Goal: Information Seeking & Learning: Learn about a topic

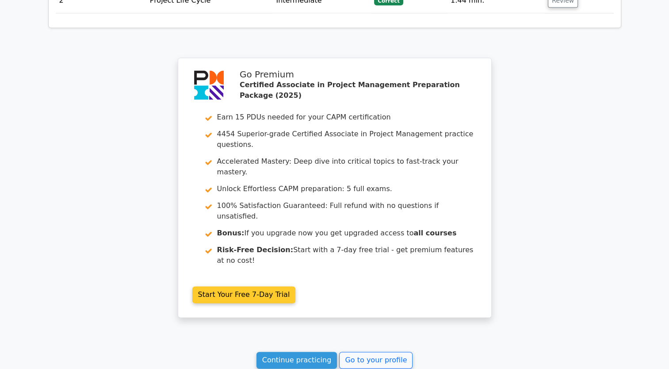
scroll to position [1253, 0]
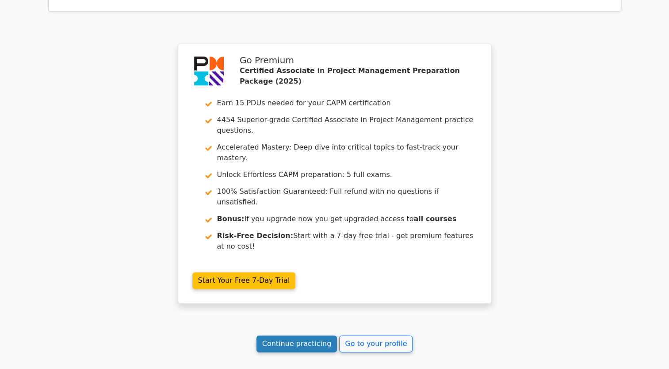
click at [322, 335] on link "Continue practicing" at bounding box center [297, 343] width 81 height 17
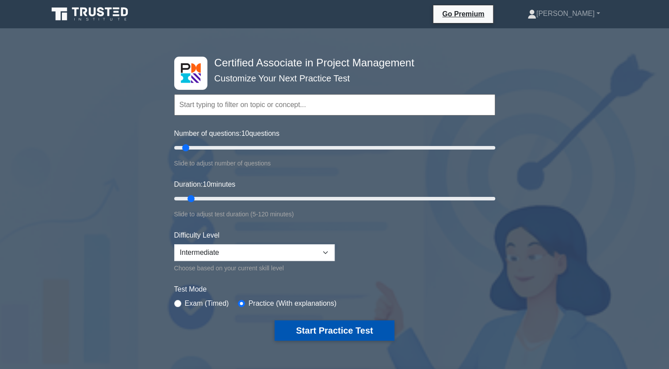
click at [370, 326] on button "Start Practice Test" at bounding box center [334, 330] width 119 height 20
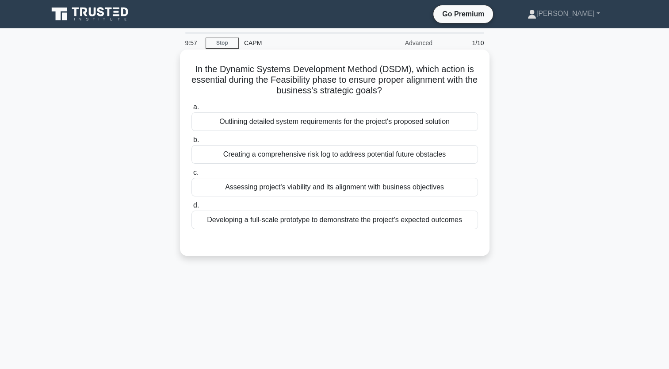
drag, startPoint x: 466, startPoint y: 222, endPoint x: 193, endPoint y: 72, distance: 311.6
click at [193, 72] on div "In the Dynamic Systems Development Method (DSDM), which action is essential dur…" at bounding box center [335, 152] width 303 height 199
copy div "In the Dynamic Systems Development Method (DSDM), which action is essential dur…"
click at [403, 187] on div "Assessing project's viability and its alignment with business objectives" at bounding box center [335, 187] width 287 height 19
click at [192, 176] on input "c. Assessing project's viability and its alignment with business objectives" at bounding box center [192, 173] width 0 height 6
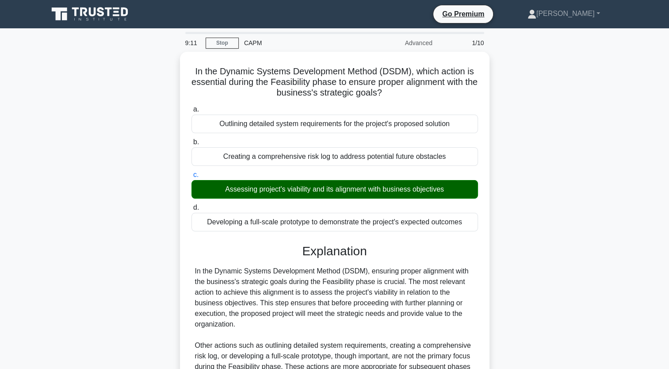
scroll to position [123, 0]
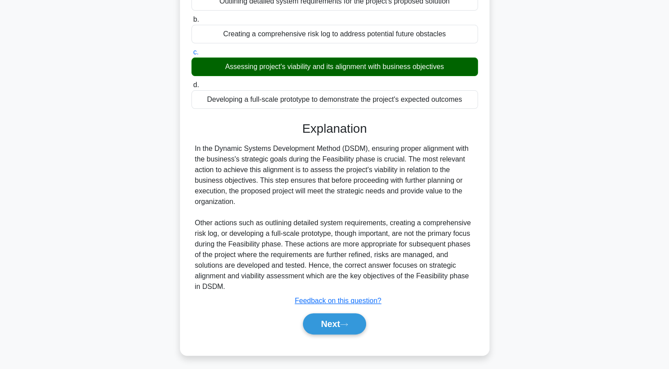
drag, startPoint x: 380, startPoint y: 334, endPoint x: 342, endPoint y: 364, distance: 48.8
drag, startPoint x: 342, startPoint y: 364, endPoint x: 552, endPoint y: 157, distance: 294.7
click at [552, 157] on div "In the Dynamic Systems Development Method (DSDM), which action is essential dur…" at bounding box center [335, 147] width 584 height 437
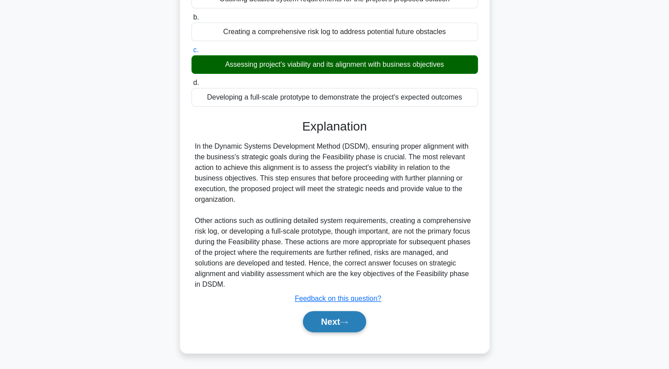
click at [364, 326] on button "Next" at bounding box center [334, 321] width 63 height 21
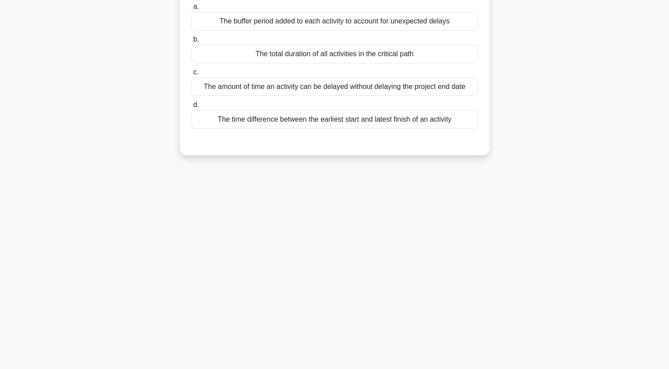
scroll to position [0, 0]
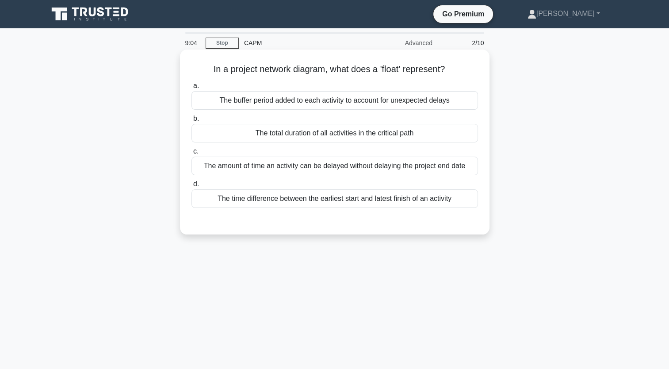
drag, startPoint x: 455, startPoint y: 197, endPoint x: 196, endPoint y: 71, distance: 287.5
click at [196, 71] on div "In a project network diagram, what does a 'float' represent? .spinner_0XTQ{tran…" at bounding box center [335, 142] width 303 height 178
copy div "In a project network diagram, what does a 'float' represent? .spinner_0XTQ{tran…"
click at [368, 166] on div "The amount of time an activity can be delayed without delaying the project end …" at bounding box center [335, 166] width 287 height 19
click at [192, 154] on input "c. The amount of time an activity can be delayed without delaying the project e…" at bounding box center [192, 152] width 0 height 6
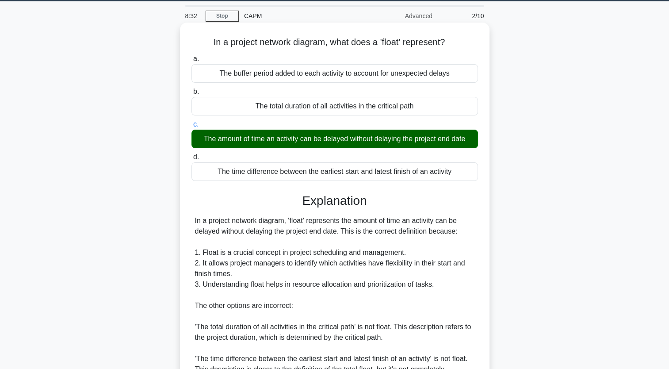
scroll to position [133, 0]
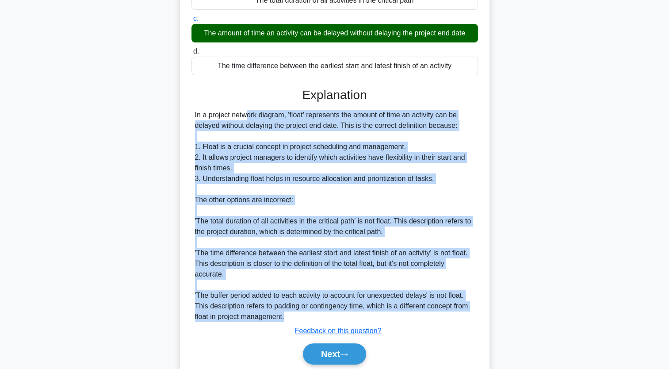
drag, startPoint x: 292, startPoint y: 320, endPoint x: 189, endPoint y: 118, distance: 226.7
click at [189, 118] on div "In a project network diagram, what does a 'float' represent? .spinner_0XTQ{tran…" at bounding box center [335, 150] width 303 height 461
copy div "In a project network diagram, 'float' represents the amount of time an activity…"
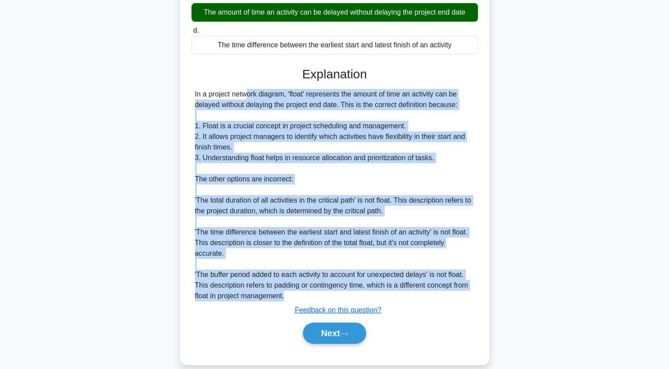
scroll to position [165, 0]
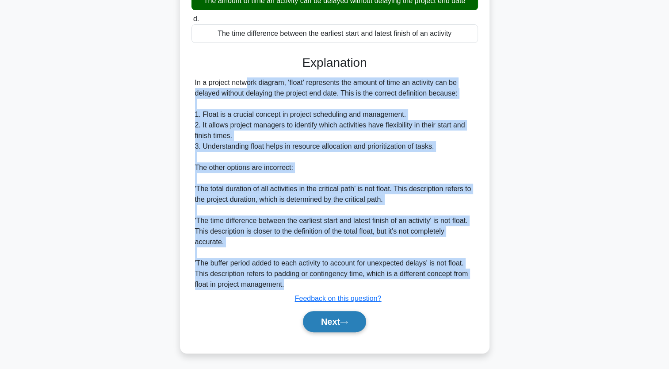
click at [359, 323] on button "Next" at bounding box center [334, 321] width 63 height 21
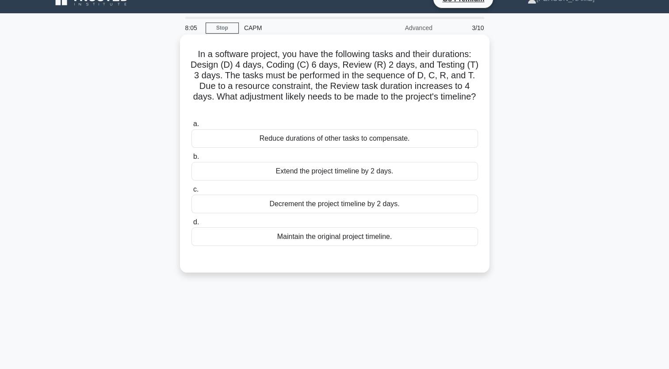
scroll to position [0, 0]
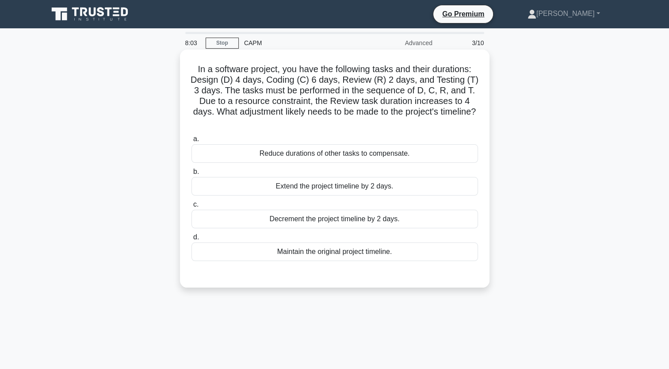
drag, startPoint x: 400, startPoint y: 253, endPoint x: 184, endPoint y: 69, distance: 283.1
click at [184, 69] on div "In a software project, you have the following tasks and their durations: Design…" at bounding box center [335, 168] width 303 height 231
copy div "In a software project, you have the following tasks and their durations: Design…"
click at [386, 187] on div "Extend the project timeline by 2 days." at bounding box center [335, 186] width 287 height 19
click at [192, 175] on input "b. Extend the project timeline by 2 days." at bounding box center [192, 172] width 0 height 6
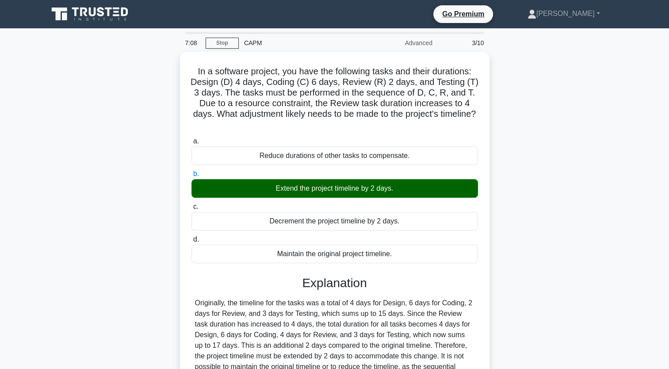
scroll to position [123, 0]
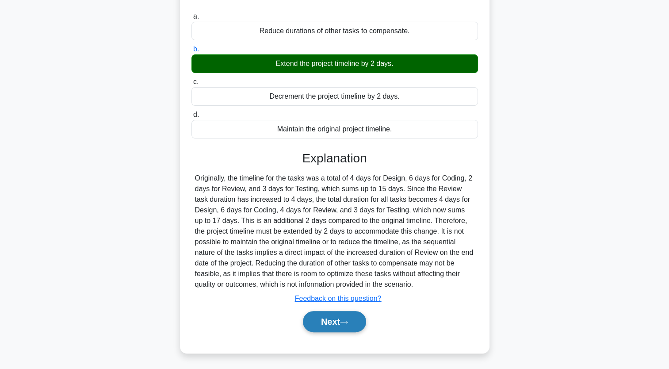
click at [360, 321] on button "Next" at bounding box center [334, 321] width 63 height 21
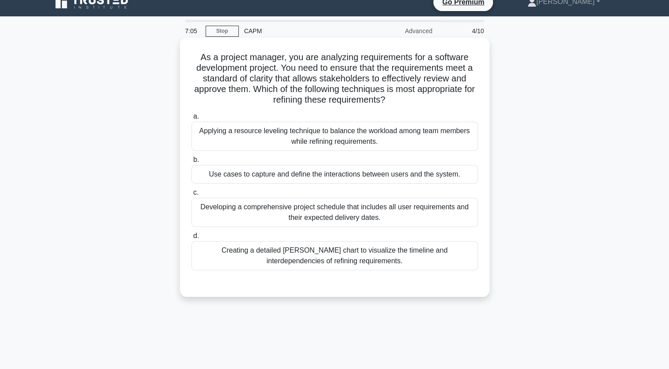
scroll to position [0, 0]
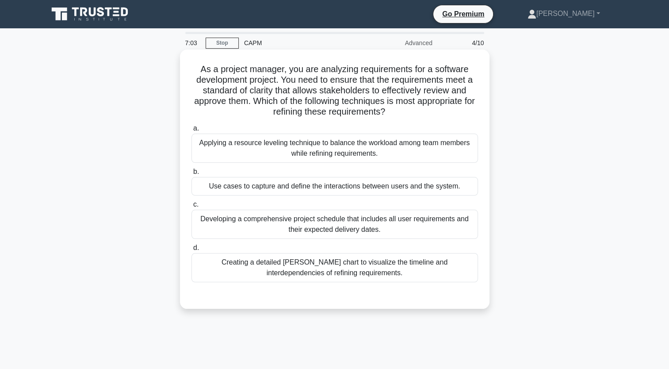
drag, startPoint x: 374, startPoint y: 274, endPoint x: 194, endPoint y: 69, distance: 273.4
click at [194, 69] on div "As a project manager, you are analyzing requirements for a software development…" at bounding box center [335, 179] width 303 height 252
copy div "As a project manager, you are analyzing requirements for a software development…"
click at [353, 269] on div "Creating a detailed Gantt chart to visualize the timeline and interdependencies…" at bounding box center [335, 267] width 287 height 29
click at [192, 251] on input "d. Creating a detailed Gantt chart to visualize the timeline and interdependenc…" at bounding box center [192, 248] width 0 height 6
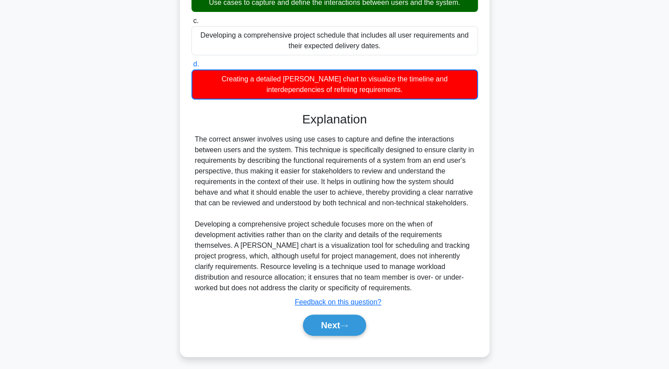
scroll to position [187, 0]
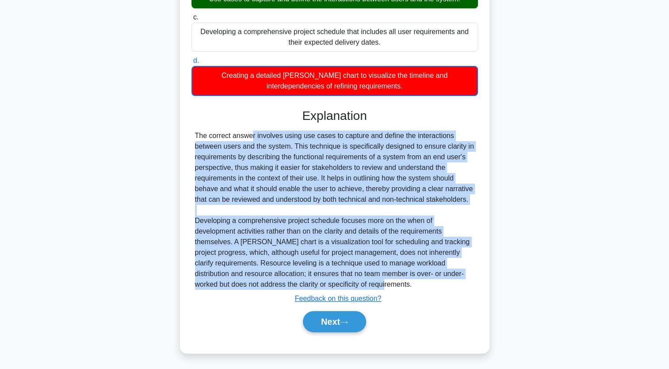
drag, startPoint x: 196, startPoint y: 135, endPoint x: 381, endPoint y: 283, distance: 237.3
click at [381, 283] on div "The correct answer involves using use cases to capture and define the interacti…" at bounding box center [335, 210] width 280 height 159
copy div "The correct answer involves using use cases to capture and define the interacti…"
click at [351, 315] on button "Next" at bounding box center [334, 321] width 63 height 21
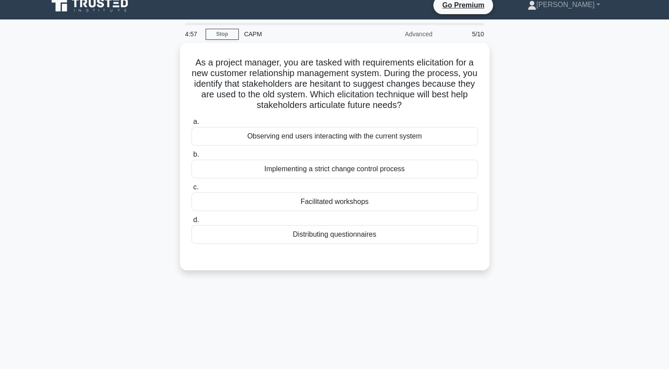
scroll to position [0, 0]
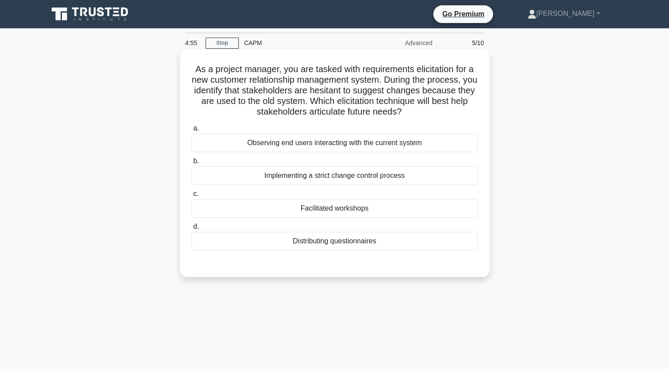
drag, startPoint x: 392, startPoint y: 250, endPoint x: 190, endPoint y: 67, distance: 272.8
click at [190, 67] on div "As a project manager, you are tasked with requirements elicitation for a new cu…" at bounding box center [335, 163] width 303 height 220
copy div "As a project manager, you are tasked with requirements elicitation for a new cu…"
click at [366, 211] on div "Facilitated workshops" at bounding box center [335, 208] width 287 height 19
click at [192, 197] on input "c. Facilitated workshops" at bounding box center [192, 194] width 0 height 6
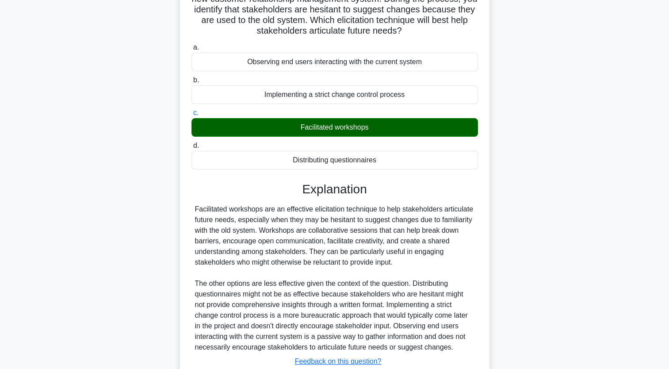
scroll to position [144, 0]
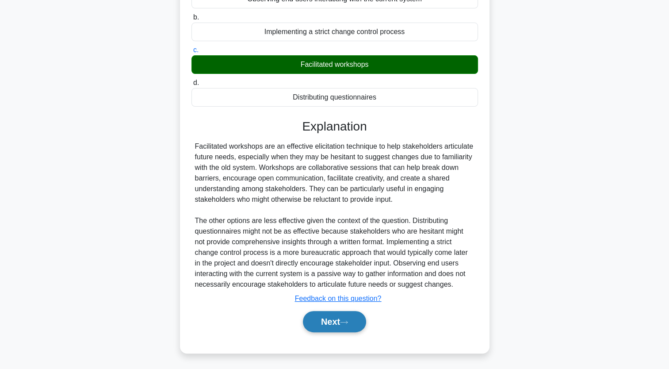
click at [345, 320] on icon at bounding box center [344, 322] width 8 height 5
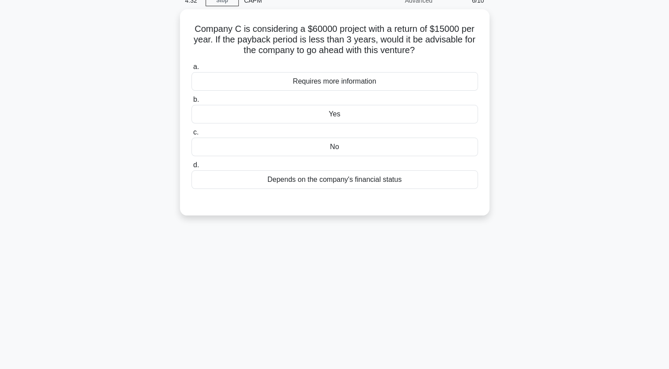
scroll to position [0, 0]
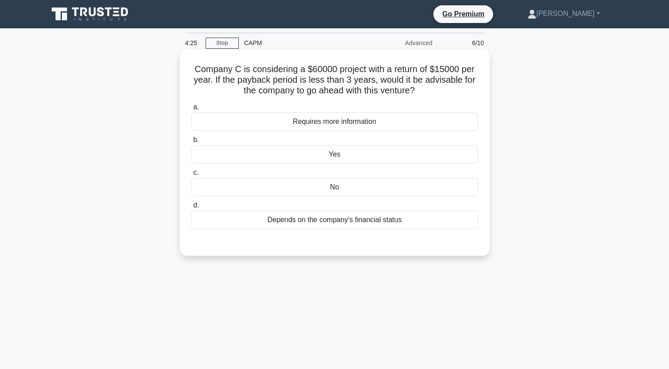
drag, startPoint x: 411, startPoint y: 224, endPoint x: 194, endPoint y: 65, distance: 268.1
click at [194, 65] on div "Company C is considering a $60000 project with a return of $15000 per year. If …" at bounding box center [335, 152] width 303 height 199
copy div "Company C is considering a $60000 project with a return of $15000 per year. If …"
click at [337, 191] on div "No" at bounding box center [335, 187] width 287 height 19
click at [192, 176] on input "c. No" at bounding box center [192, 173] width 0 height 6
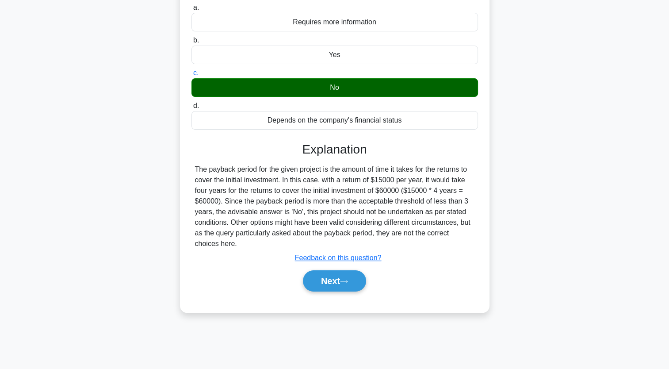
scroll to position [109, 0]
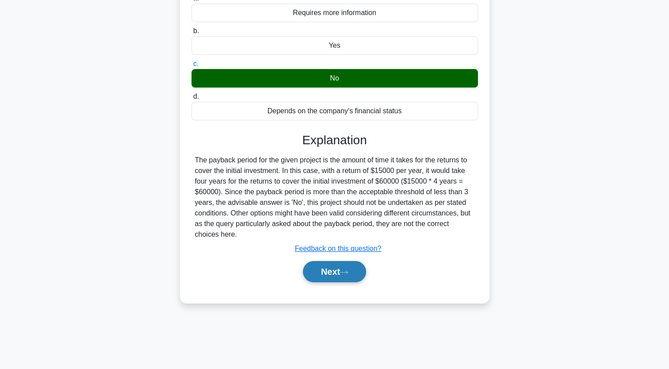
click at [359, 268] on button "Next" at bounding box center [334, 271] width 63 height 21
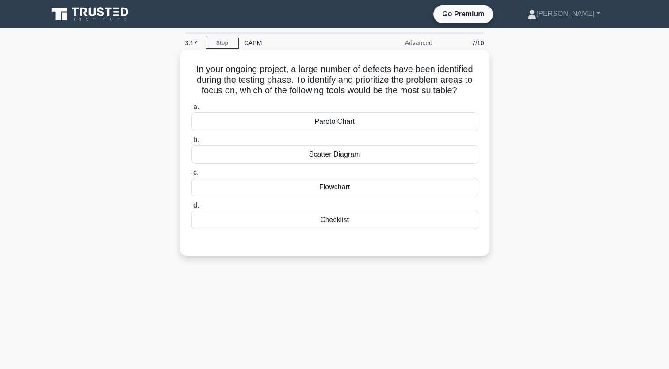
scroll to position [0, 0]
drag, startPoint x: 383, startPoint y: 225, endPoint x: 186, endPoint y: 68, distance: 252.1
click at [186, 68] on div "In your ongoing project, a large number of defects have been identified during …" at bounding box center [335, 152] width 303 height 199
copy div "In your ongoing project, a large number of defects have been identified during …"
click at [350, 123] on div "Pareto Chart" at bounding box center [335, 121] width 287 height 19
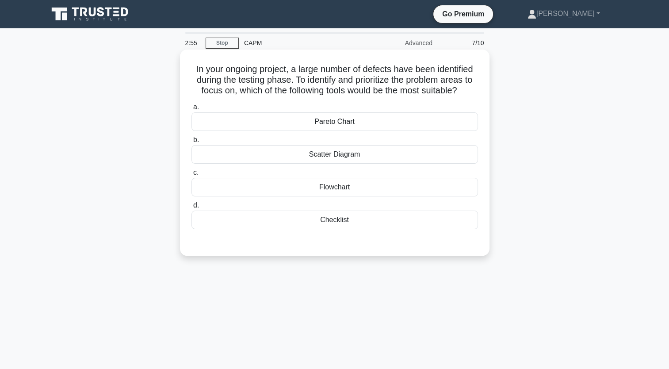
click at [192, 110] on input "a. Pareto Chart" at bounding box center [192, 107] width 0 height 6
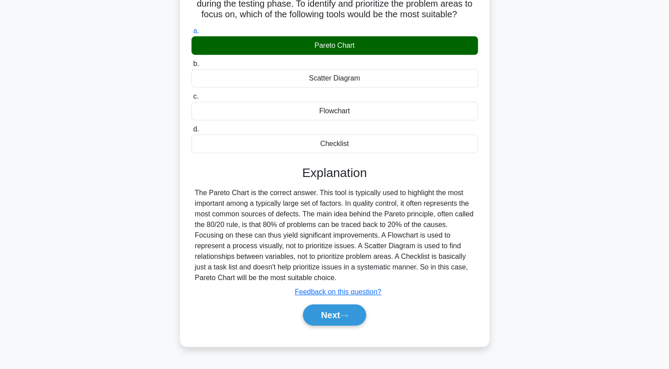
scroll to position [109, 0]
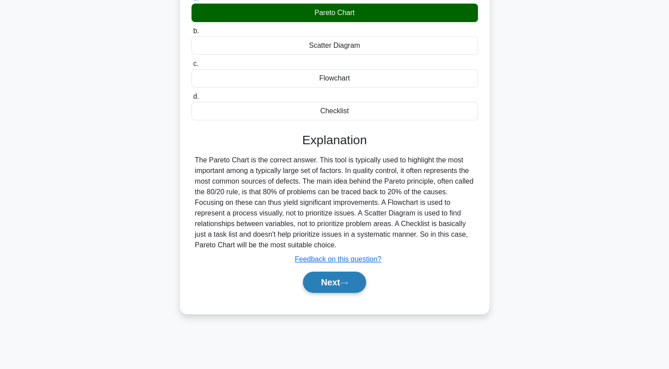
click at [348, 280] on icon at bounding box center [344, 282] width 8 height 5
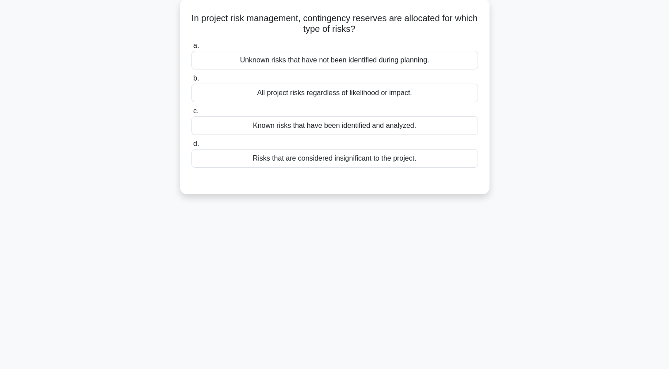
scroll to position [0, 0]
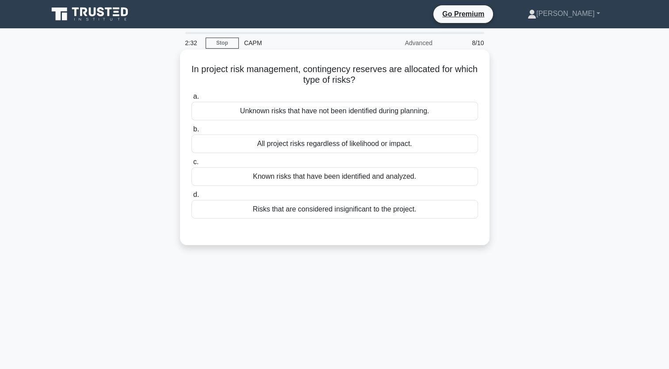
drag, startPoint x: 428, startPoint y: 215, endPoint x: 195, endPoint y: 67, distance: 276.6
click at [195, 67] on div "In project risk management, contingency reserves are allocated for which type o…" at bounding box center [335, 147] width 303 height 188
copy div "In project risk management, contingency reserves are allocated for which type o…"
click at [342, 180] on div "Known risks that have been identified and analyzed." at bounding box center [335, 176] width 287 height 19
click at [192, 165] on input "c. Known risks that have been identified and analyzed." at bounding box center [192, 162] width 0 height 6
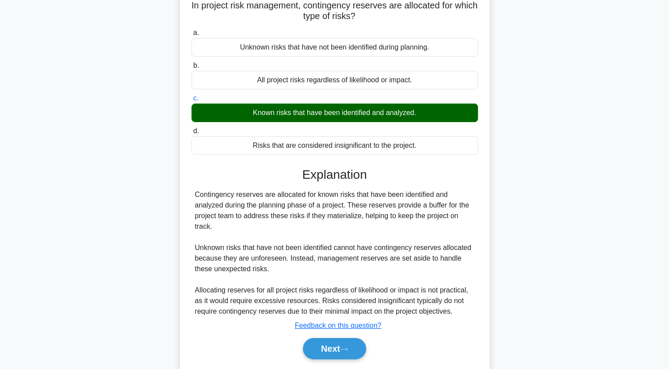
scroll to position [109, 0]
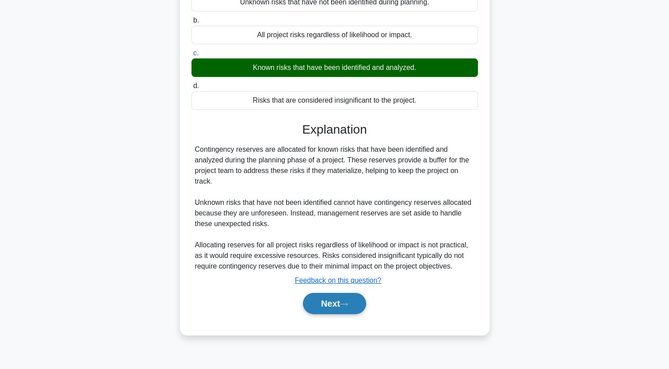
click at [355, 312] on button "Next" at bounding box center [334, 303] width 63 height 21
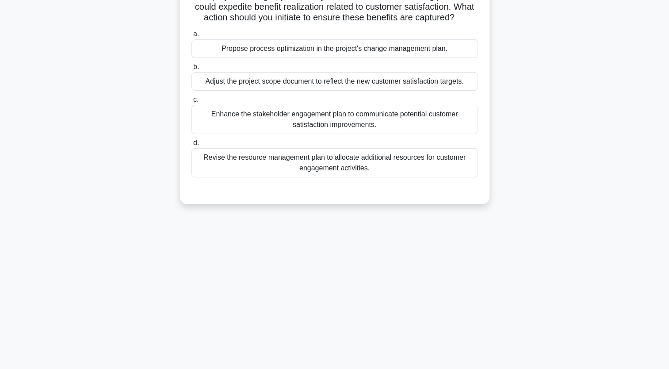
scroll to position [0, 0]
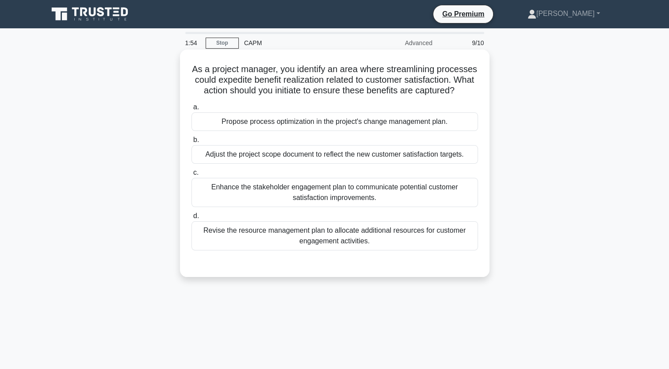
drag, startPoint x: 388, startPoint y: 149, endPoint x: 200, endPoint y: 70, distance: 204.4
click at [200, 70] on div "As a project manager, you identify an area where streamlining processes could e…" at bounding box center [335, 163] width 303 height 220
click at [354, 131] on div "Propose process optimization in the project's change management plan." at bounding box center [335, 121] width 287 height 19
click at [192, 110] on input "a. Propose process optimization in the project's change management plan." at bounding box center [192, 107] width 0 height 6
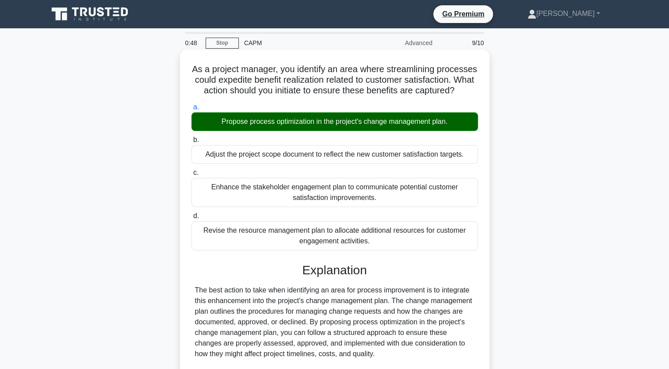
scroll to position [165, 0]
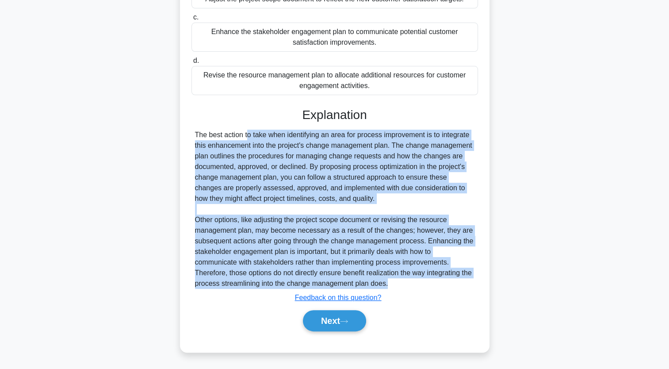
drag, startPoint x: 393, startPoint y: 288, endPoint x: 191, endPoint y: 138, distance: 251.5
click at [191, 138] on div "a. Propose process optimization in the project's change management plan. b. Adj…" at bounding box center [335, 143] width 288 height 397
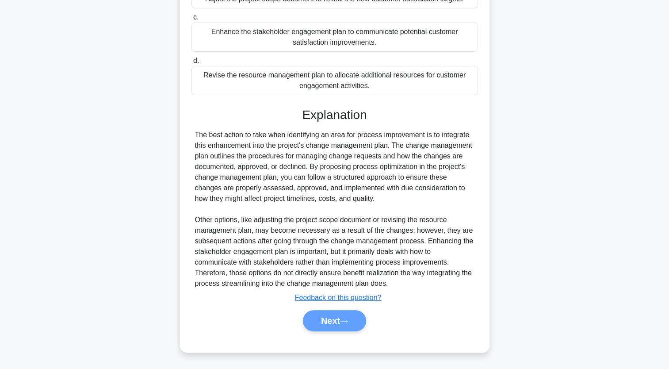
click at [333, 323] on div "Next" at bounding box center [335, 320] width 290 height 21
click at [333, 326] on div "Next" at bounding box center [335, 320] width 290 height 21
click at [356, 322] on div "Next" at bounding box center [335, 320] width 290 height 21
click at [376, 77] on div "Revise the resource management plan to allocate additional resources for custom…" at bounding box center [335, 80] width 287 height 29
click at [192, 64] on input "d. Revise the resource management plan to allocate additional resources for cus…" at bounding box center [192, 61] width 0 height 6
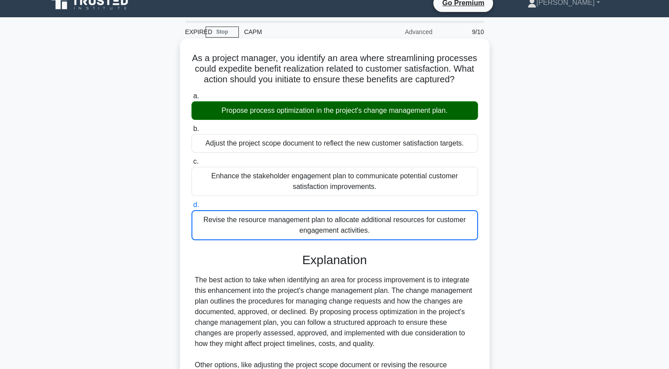
scroll to position [0, 0]
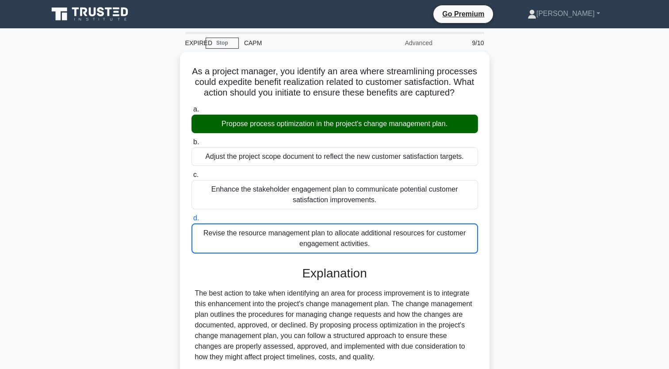
click at [113, 18] on icon at bounding box center [90, 14] width 85 height 17
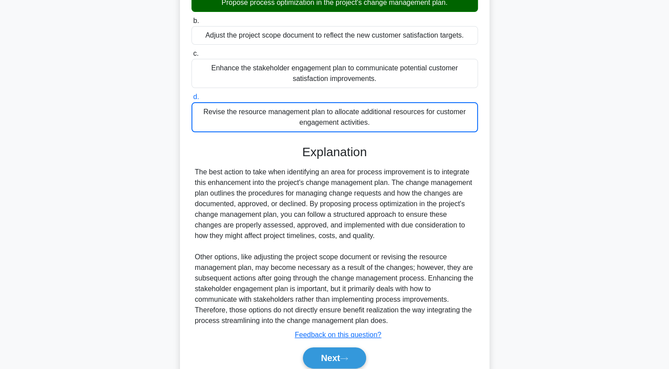
scroll to position [166, 0]
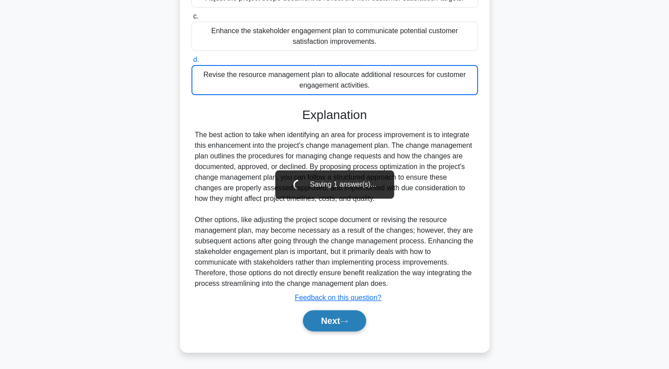
click at [358, 325] on button "Next" at bounding box center [334, 320] width 63 height 21
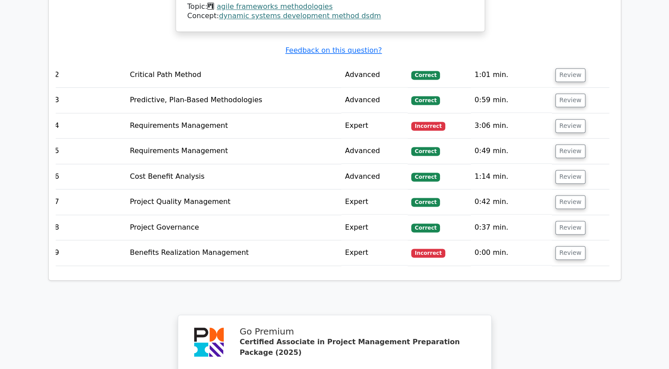
scroll to position [0, 5]
click at [574, 246] on button "Review" at bounding box center [570, 253] width 30 height 14
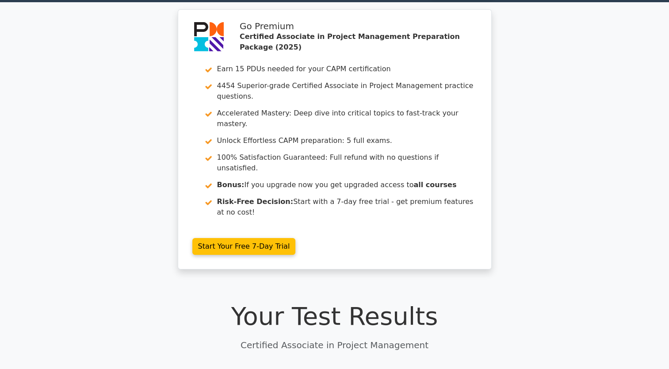
scroll to position [0, 0]
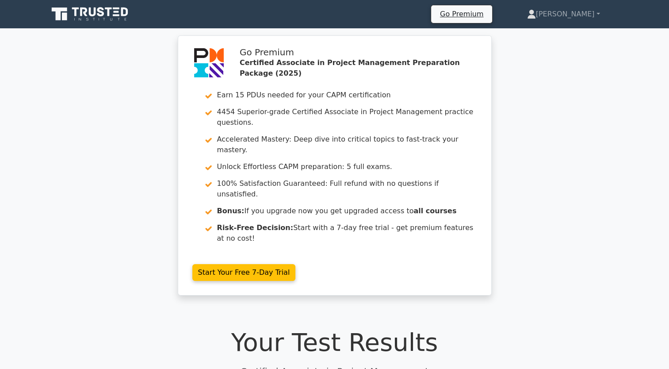
click at [114, 11] on icon at bounding box center [116, 12] width 5 height 2
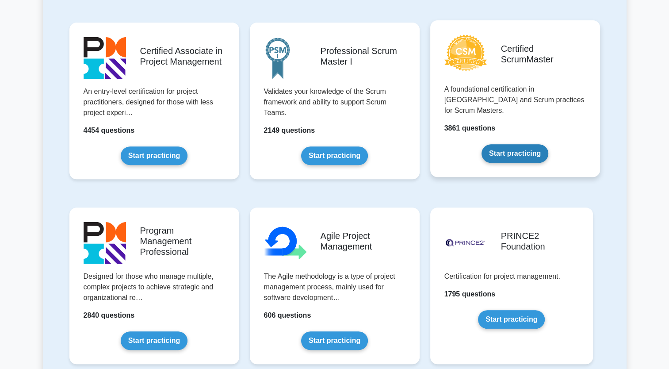
scroll to position [265, 0]
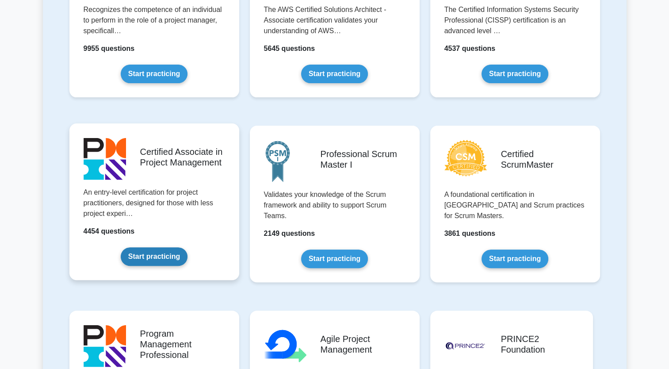
click at [170, 262] on link "Start practicing" at bounding box center [154, 256] width 67 height 19
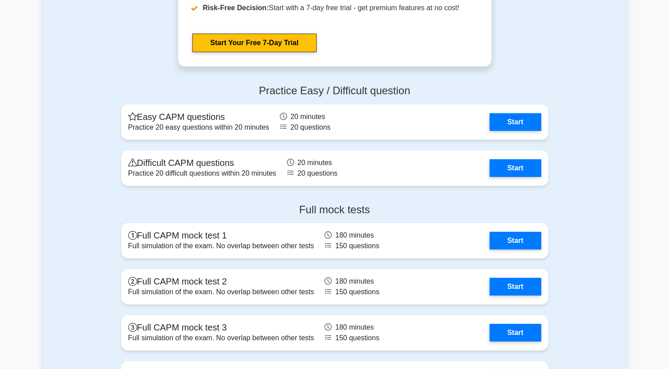
scroll to position [2964, 0]
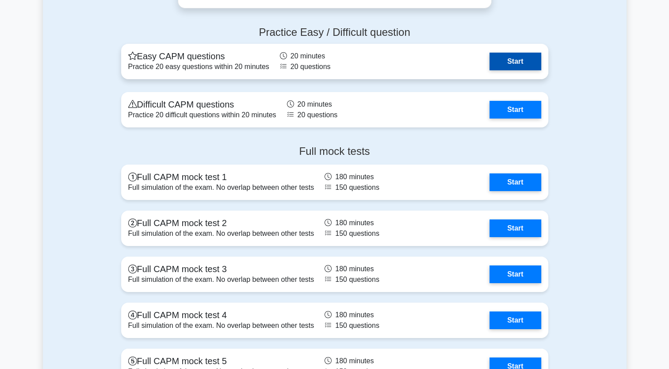
click at [495, 59] on link "Start" at bounding box center [515, 62] width 51 height 18
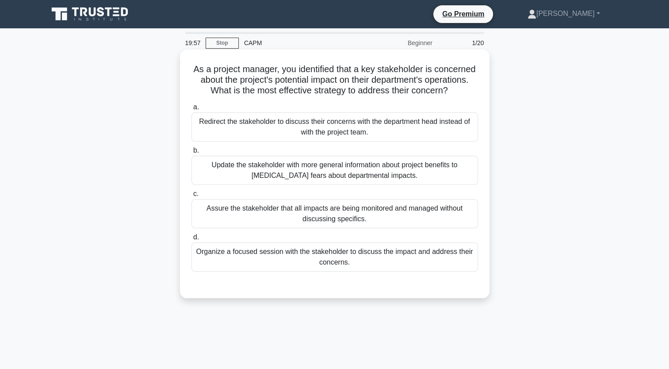
drag, startPoint x: 362, startPoint y: 278, endPoint x: 203, endPoint y: 73, distance: 260.2
click at [203, 73] on div "As a project manager, you identified that a key stakeholder is concerned about …" at bounding box center [335, 174] width 303 height 242
copy div "As a project manager, you identified that a key stakeholder is concerned about …"
click at [363, 265] on div "Organize a focused session with the stakeholder to discuss the impact and addre…" at bounding box center [335, 256] width 287 height 29
click at [192, 240] on input "d. Organize a focused session with the stakeholder to discuss the impact and ad…" at bounding box center [192, 237] width 0 height 6
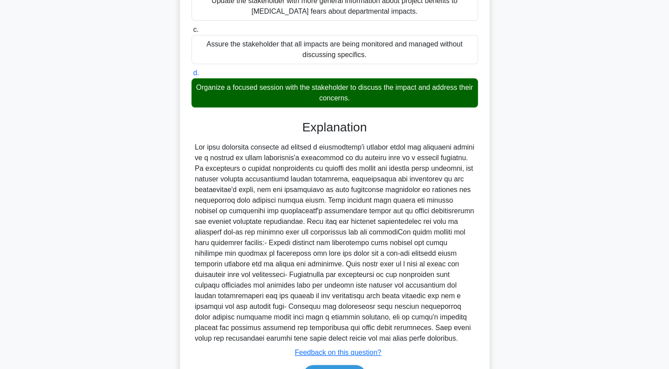
scroll to position [229, 0]
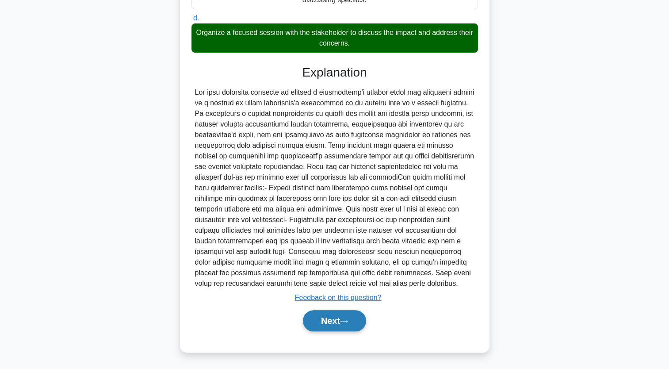
click at [362, 321] on button "Next" at bounding box center [334, 320] width 63 height 21
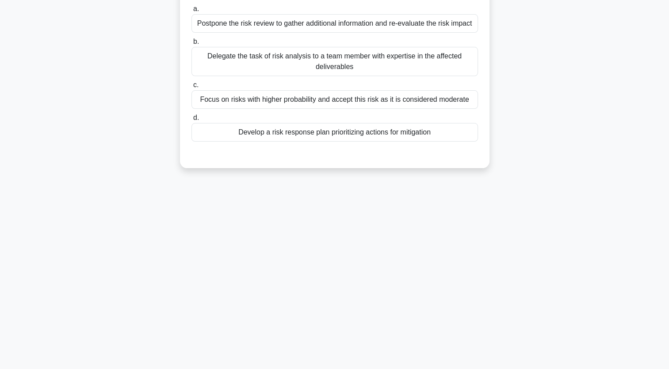
scroll to position [0, 0]
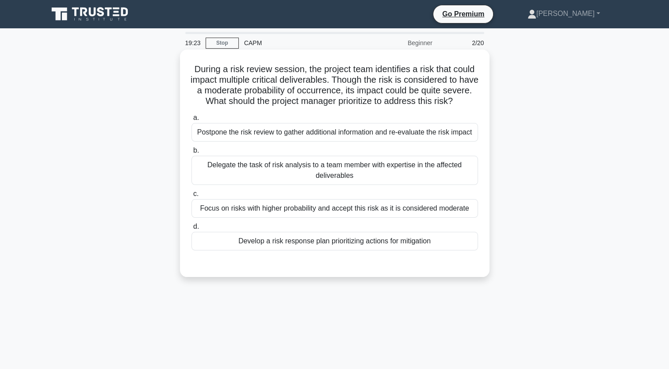
drag, startPoint x: 441, startPoint y: 257, endPoint x: 189, endPoint y: 50, distance: 326.2
click at [189, 50] on div "During a risk review session, the project team identifies a risk that could imp…" at bounding box center [335, 163] width 310 height 227
copy div "During a risk review session, the project team identifies a risk that could imp…"
click at [404, 250] on div "Develop a risk response plan prioritizing actions for mitigation" at bounding box center [335, 241] width 287 height 19
click at [192, 230] on input "d. Develop a risk response plan prioritizing actions for mitigation" at bounding box center [192, 227] width 0 height 6
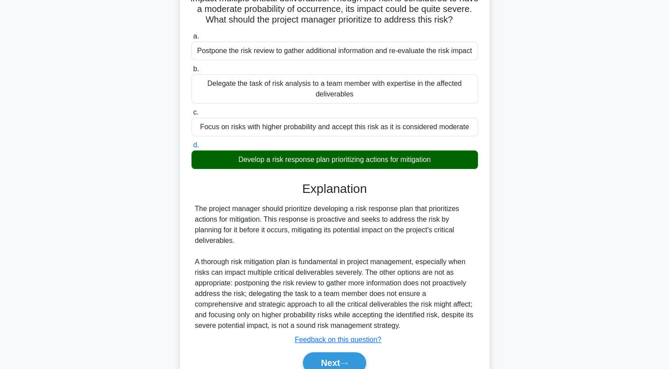
scroll to position [133, 0]
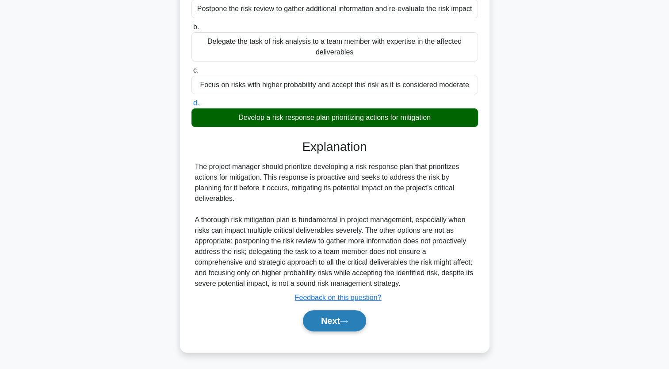
click at [346, 320] on icon at bounding box center [344, 321] width 8 height 5
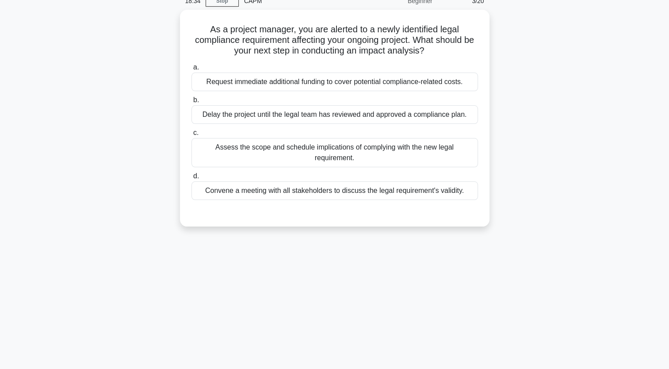
scroll to position [0, 0]
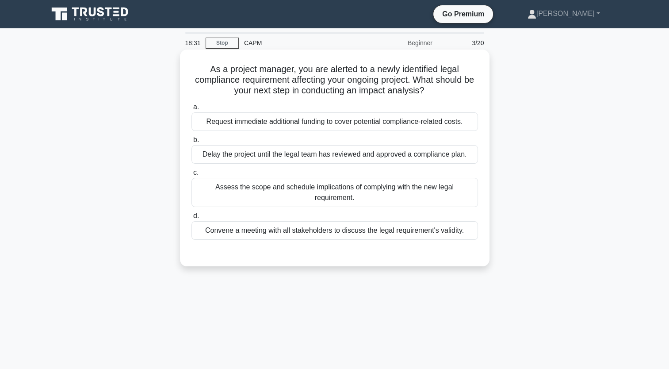
drag, startPoint x: 465, startPoint y: 234, endPoint x: 194, endPoint y: 71, distance: 317.1
click at [194, 71] on div "As a project manager, you are alerted to a newly identified legal compliance re…" at bounding box center [335, 158] width 303 height 210
copy div "As a project manager, you are alerted to a newly identified legal compliance re…"
click at [368, 192] on div "Assess the scope and schedule implications of complying with the new legal requ…" at bounding box center [335, 192] width 287 height 29
click at [192, 176] on input "c. Assess the scope and schedule implications of complying with the new legal r…" at bounding box center [192, 173] width 0 height 6
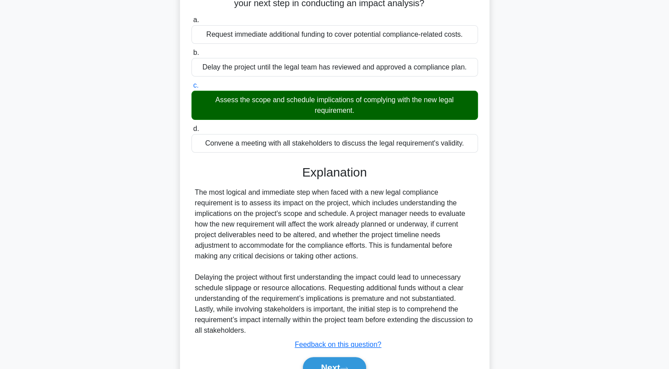
scroll to position [133, 0]
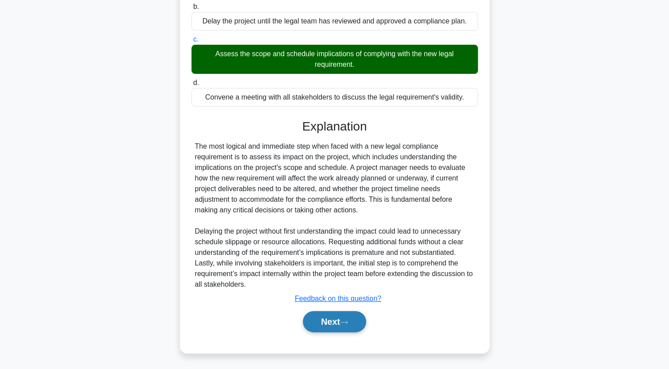
click at [361, 323] on button "Next" at bounding box center [334, 321] width 63 height 21
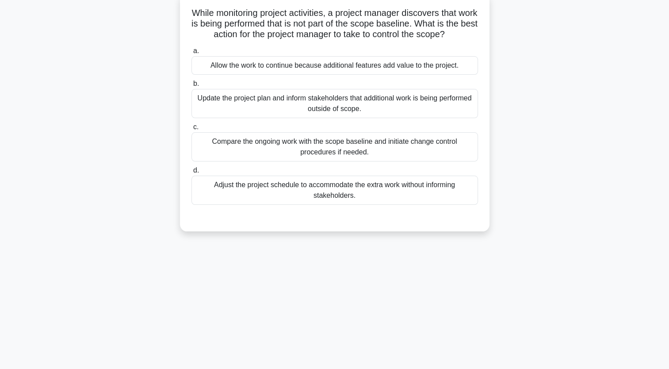
scroll to position [0, 0]
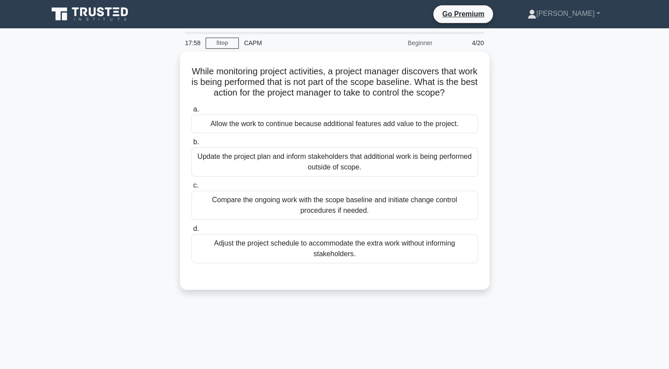
drag, startPoint x: 361, startPoint y: 255, endPoint x: 173, endPoint y: 67, distance: 266.5
click at [173, 67] on div "While monitoring project activities, a project manager discovers that work is b…" at bounding box center [335, 176] width 584 height 249
copy div "While monitoring project activities, a project manager discovers that work is b…"
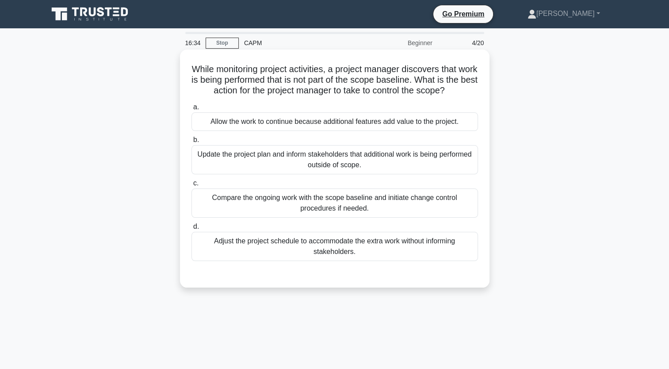
click at [422, 200] on div "Compare the ongoing work with the scope baseline and initiate change control pr…" at bounding box center [335, 202] width 287 height 29
click at [192, 186] on input "c. Compare the ongoing work with the scope baseline and initiate change control…" at bounding box center [192, 183] width 0 height 6
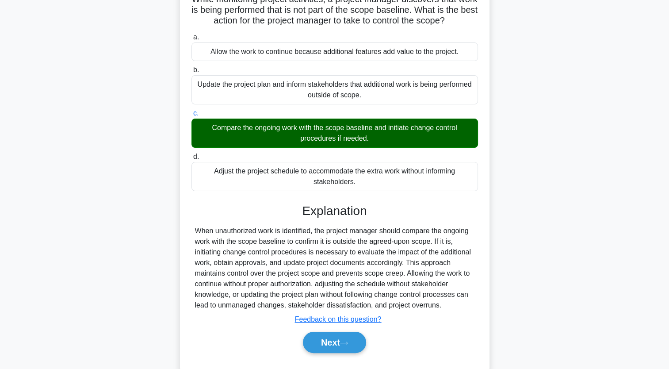
scroll to position [109, 0]
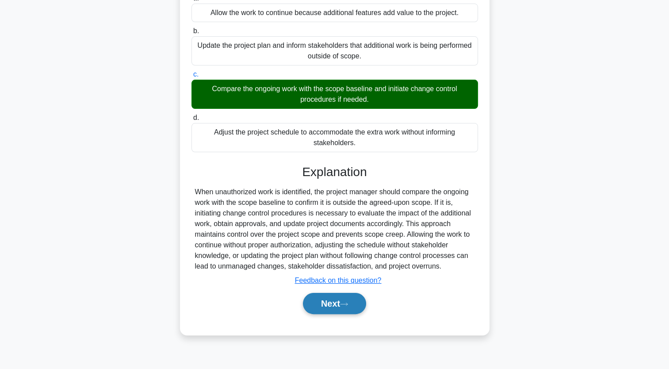
click at [331, 303] on button "Next" at bounding box center [334, 303] width 63 height 21
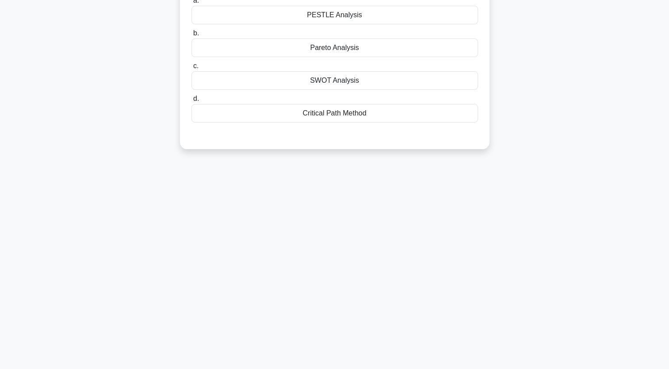
scroll to position [0, 0]
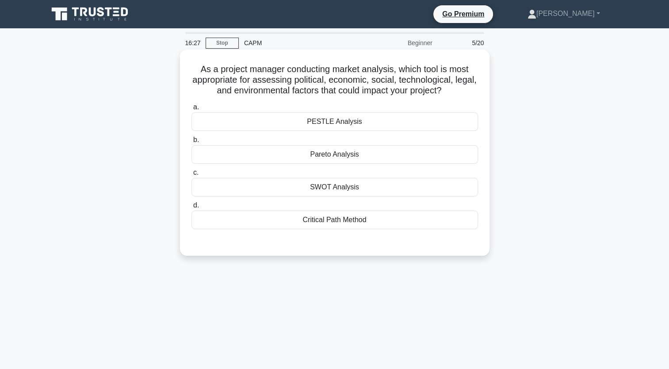
drag, startPoint x: 377, startPoint y: 221, endPoint x: 197, endPoint y: 62, distance: 240.1
click at [197, 62] on div "As a project manager conducting market analysis, which tool is most appropriate…" at bounding box center [335, 152] width 303 height 199
copy div "As a project manager conducting market analysis, which tool is most appropriate…"
click at [341, 190] on div "SWOT Analysis" at bounding box center [335, 187] width 287 height 19
click at [192, 176] on input "c. SWOT Analysis" at bounding box center [192, 173] width 0 height 6
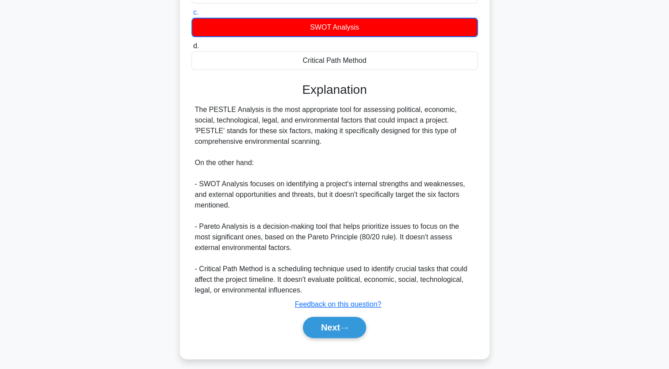
scroll to position [166, 0]
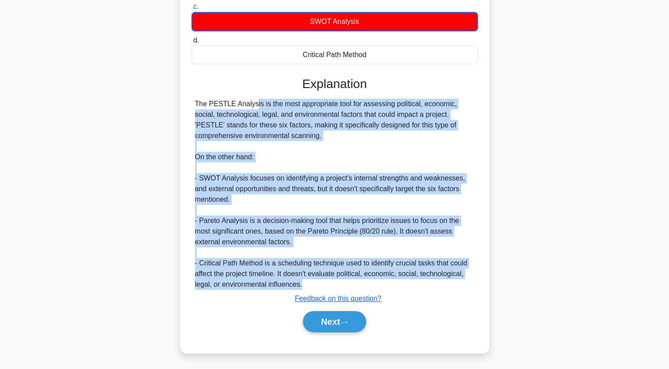
drag, startPoint x: 314, startPoint y: 288, endPoint x: 194, endPoint y: 102, distance: 221.9
click at [194, 102] on div "The PESTLE Analysis is the most appropriate tool for assessing political, econo…" at bounding box center [335, 194] width 287 height 191
copy div "The PESTLE Analysis is the most appropriate tool for assessing political, econo…"
click at [357, 328] on button "Next" at bounding box center [334, 321] width 63 height 21
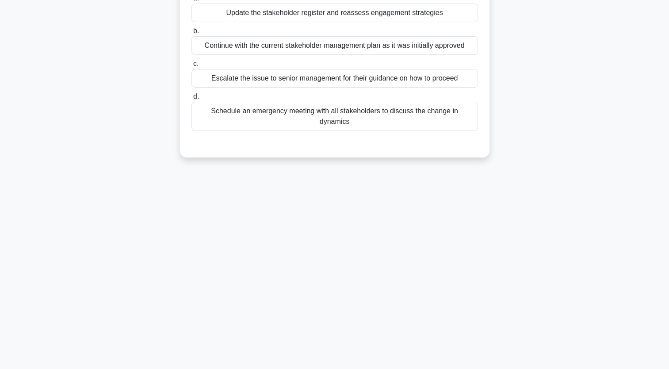
scroll to position [0, 0]
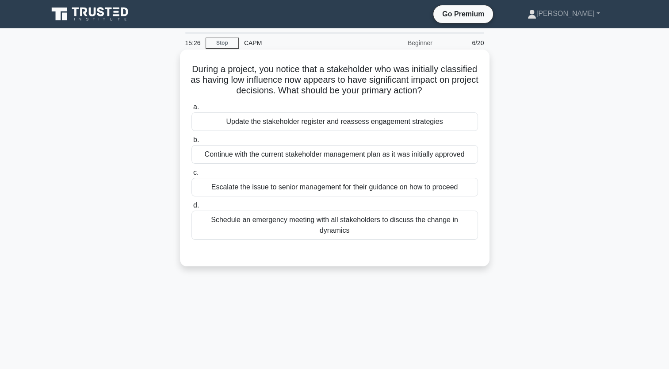
drag, startPoint x: 485, startPoint y: 229, endPoint x: 205, endPoint y: 72, distance: 320.9
click at [205, 72] on div "During a project, you notice that a stakeholder who was initially classified as…" at bounding box center [335, 158] width 303 height 210
copy div "During a project, you notice that a stakeholder who was initially classified as…"
click at [395, 123] on div "Update the stakeholder register and reassess engagement strategies" at bounding box center [335, 121] width 287 height 19
click at [192, 110] on input "a. Update the stakeholder register and reassess engagement strategies" at bounding box center [192, 107] width 0 height 6
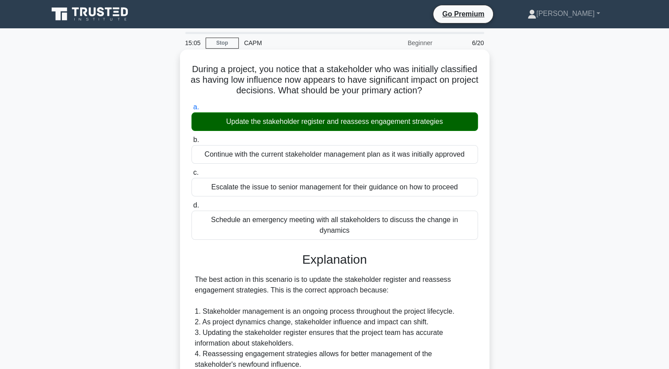
scroll to position [177, 0]
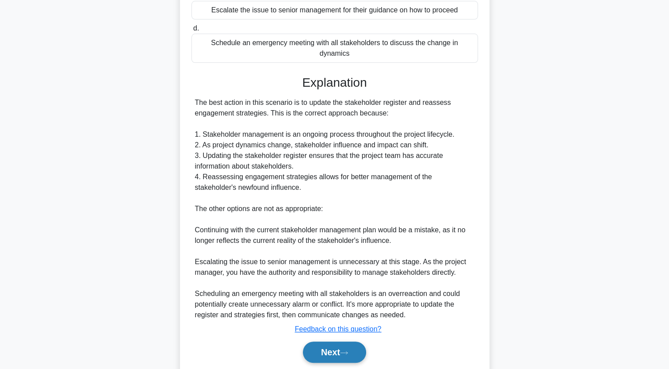
click at [359, 342] on button "Next" at bounding box center [334, 352] width 63 height 21
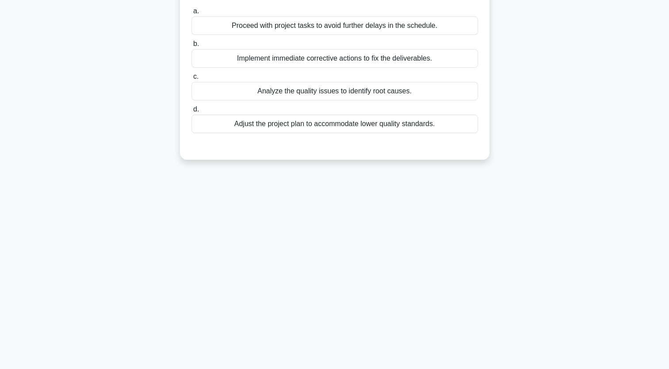
scroll to position [0, 0]
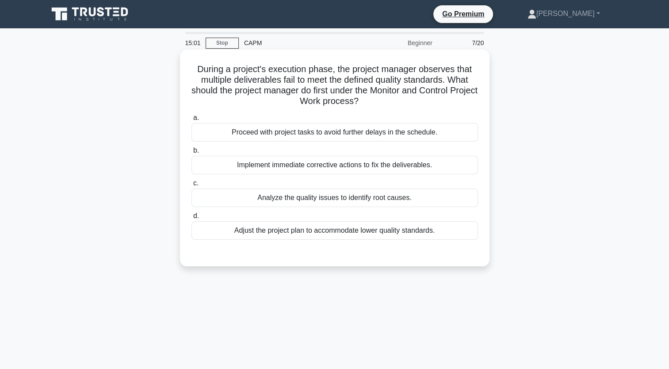
drag, startPoint x: 446, startPoint y: 233, endPoint x: 191, endPoint y: 71, distance: 301.9
click at [191, 71] on div "During a project's execution phase, the project manager observes that multiple …" at bounding box center [335, 158] width 303 height 210
copy div "During a project's execution phase, the project manager observes that multiple …"
click at [377, 200] on div "Analyze the quality issues to identify root causes." at bounding box center [335, 197] width 287 height 19
click at [192, 186] on input "c. Analyze the quality issues to identify root causes." at bounding box center [192, 183] width 0 height 6
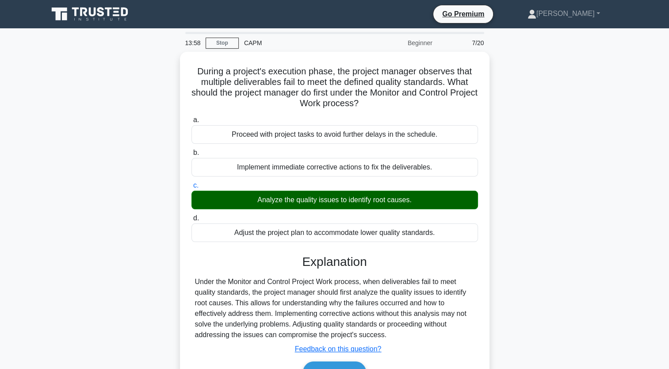
scroll to position [109, 0]
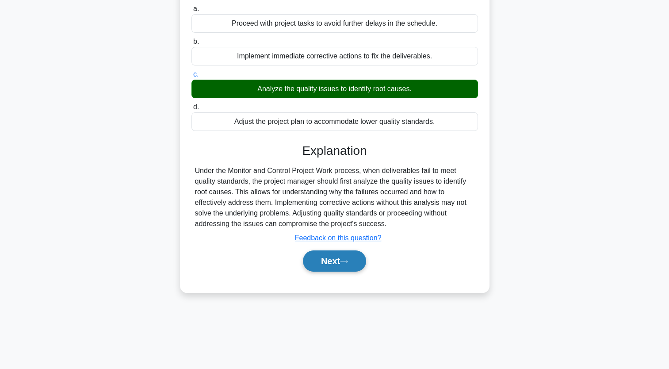
click at [348, 263] on icon at bounding box center [344, 261] width 8 height 5
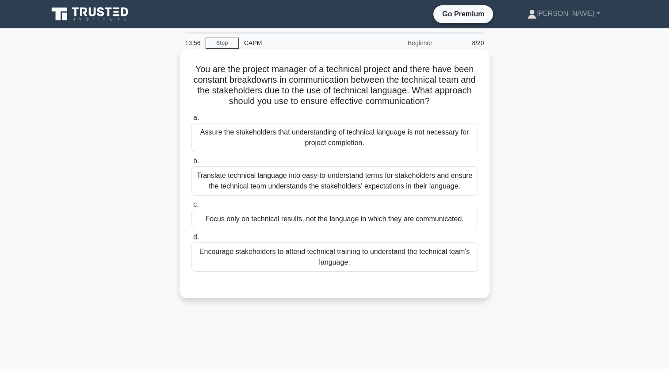
scroll to position [0, 0]
drag, startPoint x: 366, startPoint y: 268, endPoint x: 190, endPoint y: 70, distance: 265.1
click at [190, 70] on div "You are the project manager of a technical project and there have been constant…" at bounding box center [335, 174] width 303 height 242
copy div "You are the project manager of a technical project and there have been constant…"
click at [377, 180] on div "Translate technical language into easy-to-understand terms for stakeholders and…" at bounding box center [335, 180] width 287 height 29
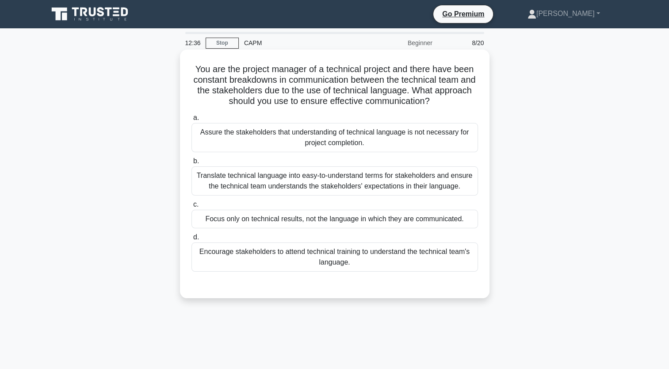
click at [192, 164] on input "b. Translate technical language into easy-to-understand terms for stakeholders …" at bounding box center [192, 161] width 0 height 6
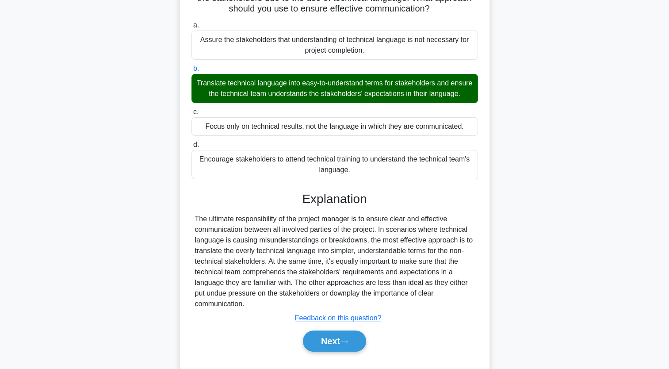
scroll to position [123, 0]
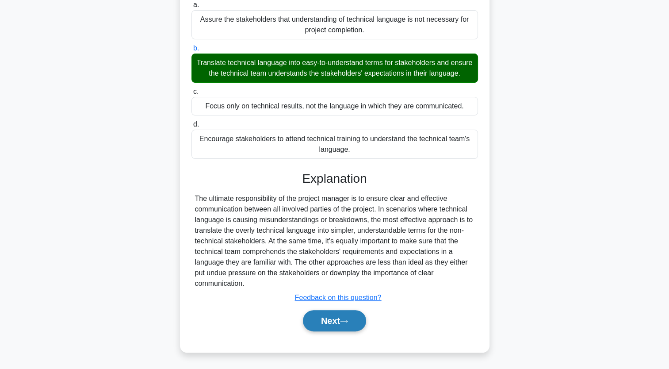
click at [363, 319] on button "Next" at bounding box center [334, 320] width 63 height 21
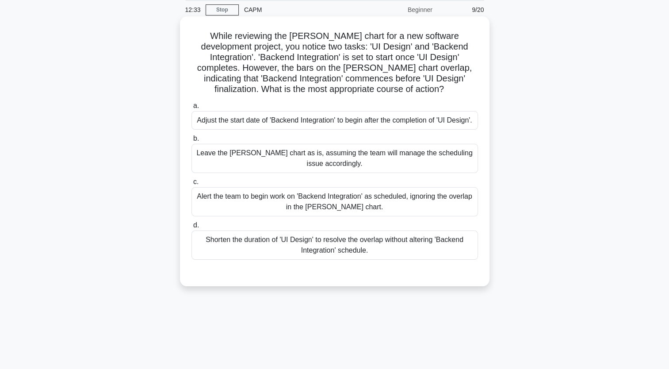
scroll to position [0, 0]
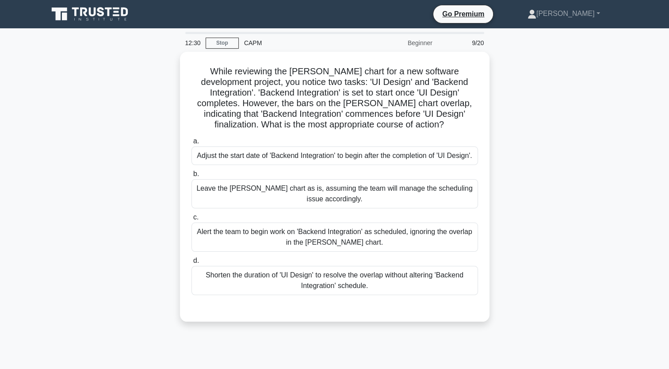
drag, startPoint x: 380, startPoint y: 286, endPoint x: 169, endPoint y: 72, distance: 300.6
click at [169, 72] on div "While reviewing the Gantt chart for a new software development project, you not…" at bounding box center [335, 192] width 584 height 280
copy div "While reviewing the Gantt chart for a new software development project, you not…"
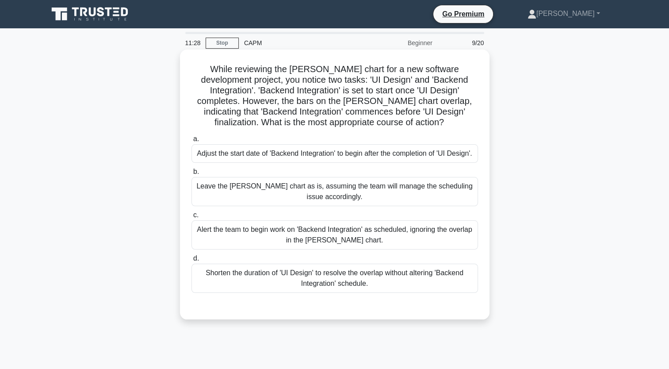
click at [355, 151] on div "Adjust the start date of 'Backend Integration' to begin after the completion of…" at bounding box center [335, 153] width 287 height 19
click at [192, 142] on input "a. Adjust the start date of 'Backend Integration' to begin after the completion…" at bounding box center [192, 139] width 0 height 6
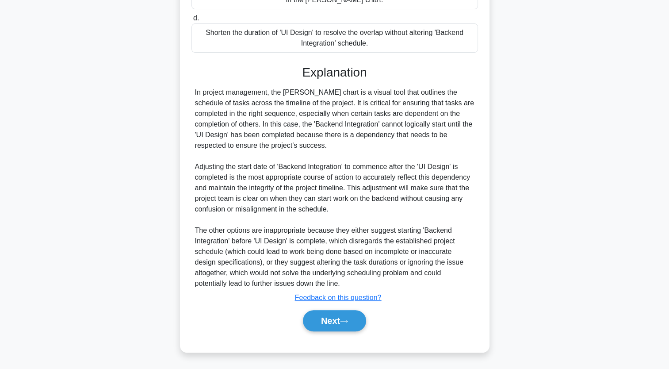
scroll to position [250, 0]
click at [358, 319] on button "Next" at bounding box center [334, 320] width 63 height 21
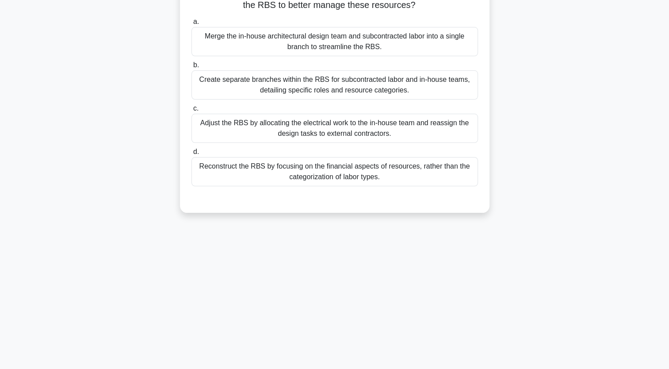
scroll to position [0, 0]
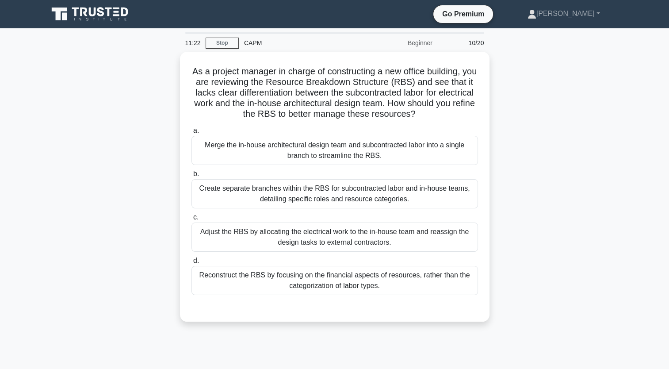
drag, startPoint x: 390, startPoint y: 181, endPoint x: 178, endPoint y: 67, distance: 241.1
click at [178, 67] on div "As a project manager in charge of constructing a new office building, you are r…" at bounding box center [335, 192] width 584 height 280
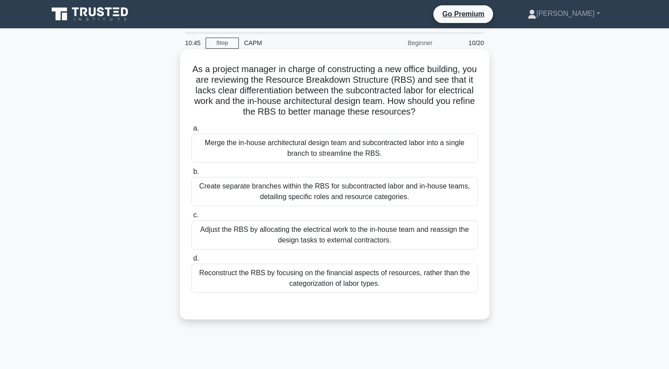
click at [384, 193] on div "Create separate branches within the RBS for subcontracted labor and in-house te…" at bounding box center [335, 191] width 287 height 29
click at [192, 175] on input "b. Create separate branches within the RBS for subcontracted labor and in-house…" at bounding box center [192, 172] width 0 height 6
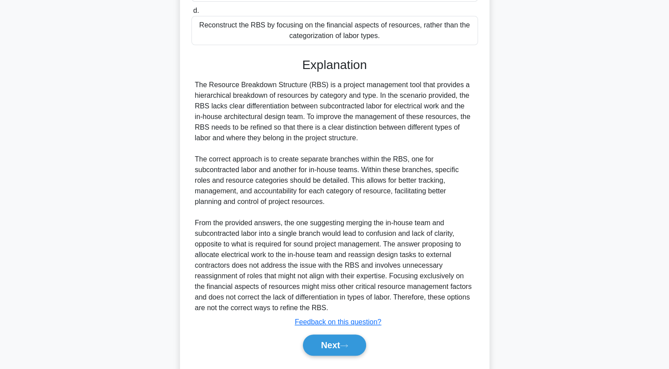
scroll to position [271, 0]
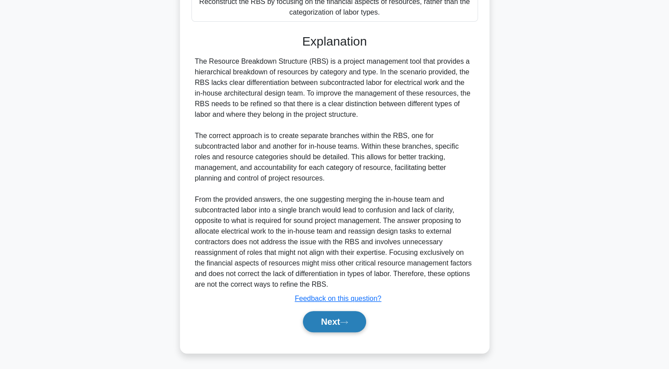
click at [361, 323] on button "Next" at bounding box center [334, 321] width 63 height 21
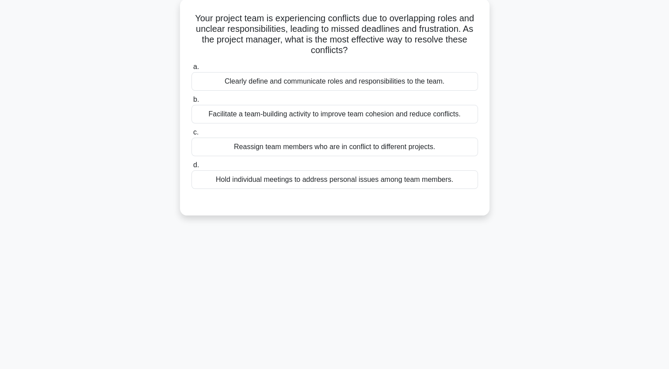
scroll to position [0, 0]
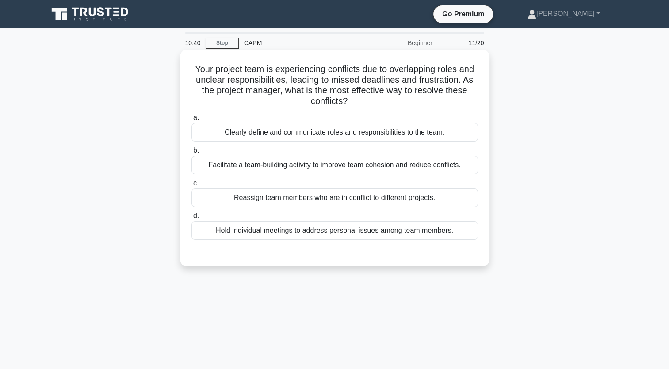
drag, startPoint x: 458, startPoint y: 232, endPoint x: 186, endPoint y: 55, distance: 325.2
click at [186, 55] on div "Your project team is experiencing conflicts due to overlapping roles and unclea…" at bounding box center [335, 158] width 303 height 210
click at [357, 169] on div "Facilitate a team-building activity to improve team cohesion and reduce conflic…" at bounding box center [335, 165] width 287 height 19
click at [192, 154] on input "b. Facilitate a team-building activity to improve team cohesion and reduce conf…" at bounding box center [192, 151] width 0 height 6
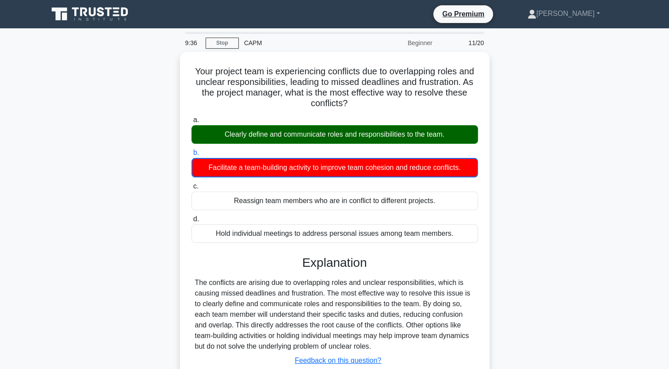
scroll to position [109, 0]
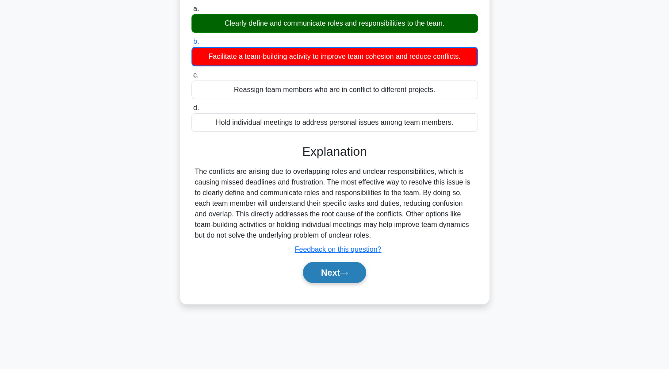
click at [348, 274] on icon at bounding box center [344, 273] width 8 height 5
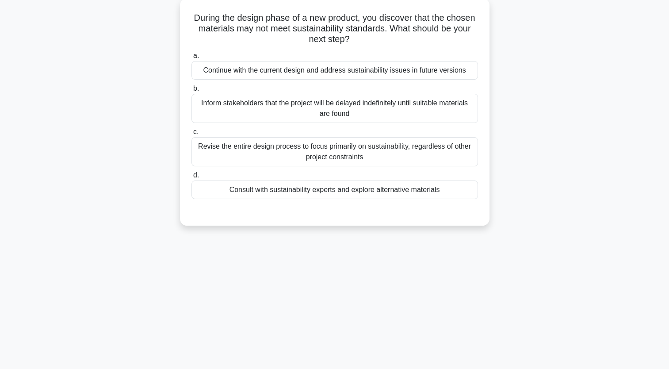
scroll to position [0, 0]
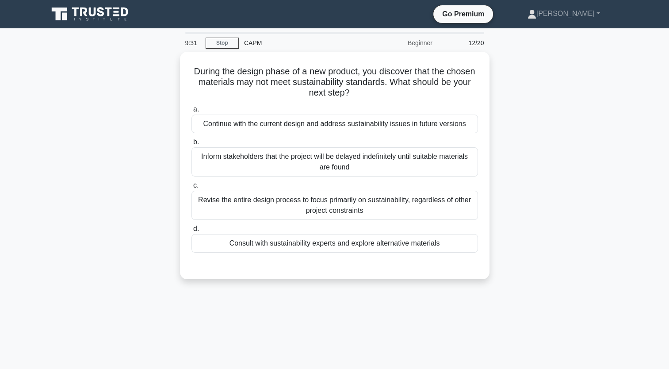
drag, startPoint x: 449, startPoint y: 241, endPoint x: 173, endPoint y: 53, distance: 334.2
click at [173, 53] on div "During the design phase of a new product, you discover that the chosen material…" at bounding box center [335, 171] width 584 height 238
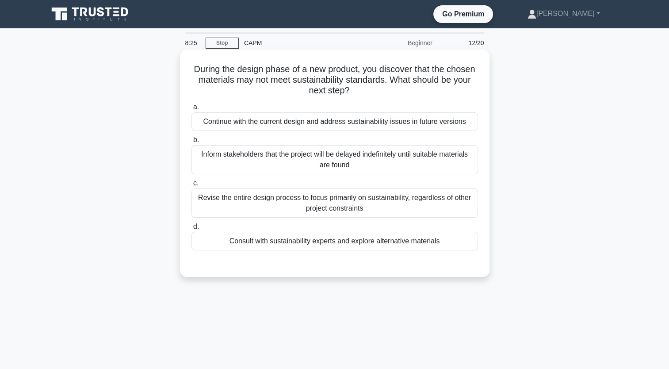
click at [345, 243] on div "Consult with sustainability experts and explore alternative materials" at bounding box center [335, 241] width 287 height 19
click at [192, 230] on input "d. Consult with sustainability experts and explore alternative materials" at bounding box center [192, 227] width 0 height 6
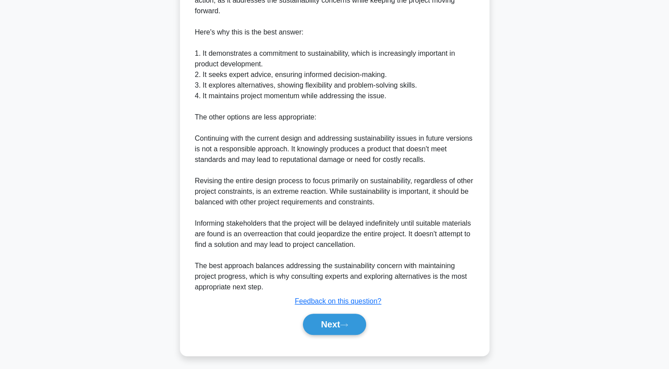
scroll to position [314, 0]
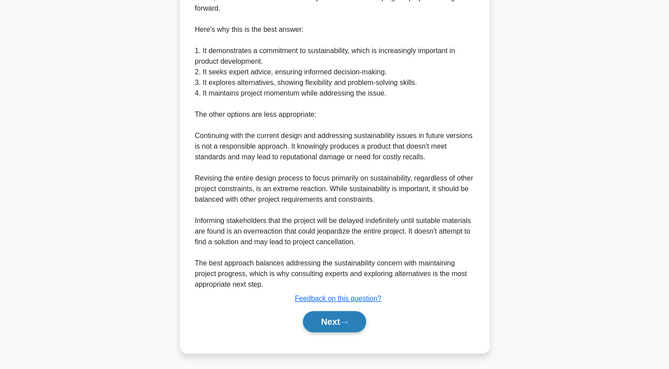
click at [357, 323] on button "Next" at bounding box center [334, 321] width 63 height 21
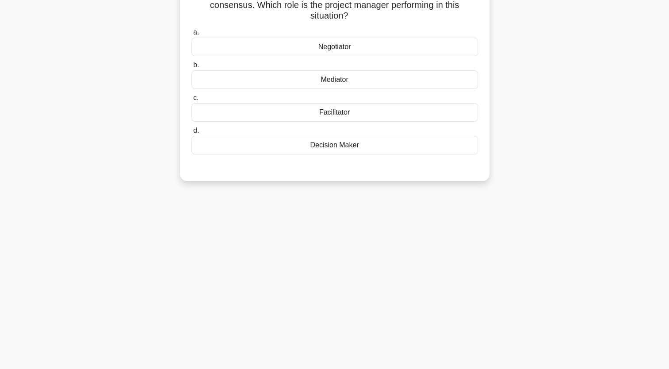
scroll to position [0, 0]
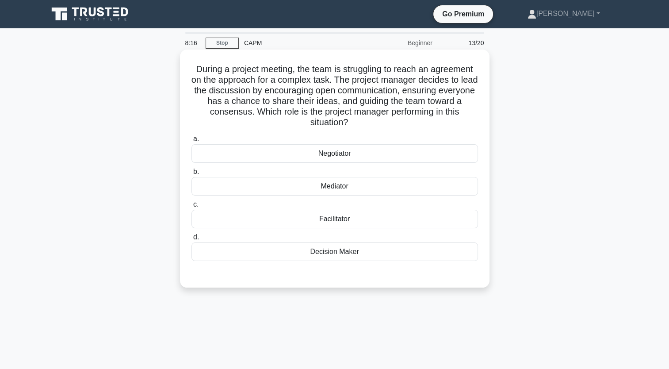
drag, startPoint x: 389, startPoint y: 257, endPoint x: 184, endPoint y: 69, distance: 279.3
click at [184, 69] on div "During a project meeting, the team is struggling to reach an agreement on the a…" at bounding box center [335, 168] width 303 height 231
click at [349, 150] on div "Negotiator" at bounding box center [335, 153] width 287 height 19
click at [192, 142] on input "a. Negotiator" at bounding box center [192, 139] width 0 height 6
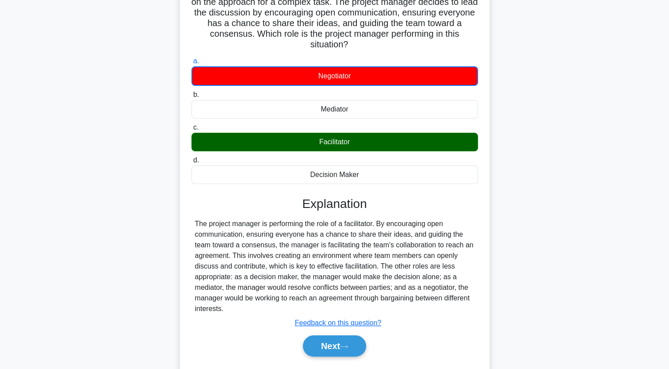
scroll to position [109, 0]
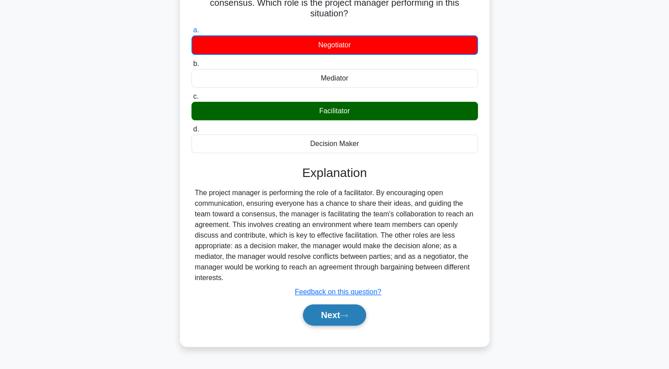
click at [343, 312] on button "Next" at bounding box center [334, 314] width 63 height 21
click at [337, 324] on button "Next" at bounding box center [334, 314] width 63 height 21
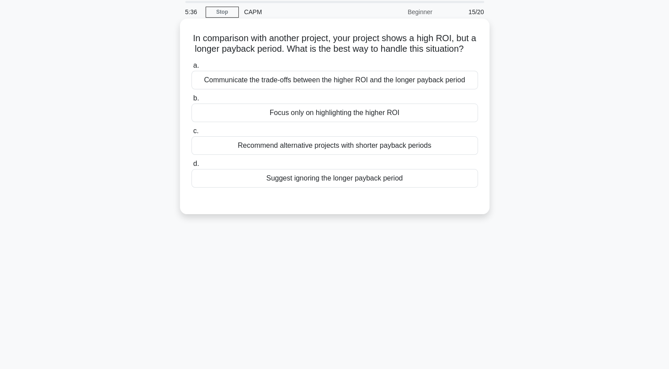
scroll to position [0, 0]
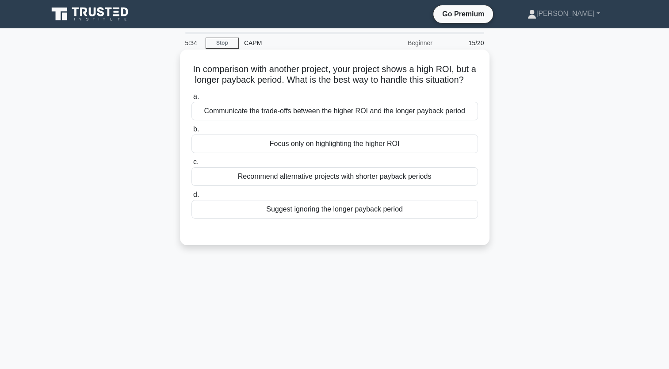
drag, startPoint x: 427, startPoint y: 226, endPoint x: 193, endPoint y: 72, distance: 280.6
click at [193, 72] on div "In comparison with another project, your project shows a high ROI, but a longer…" at bounding box center [335, 147] width 303 height 188
click at [376, 120] on div "Communicate the trade-offs between the higher ROI and the longer payback period" at bounding box center [335, 111] width 287 height 19
click at [192, 100] on input "a. Communicate the trade-offs between the higher ROI and the longer payback per…" at bounding box center [192, 97] width 0 height 6
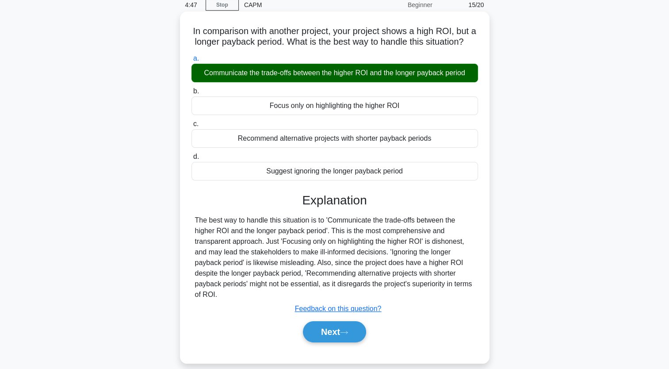
scroll to position [109, 0]
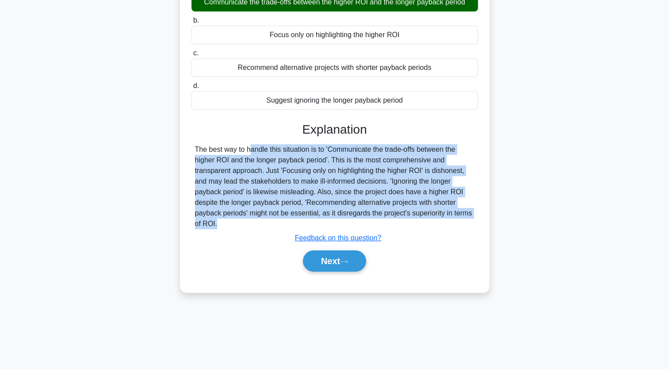
drag, startPoint x: 230, startPoint y: 242, endPoint x: 182, endPoint y: 157, distance: 97.7
click at [182, 157] on div "In comparison with another project, your project shows a high ROI, but a longer…" at bounding box center [335, 117] width 310 height 352
click at [357, 272] on button "Next" at bounding box center [334, 260] width 63 height 21
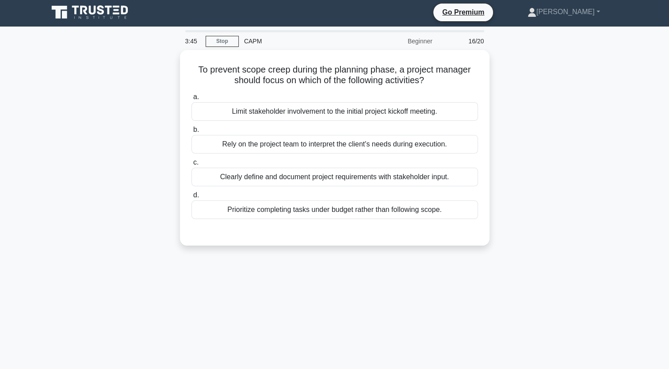
scroll to position [0, 0]
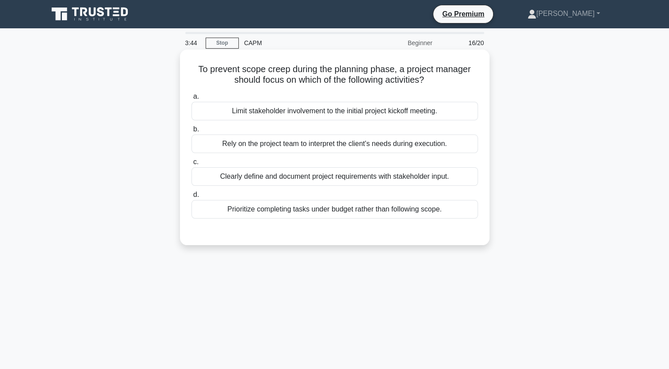
drag, startPoint x: 453, startPoint y: 212, endPoint x: 190, endPoint y: 67, distance: 300.4
click at [190, 67] on div "To prevent scope creep during the planning phase, a project manager should focu…" at bounding box center [335, 147] width 303 height 188
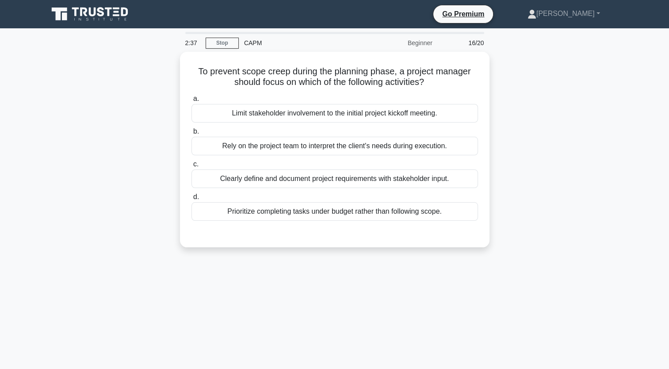
click at [504, 203] on div "To prevent scope creep during the planning phase, a project manager should focu…" at bounding box center [335, 155] width 584 height 206
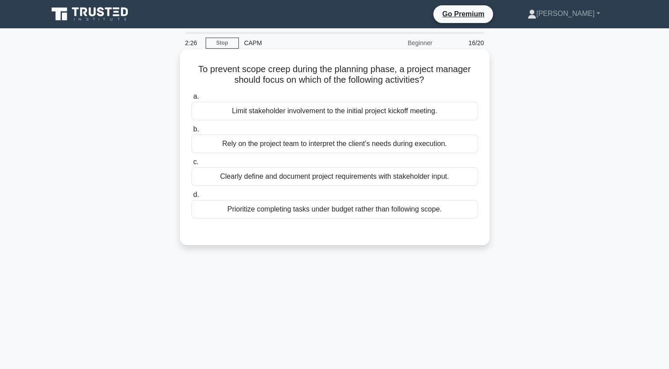
click at [336, 178] on div "Clearly define and document project requirements with stakeholder input." at bounding box center [335, 176] width 287 height 19
click at [192, 165] on input "c. Clearly define and document project requirements with stakeholder input." at bounding box center [192, 162] width 0 height 6
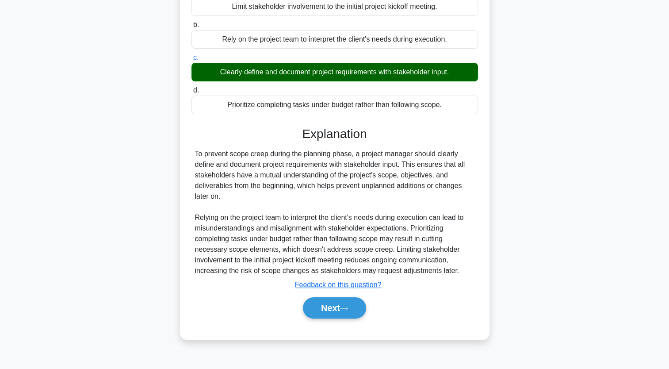
scroll to position [109, 0]
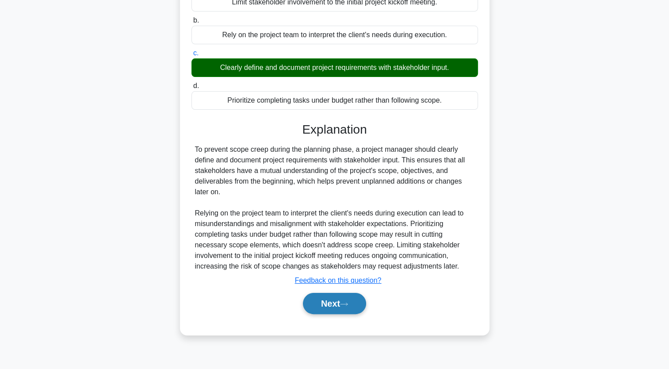
click at [360, 304] on button "Next" at bounding box center [334, 303] width 63 height 21
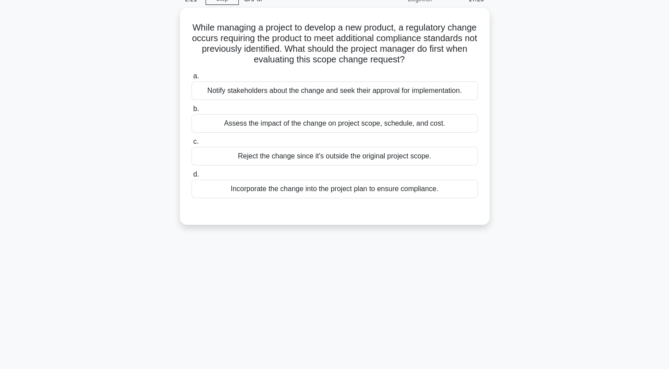
scroll to position [0, 0]
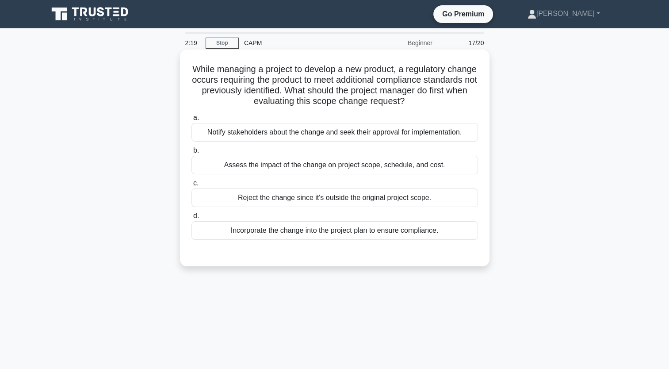
drag, startPoint x: 449, startPoint y: 231, endPoint x: 199, endPoint y: 74, distance: 295.9
click at [199, 74] on div "While managing a project to develop a new product, a regulatory change occurs r…" at bounding box center [335, 158] width 303 height 210
drag, startPoint x: 199, startPoint y: 74, endPoint x: 266, endPoint y: 102, distance: 73.0
click at [266, 102] on h5 "While managing a project to develop a new product, a regulatory change occurs r…" at bounding box center [335, 85] width 288 height 43
click at [452, 235] on div "Incorporate the change into the project plan to ensure compliance." at bounding box center [335, 230] width 287 height 19
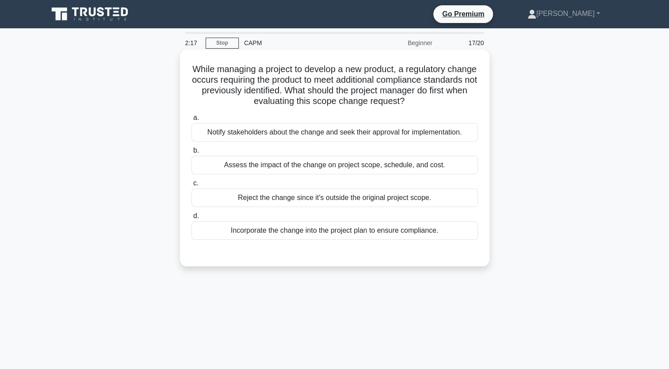
click at [192, 219] on input "d. Incorporate the change into the project plan to ensure compliance." at bounding box center [192, 216] width 0 height 6
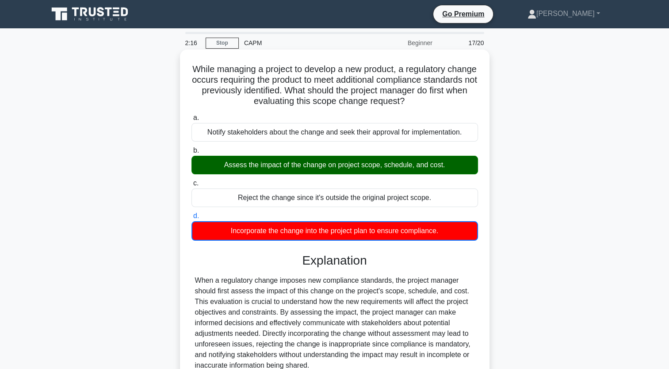
click at [453, 234] on div "Incorporate the change into the project plan to ensure compliance." at bounding box center [335, 230] width 287 height 19
click at [192, 219] on input "d. Incorporate the change into the project plan to ensure compliance." at bounding box center [192, 216] width 0 height 6
drag, startPoint x: 203, startPoint y: 69, endPoint x: 471, endPoint y: 234, distance: 314.4
click at [471, 234] on div "While managing a project to develop a new product, a regulatory change occurs r…" at bounding box center [335, 241] width 303 height 377
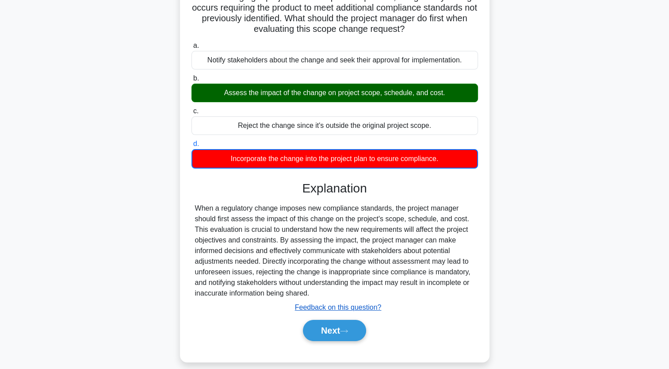
scroll to position [109, 0]
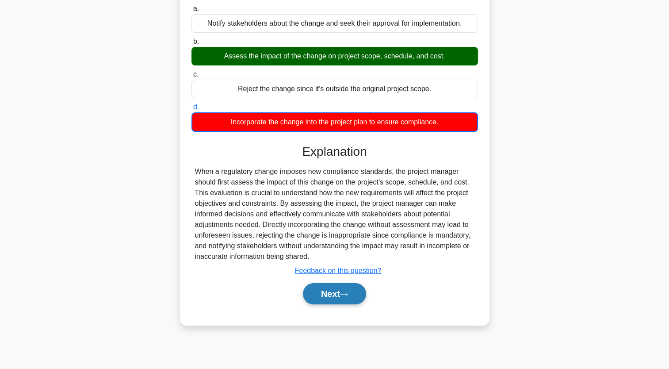
click at [346, 290] on button "Next" at bounding box center [334, 293] width 63 height 21
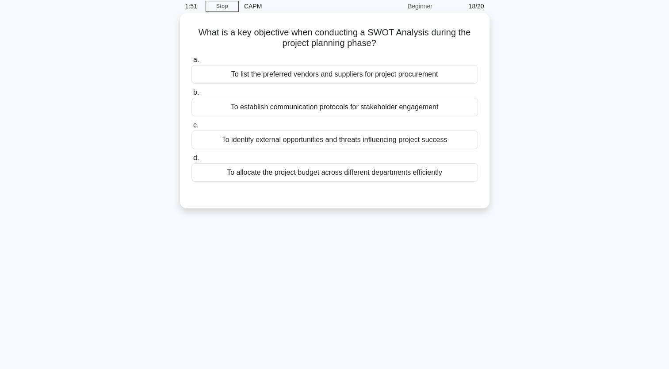
scroll to position [0, 0]
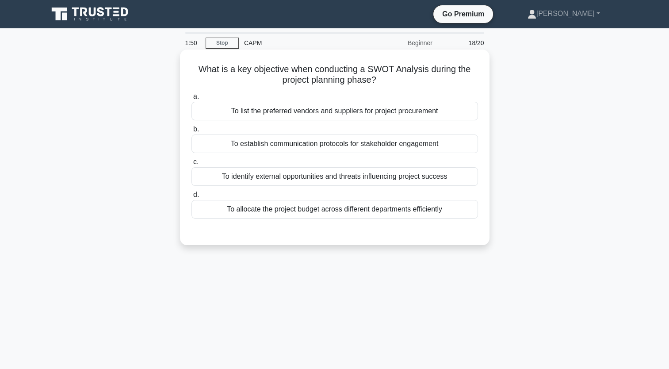
drag, startPoint x: 453, startPoint y: 214, endPoint x: 188, endPoint y: 67, distance: 303.0
click at [188, 67] on div "What is a key objective when conducting a SWOT Analysis during the project plan…" at bounding box center [335, 147] width 303 height 188
click at [372, 177] on div "To identify external opportunities and threats influencing project success" at bounding box center [335, 176] width 287 height 19
click at [192, 165] on input "c. To identify external opportunities and threats influencing project success" at bounding box center [192, 162] width 0 height 6
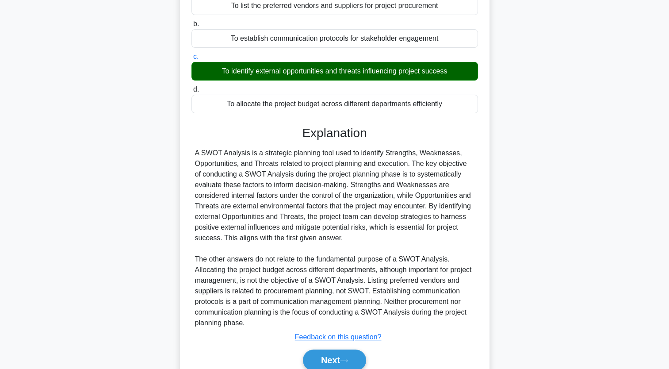
scroll to position [144, 0]
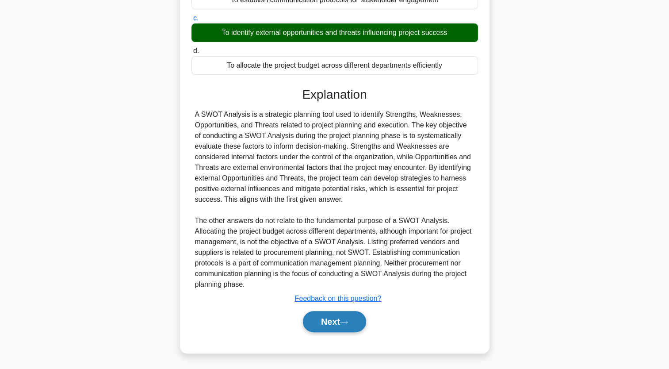
click at [346, 322] on icon at bounding box center [344, 322] width 8 height 5
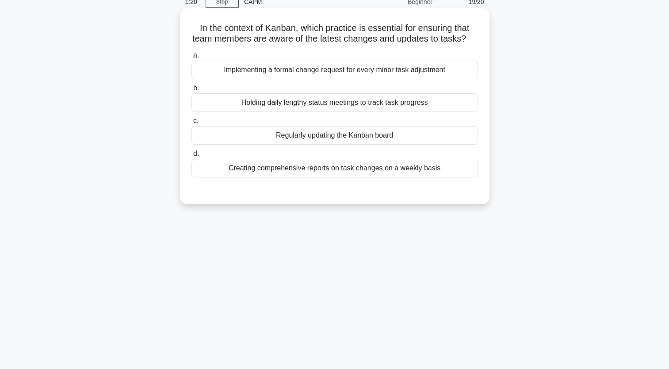
scroll to position [0, 0]
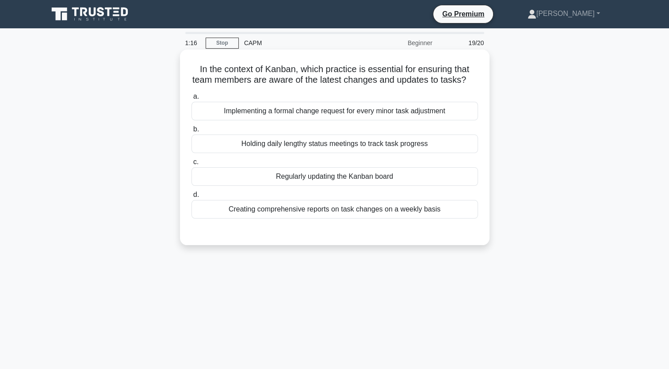
drag, startPoint x: 449, startPoint y: 225, endPoint x: 190, endPoint y: 72, distance: 301.3
click at [190, 72] on div "In the context of Kanban, which practice is essential for ensuring that team me…" at bounding box center [335, 147] width 303 height 188
click at [367, 186] on div "Regularly updating the Kanban board" at bounding box center [335, 176] width 287 height 19
click at [192, 165] on input "c. Regularly updating the Kanban board" at bounding box center [192, 162] width 0 height 6
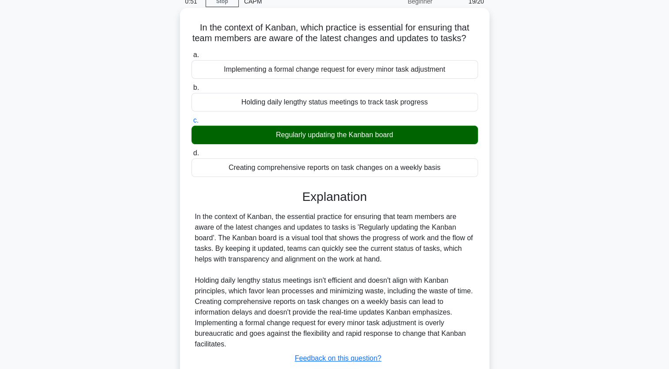
scroll to position [112, 0]
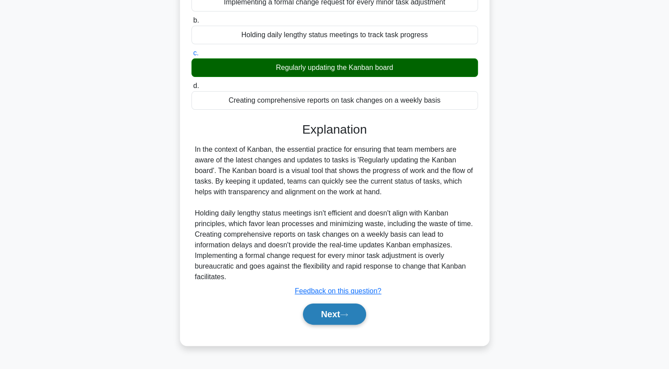
click at [362, 325] on button "Next" at bounding box center [334, 313] width 63 height 21
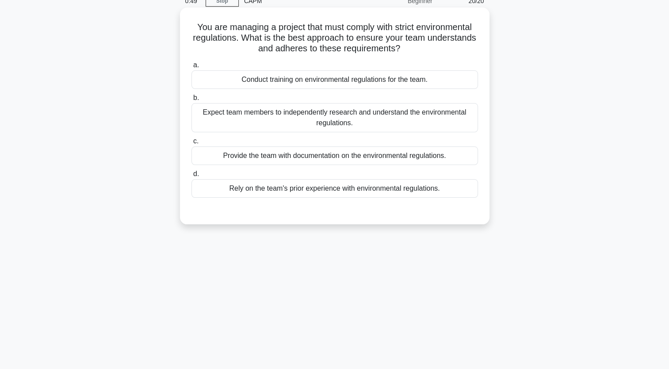
scroll to position [0, 0]
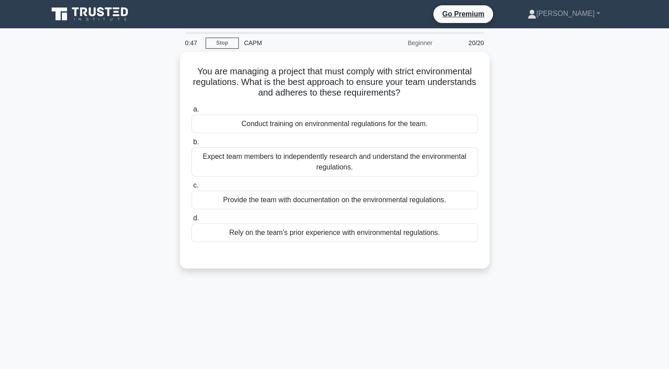
drag, startPoint x: 448, startPoint y: 230, endPoint x: 177, endPoint y: 64, distance: 317.5
click at [177, 64] on div "You are managing a project that must comply with strict environmental regulatio…" at bounding box center [335, 165] width 584 height 227
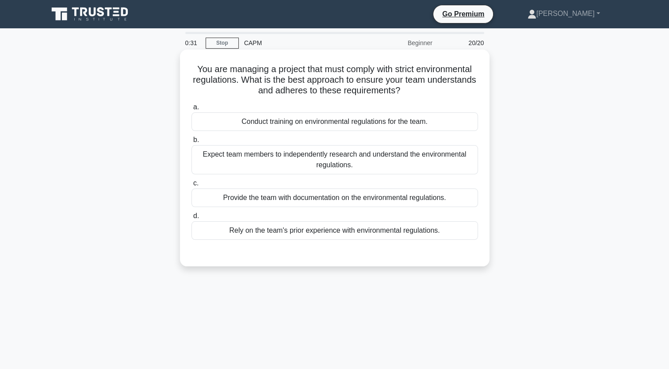
click at [398, 118] on div "Conduct training on environmental regulations for the team." at bounding box center [335, 121] width 287 height 19
click at [192, 110] on input "a. Conduct training on environmental regulations for the team." at bounding box center [192, 107] width 0 height 6
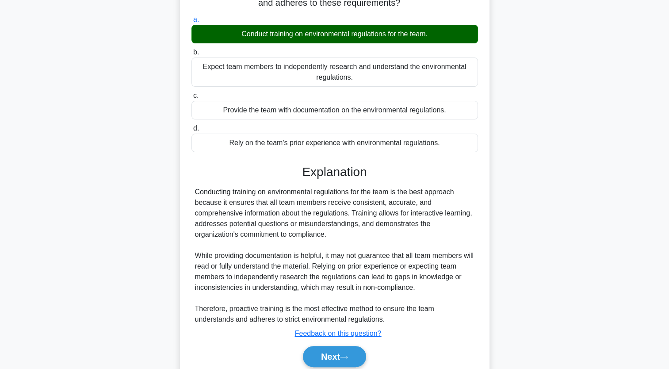
scroll to position [123, 0]
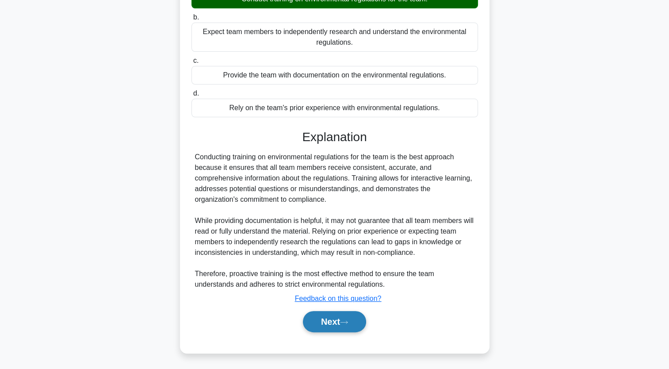
click at [360, 329] on button "Next" at bounding box center [334, 321] width 63 height 21
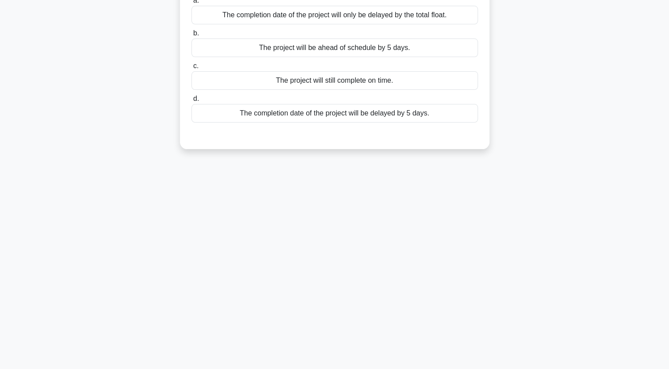
scroll to position [0, 0]
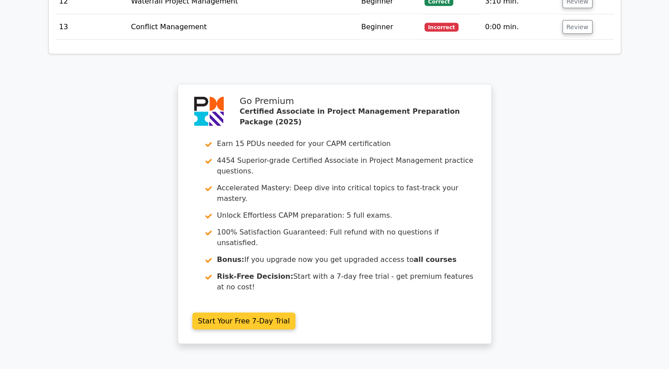
scroll to position [1782, 0]
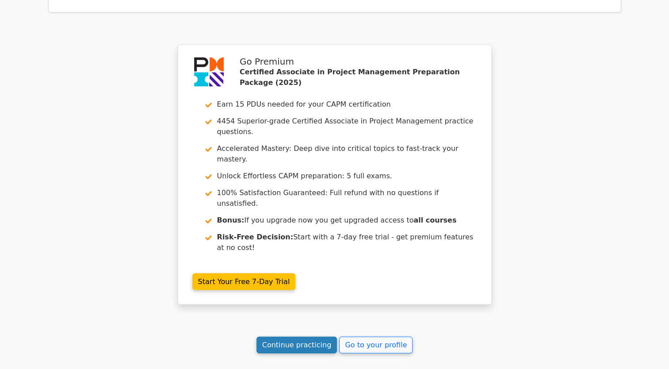
click at [317, 337] on link "Continue practicing" at bounding box center [297, 345] width 81 height 17
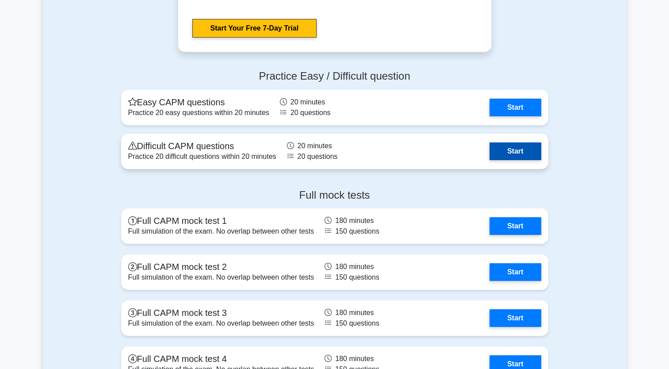
scroll to position [2964, 0]
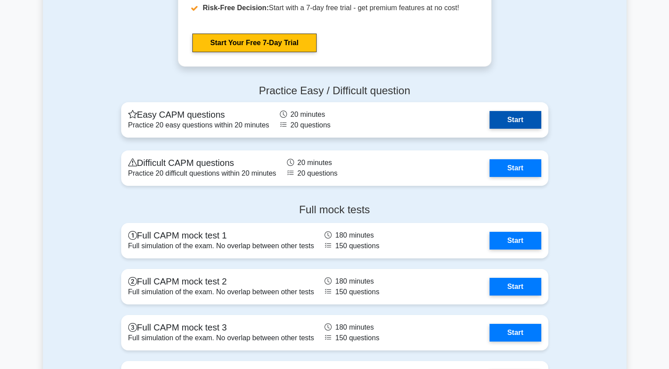
click at [516, 116] on link "Start" at bounding box center [515, 120] width 51 height 18
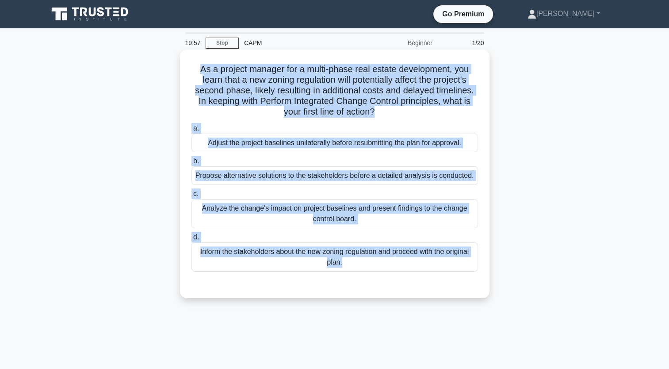
drag, startPoint x: 372, startPoint y: 275, endPoint x: 197, endPoint y: 68, distance: 271.2
click at [197, 68] on div "As a project manager for a multi-phase real estate development, you learn that …" at bounding box center [335, 174] width 303 height 242
copy div "As a project manager for a multi-phase real estate development, you learn that …"
click at [412, 209] on div "Analyze the change's impact on project baselines and present findings to the ch…" at bounding box center [335, 213] width 287 height 29
click at [192, 197] on input "c. Analyze the change's impact on project baselines and present findings to the…" at bounding box center [192, 194] width 0 height 6
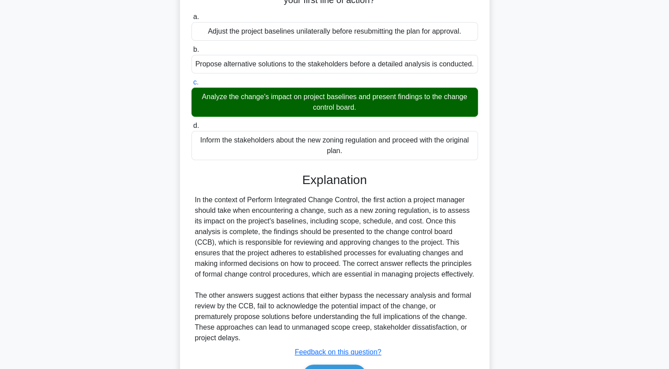
scroll to position [165, 0]
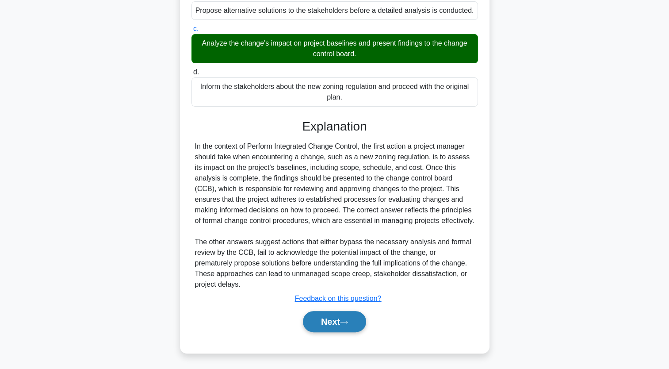
click at [345, 318] on button "Next" at bounding box center [334, 321] width 63 height 21
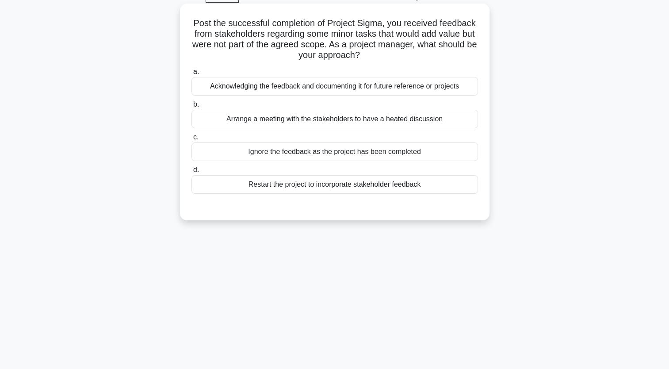
scroll to position [0, 0]
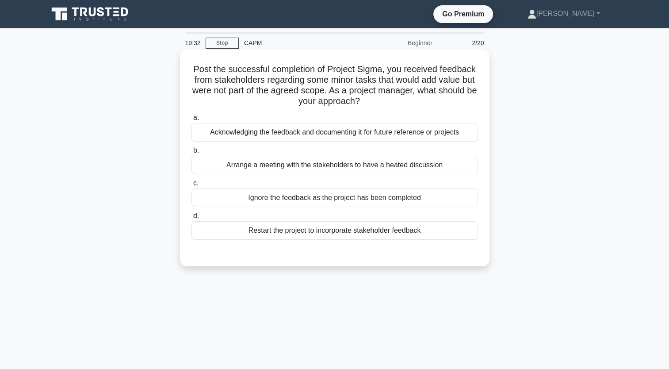
drag, startPoint x: 428, startPoint y: 235, endPoint x: 189, endPoint y: 65, distance: 293.1
click at [189, 65] on div "Post the successful completion of Project Sigma, you received feedback from sta…" at bounding box center [335, 158] width 303 height 210
copy div "Post the successful completion of Project Sigma, you received feedback from sta…"
click at [396, 137] on div "Acknowledging the feedback and documenting it for future reference or projects" at bounding box center [335, 132] width 287 height 19
click at [192, 121] on input "a. Acknowledging the feedback and documenting it for future reference or projec…" at bounding box center [192, 118] width 0 height 6
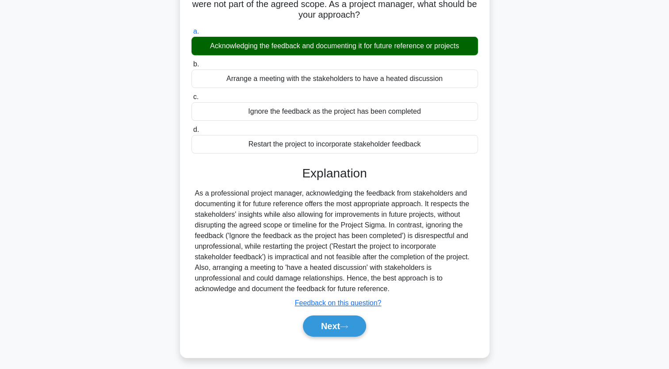
scroll to position [109, 0]
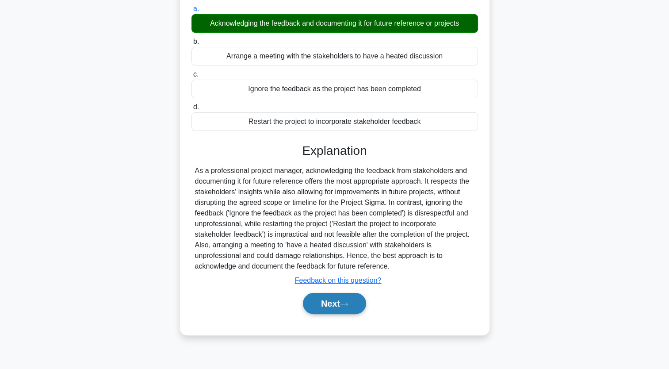
click at [357, 309] on button "Next" at bounding box center [334, 303] width 63 height 21
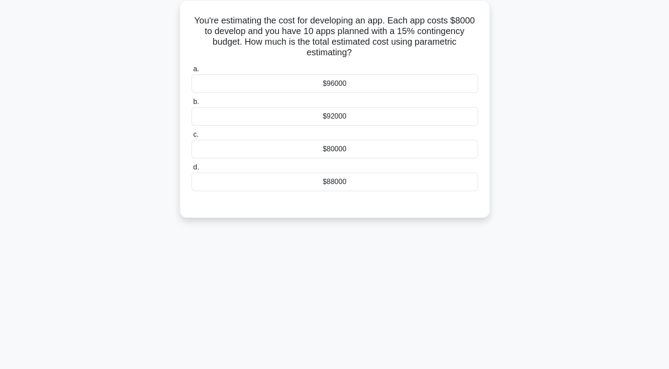
scroll to position [0, 0]
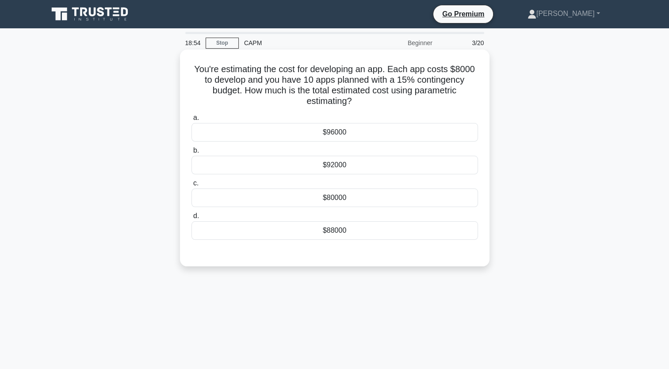
drag, startPoint x: 195, startPoint y: 68, endPoint x: 396, endPoint y: 227, distance: 257.0
click at [396, 227] on div "You're estimating the cost for developing an app. Each app costs $8000 to devel…" at bounding box center [335, 158] width 303 height 210
copy div "ou're estimating the cost for developing an app. Each app costs $8000 to develo…"
click at [342, 168] on div "$92000" at bounding box center [335, 165] width 287 height 19
click at [192, 154] on input "b. $92000" at bounding box center [192, 151] width 0 height 6
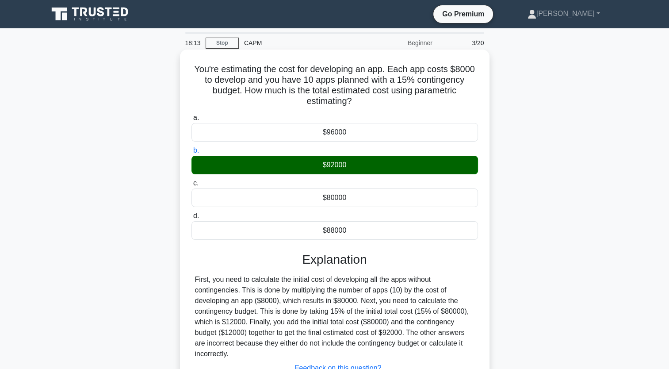
scroll to position [109, 0]
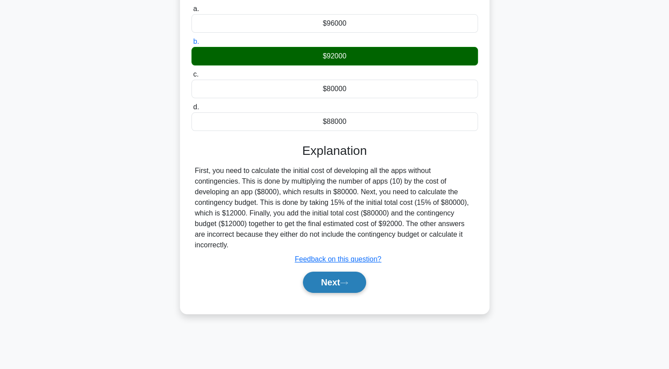
click at [352, 289] on button "Next" at bounding box center [334, 282] width 63 height 21
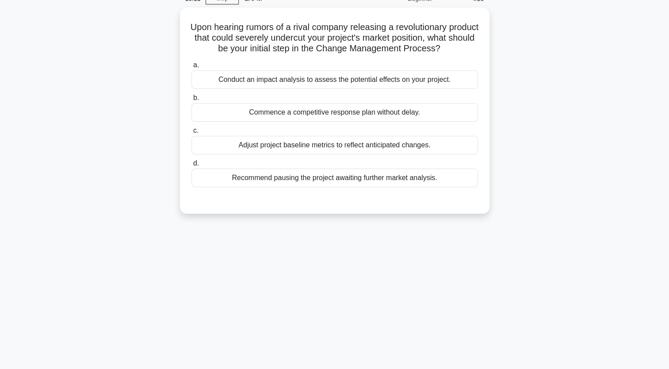
scroll to position [0, 0]
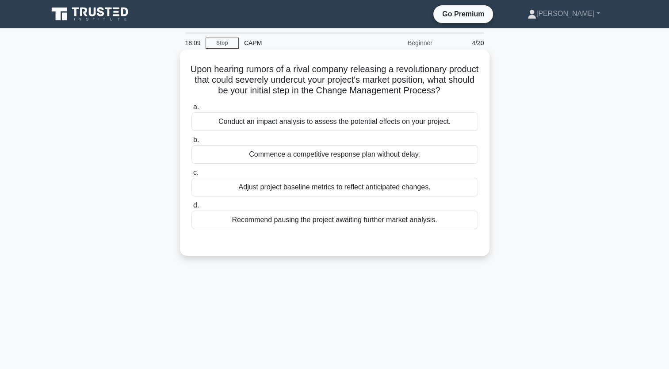
drag, startPoint x: 448, startPoint y: 237, endPoint x: 182, endPoint y: 65, distance: 316.2
click at [182, 65] on div "Upon hearing rumors of a rival company releasing a revolutionary product that c…" at bounding box center [335, 153] width 310 height 206
copy div "Upon hearing rumors of a rival company releasing a revolutionary product that c…"
click at [405, 128] on div "Conduct an impact analysis to assess the potential effects on your project." at bounding box center [335, 121] width 287 height 19
click at [192, 110] on input "a. Conduct an impact analysis to assess the potential effects on your project." at bounding box center [192, 107] width 0 height 6
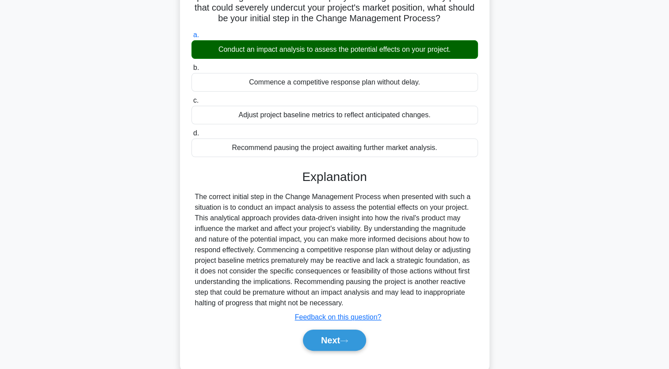
scroll to position [109, 0]
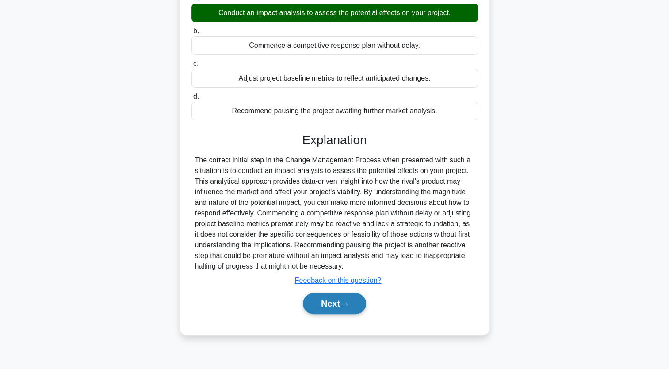
click at [353, 314] on button "Next" at bounding box center [334, 303] width 63 height 21
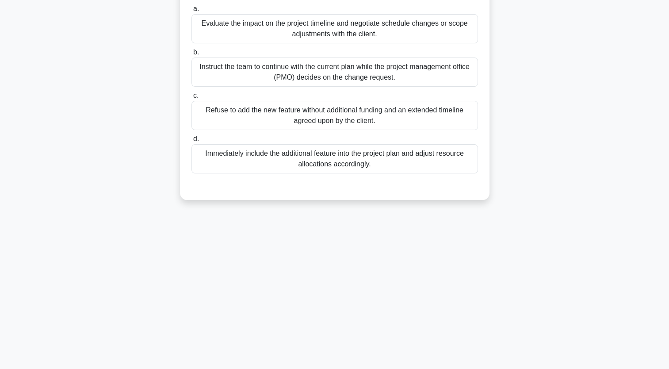
scroll to position [0, 0]
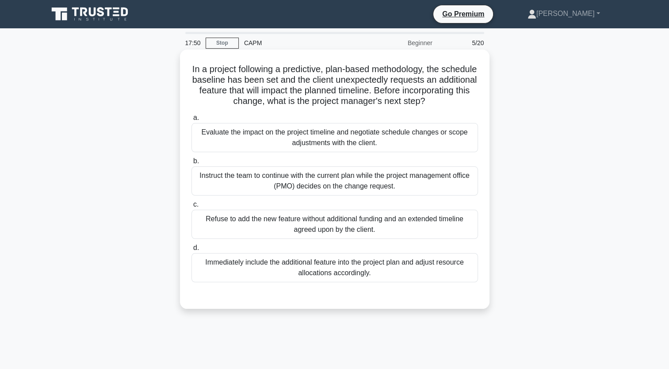
drag, startPoint x: 370, startPoint y: 266, endPoint x: 202, endPoint y: 68, distance: 259.3
click at [202, 68] on div "In a project following a predictive, plan-based methodology, the schedule basel…" at bounding box center [335, 179] width 303 height 252
copy div "In a project following a predictive, plan-based methodology, the schedule basel…"
click at [425, 146] on div "Evaluate the impact on the project timeline and negotiate schedule changes or s…" at bounding box center [335, 137] width 287 height 29
click at [192, 121] on input "a. Evaluate the impact on the project timeline and negotiate schedule changes o…" at bounding box center [192, 118] width 0 height 6
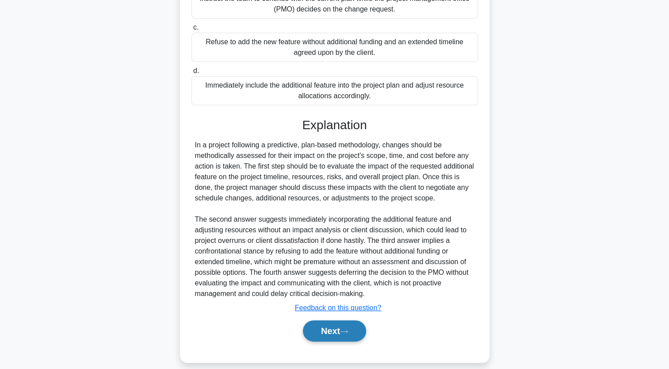
click at [359, 342] on button "Next" at bounding box center [334, 330] width 63 height 21
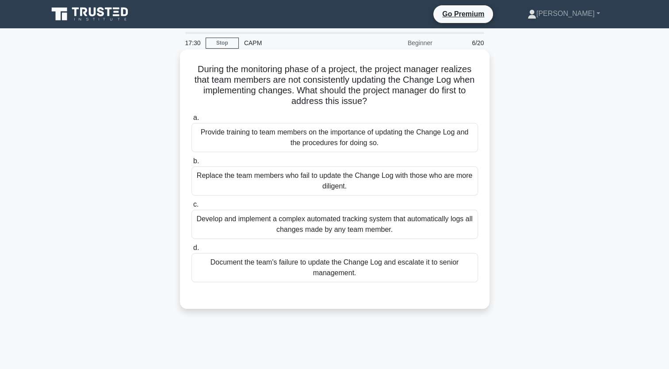
drag, startPoint x: 369, startPoint y: 279, endPoint x: 193, endPoint y: 62, distance: 279.2
click at [193, 62] on div "During the monitoring phase of a project, the project manager realizes that tea…" at bounding box center [335, 179] width 303 height 252
copy div "During the monitoring phase of a project, the project manager realizes that tea…"
click at [377, 149] on div "Provide training to team members on the importance of updating the Change Log a…" at bounding box center [335, 137] width 287 height 29
click at [192, 121] on input "a. Provide training to team members on the importance of updating the Change Lo…" at bounding box center [192, 118] width 0 height 6
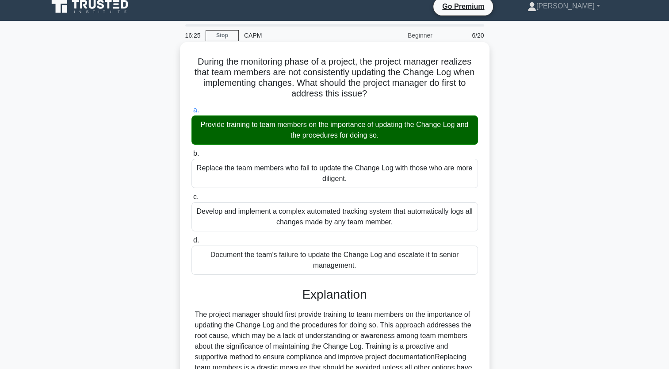
scroll to position [133, 0]
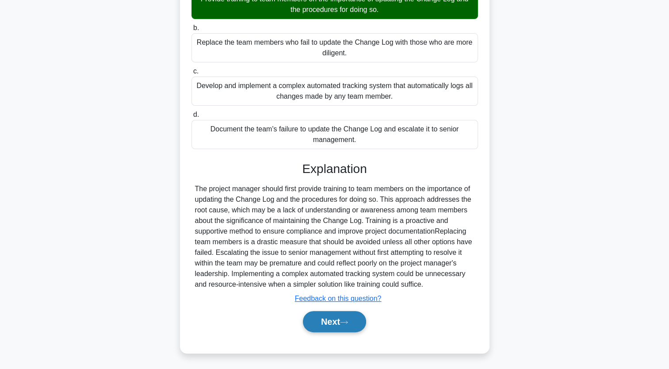
click at [355, 326] on button "Next" at bounding box center [334, 321] width 63 height 21
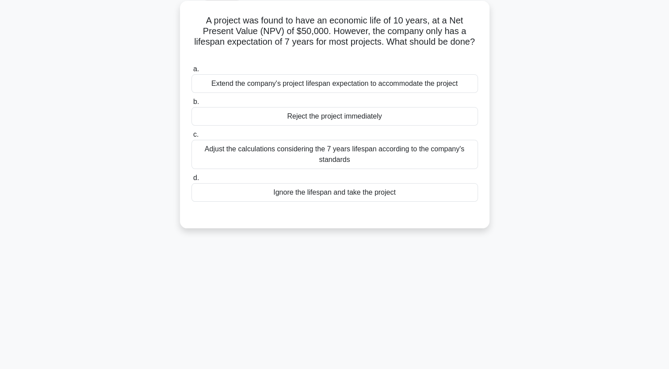
scroll to position [0, 0]
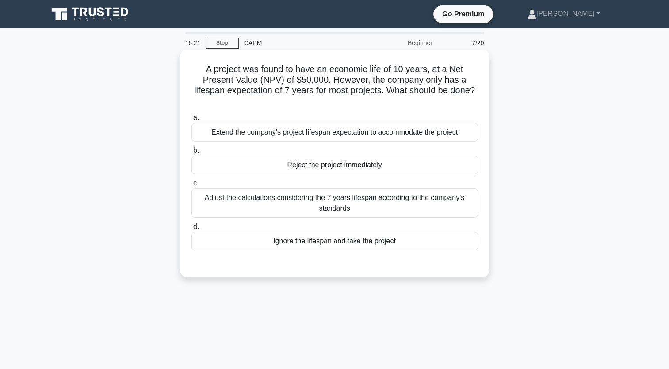
drag, startPoint x: 405, startPoint y: 245, endPoint x: 186, endPoint y: 61, distance: 285.8
click at [186, 61] on div "A project was found to have an economic life of 10 years, at a Net Present Valu…" at bounding box center [335, 163] width 303 height 220
copy div "A project was found to have an economic life of 10 years, at a Net Present Valu…"
click at [405, 201] on div "Adjust the calculations considering the 7 years lifespan according to the compa…" at bounding box center [335, 202] width 287 height 29
click at [192, 186] on input "c. Adjust the calculations considering the 7 years lifespan according to the co…" at bounding box center [192, 183] width 0 height 6
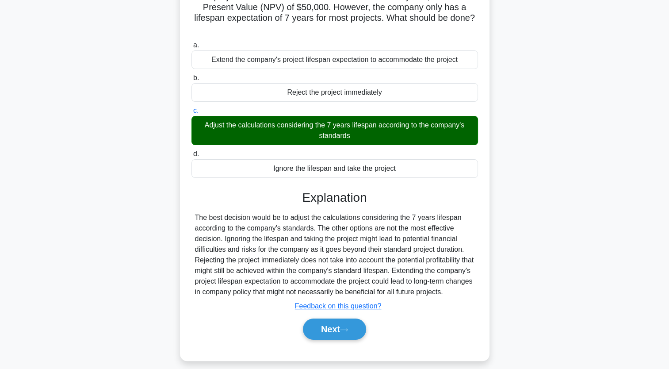
scroll to position [109, 0]
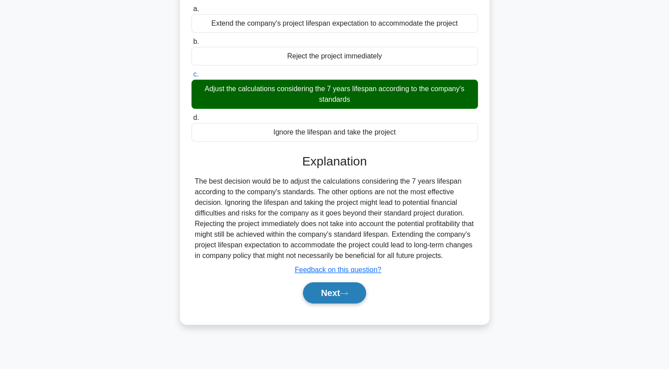
click at [338, 301] on button "Next" at bounding box center [334, 292] width 63 height 21
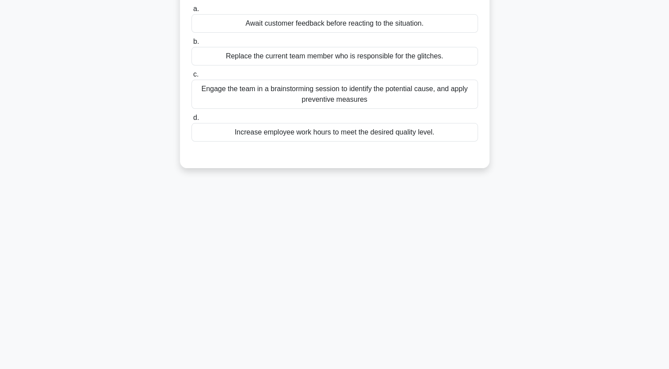
scroll to position [0, 0]
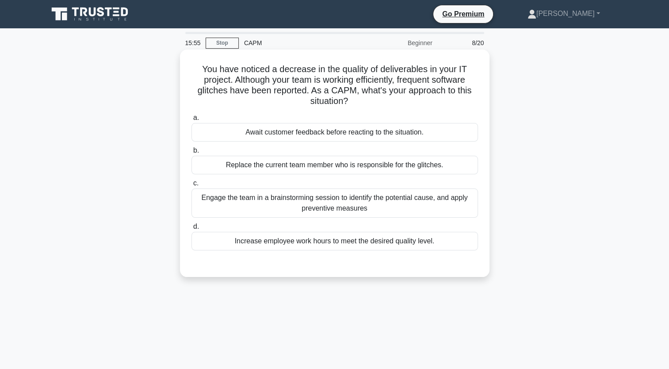
click at [445, 238] on div "Increase employee work hours to meet the desired quality level." at bounding box center [335, 241] width 287 height 19
click at [192, 230] on input "d. Increase employee work hours to meet the desired quality level." at bounding box center [192, 227] width 0 height 6
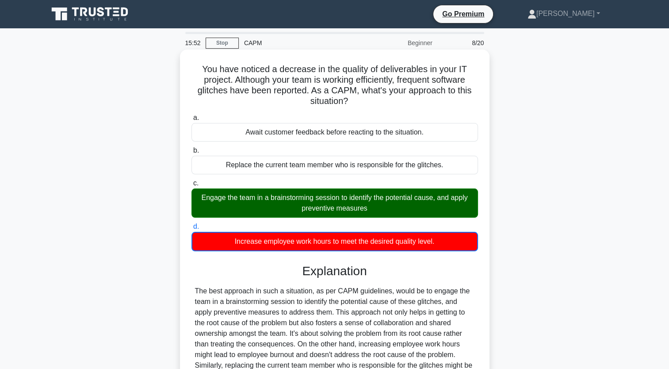
drag, startPoint x: 445, startPoint y: 246, endPoint x: 200, endPoint y: 71, distance: 300.7
click at [200, 71] on div "You have noticed a decrease in the quality of deliverables in your IT project. …" at bounding box center [335, 263] width 303 height 420
copy div "You have noticed a decrease in the quality of deliverables in your IT project. …"
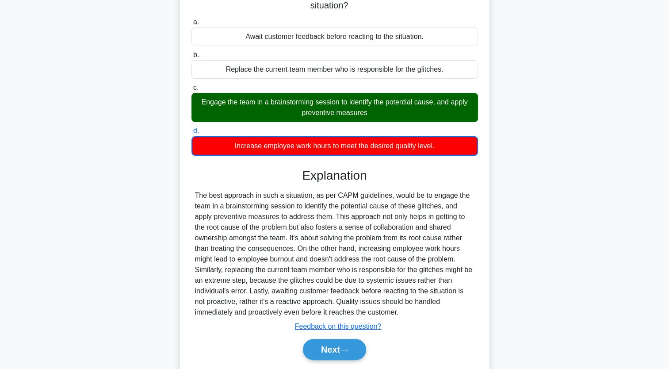
scroll to position [123, 0]
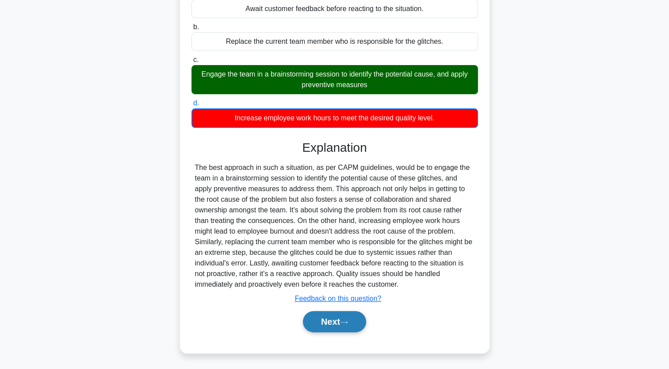
click at [356, 319] on button "Next" at bounding box center [334, 321] width 63 height 21
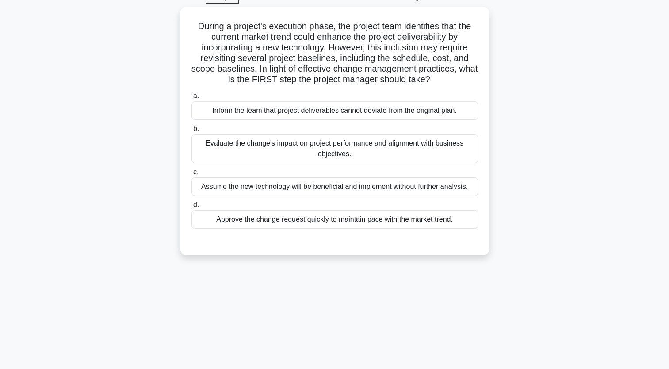
scroll to position [0, 0]
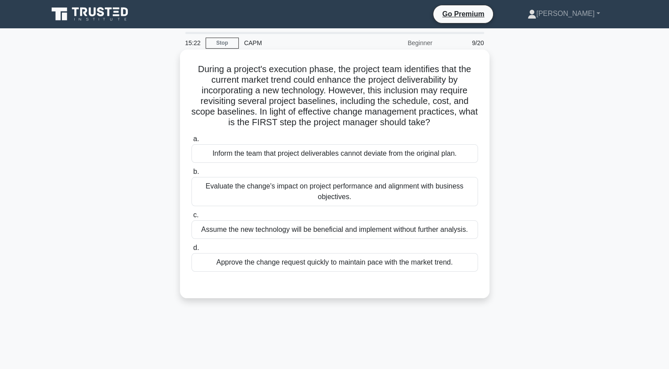
drag, startPoint x: 463, startPoint y: 265, endPoint x: 192, endPoint y: 68, distance: 335.7
click at [192, 68] on div "During a project's execution phase, the project team identifies that the curren…" at bounding box center [335, 174] width 303 height 242
copy div "During a project's execution phase, the project team identifies that the curren…"
click at [343, 189] on div "Evaluate the change's impact on project performance and alignment with business…" at bounding box center [335, 191] width 287 height 29
click at [192, 175] on input "b. Evaluate the change's impact on project performance and alignment with busin…" at bounding box center [192, 172] width 0 height 6
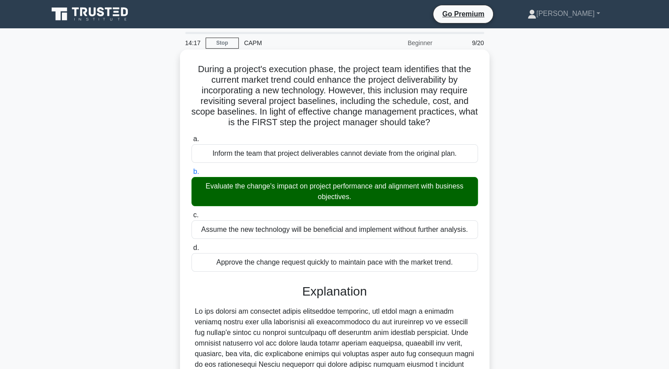
scroll to position [176, 0]
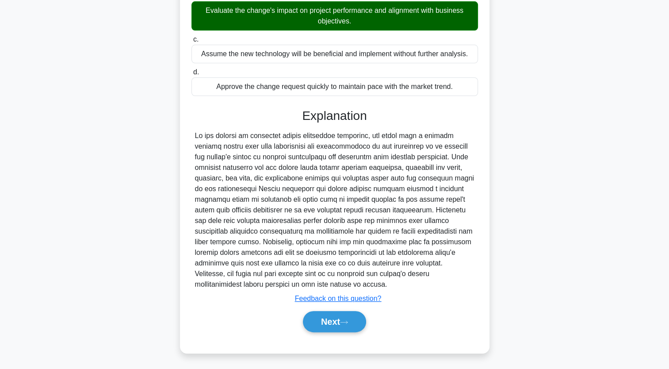
click at [364, 331] on div "Next" at bounding box center [335, 321] width 290 height 21
click at [359, 325] on button "Next" at bounding box center [334, 321] width 63 height 21
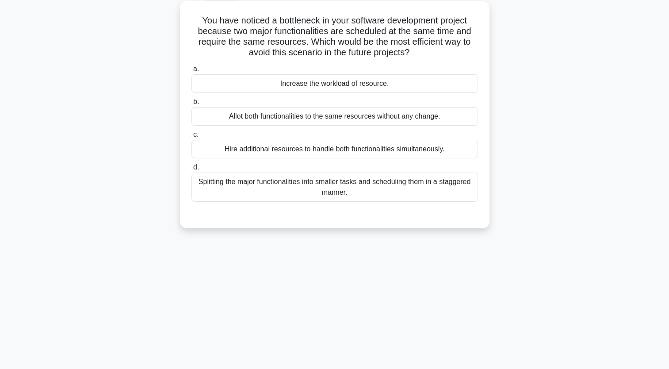
scroll to position [0, 0]
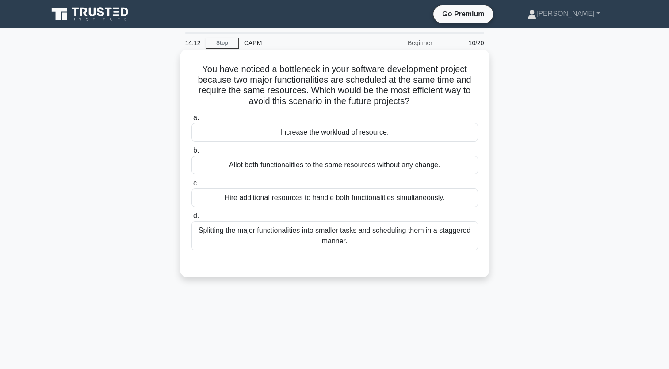
drag, startPoint x: 359, startPoint y: 249, endPoint x: 196, endPoint y: 66, distance: 244.4
click at [196, 66] on div "You have noticed a bottleneck in your software development project because two …" at bounding box center [335, 163] width 303 height 220
copy div "You have noticed a bottleneck in your software development project because two …"
click at [396, 233] on div "Splitting the major functionalities into smaller tasks and scheduling them in a…" at bounding box center [335, 235] width 287 height 29
click at [192, 219] on input "d. Splitting the major functionalities into smaller tasks and scheduling them i…" at bounding box center [192, 216] width 0 height 6
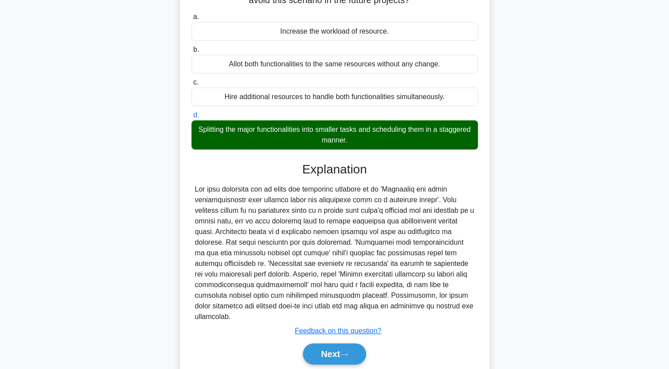
scroll to position [133, 0]
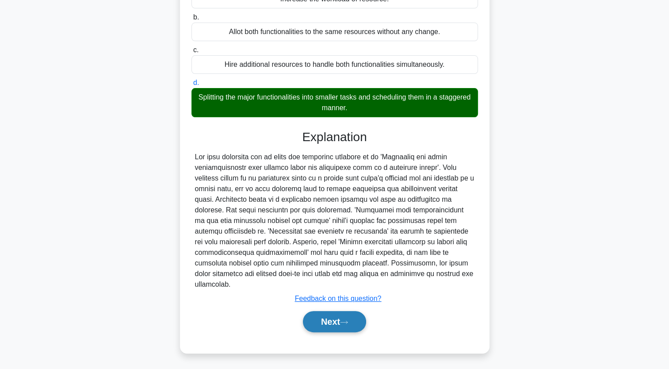
click at [357, 328] on button "Next" at bounding box center [334, 321] width 63 height 21
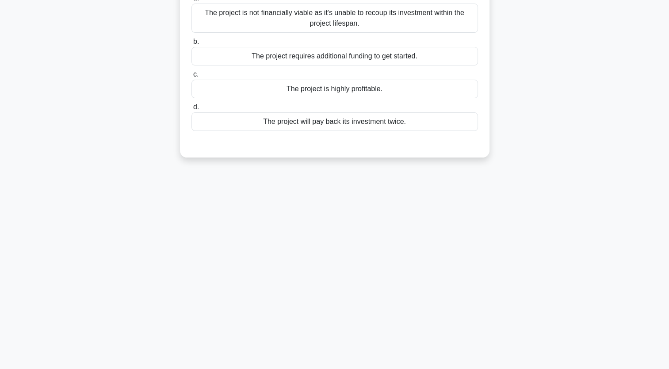
scroll to position [0, 0]
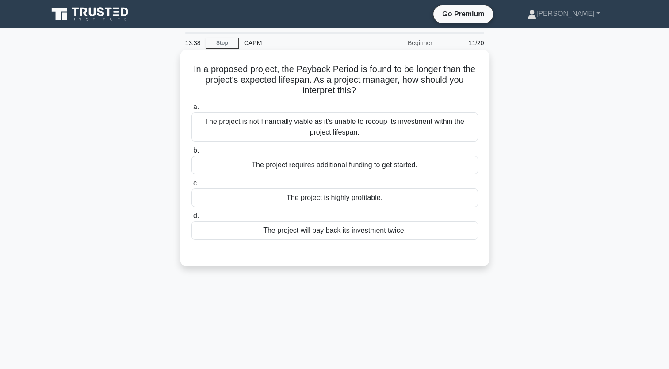
drag, startPoint x: 419, startPoint y: 233, endPoint x: 192, endPoint y: 66, distance: 282.3
click at [192, 66] on div "In a proposed project, the Payback Period is found to be longer than the projec…" at bounding box center [335, 158] width 303 height 210
click at [356, 125] on div "The project is not financially viable as it's unable to recoup its investment w…" at bounding box center [335, 126] width 287 height 29
click at [192, 110] on input "a. The project is not financially viable as it's unable to recoup its investmen…" at bounding box center [192, 107] width 0 height 6
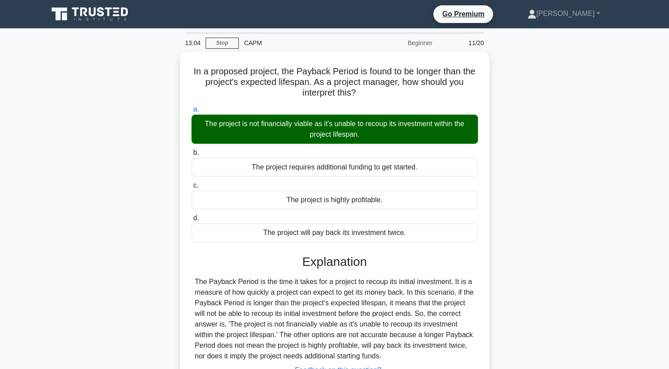
scroll to position [109, 0]
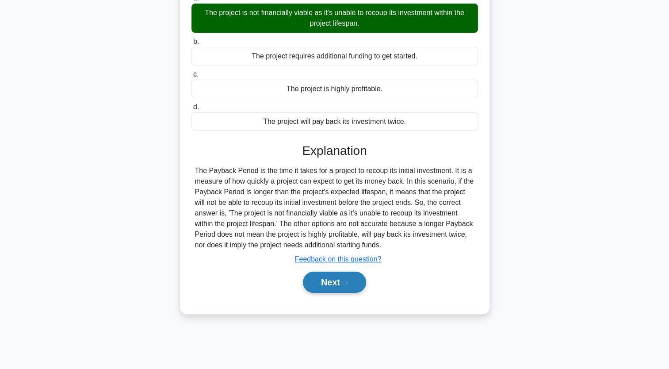
click at [345, 284] on icon at bounding box center [344, 282] width 8 height 5
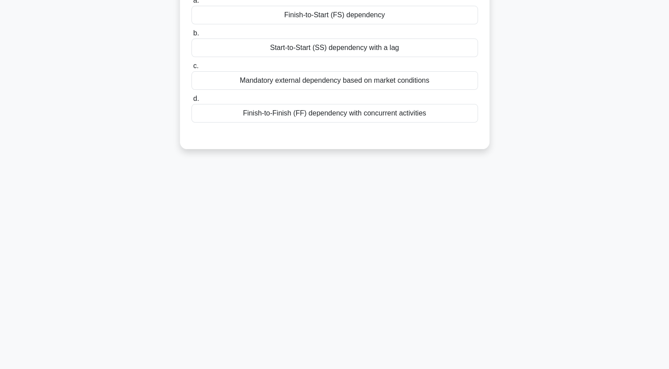
scroll to position [0, 0]
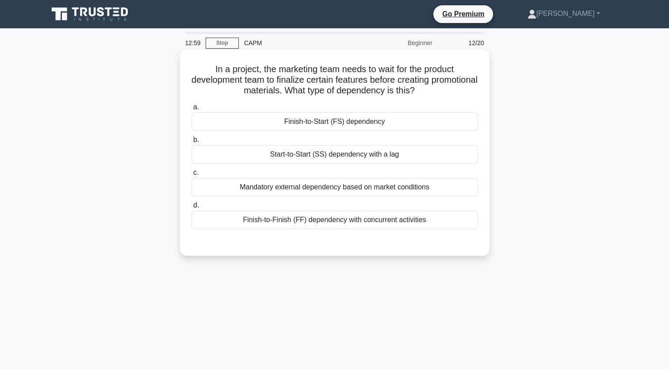
drag, startPoint x: 440, startPoint y: 224, endPoint x: 209, endPoint y: 65, distance: 280.5
click at [209, 65] on div "In a project, the marketing team needs to wait for the product development team…" at bounding box center [335, 152] width 303 height 199
click at [335, 119] on div "Finish-to-Start (FS) dependency" at bounding box center [335, 121] width 287 height 19
click at [192, 110] on input "a. Finish-to-Start (FS) dependency" at bounding box center [192, 107] width 0 height 6
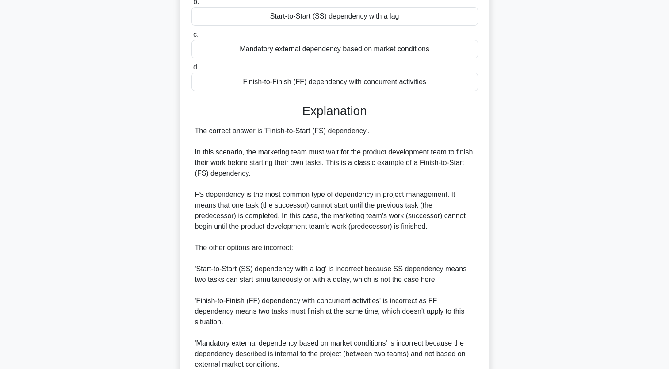
scroll to position [207, 0]
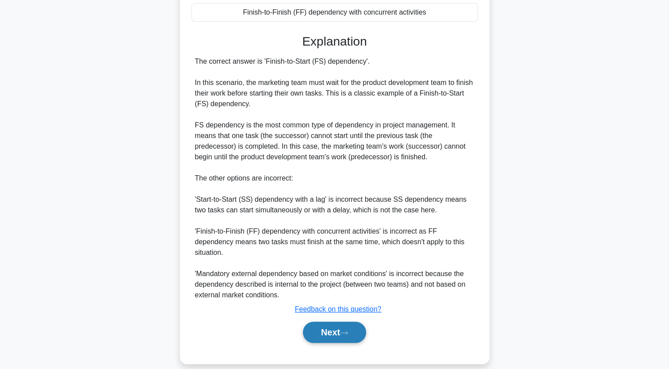
click at [345, 330] on icon at bounding box center [344, 332] width 8 height 5
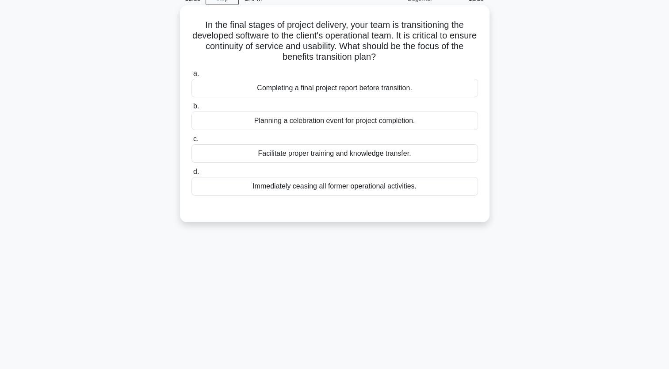
scroll to position [0, 0]
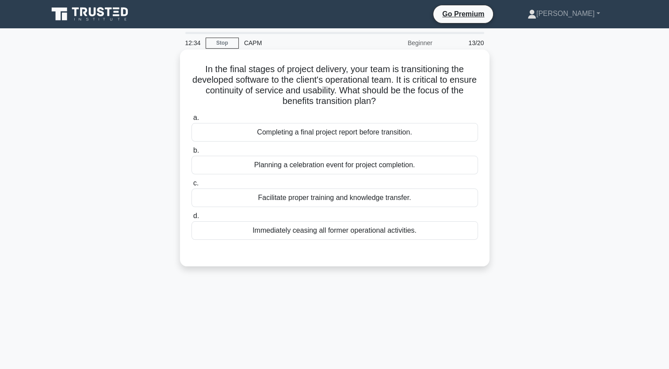
drag, startPoint x: 430, startPoint y: 233, endPoint x: 201, endPoint y: 69, distance: 281.9
click at [201, 69] on div "In the final stages of project delivery, your team is transitioning the develop…" at bounding box center [335, 158] width 303 height 210
click at [407, 197] on div "Facilitate proper training and knowledge transfer." at bounding box center [335, 197] width 287 height 19
click at [192, 186] on input "c. Facilitate proper training and knowledge transfer." at bounding box center [192, 183] width 0 height 6
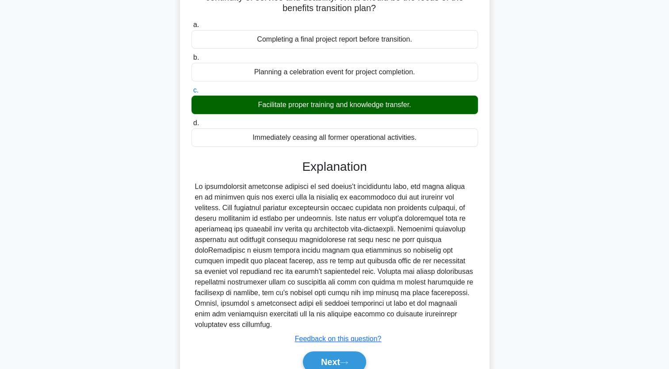
scroll to position [123, 0]
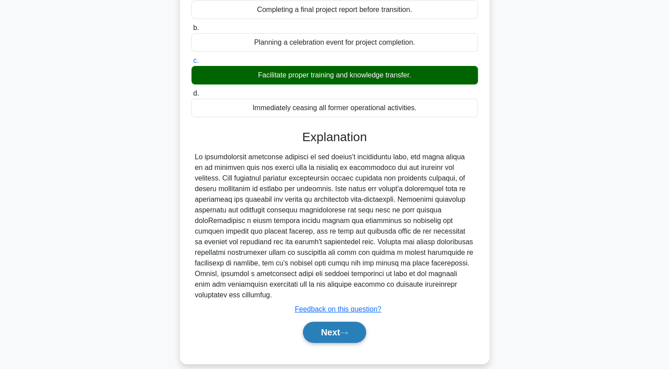
click at [315, 322] on button "Next" at bounding box center [334, 332] width 63 height 21
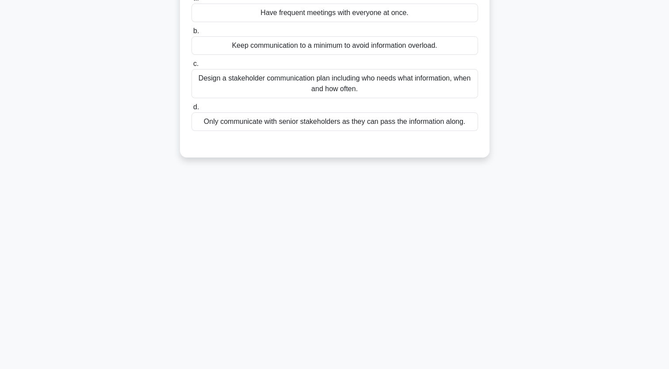
scroll to position [0, 0]
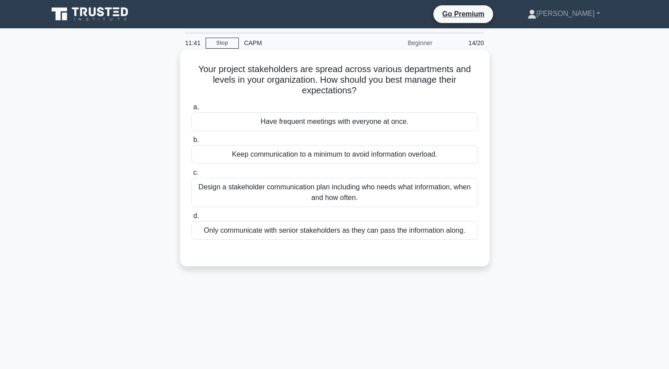
drag, startPoint x: 472, startPoint y: 234, endPoint x: 188, endPoint y: 66, distance: 329.4
click at [188, 66] on div "Your project stakeholders are spread across various departments and levels in y…" at bounding box center [335, 158] width 303 height 210
click at [399, 194] on div "Design a stakeholder communication plan including who needs what information, w…" at bounding box center [335, 192] width 287 height 29
click at [192, 176] on input "c. Design a stakeholder communication plan including who needs what information…" at bounding box center [192, 173] width 0 height 6
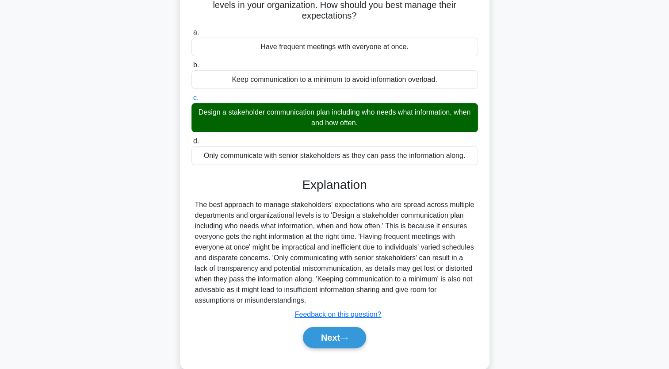
scroll to position [109, 0]
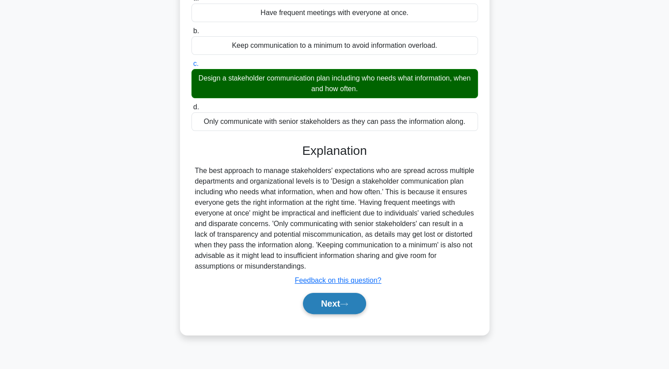
click at [353, 309] on button "Next" at bounding box center [334, 303] width 63 height 21
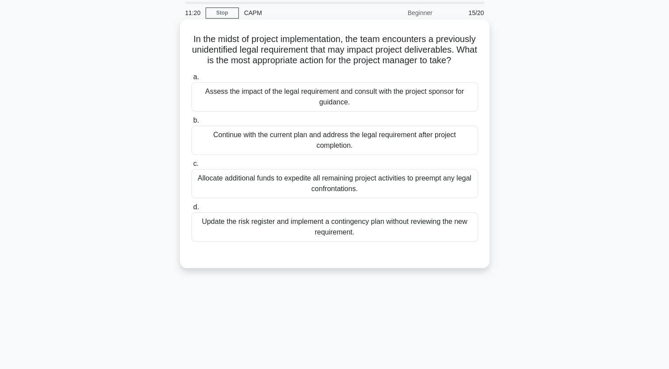
scroll to position [0, 0]
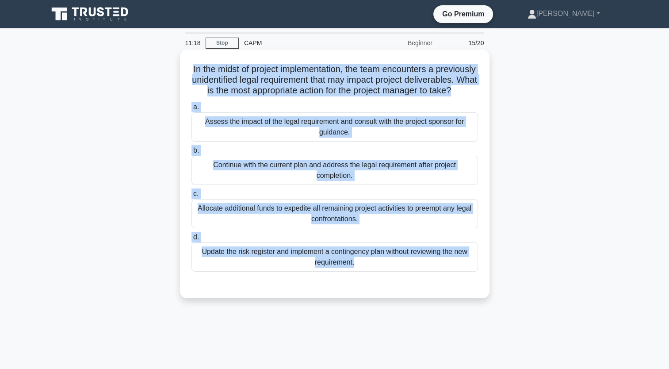
drag, startPoint x: 207, startPoint y: 67, endPoint x: 354, endPoint y: 285, distance: 262.7
click at [354, 285] on div "In the midst of project implementation, the team encounters a previously uniden…" at bounding box center [335, 174] width 303 height 242
click at [380, 136] on div "Assess the impact of the legal requirement and consult with the project sponsor…" at bounding box center [335, 126] width 287 height 29
click at [192, 110] on input "a. Assess the impact of the legal requirement and consult with the project spon…" at bounding box center [192, 107] width 0 height 6
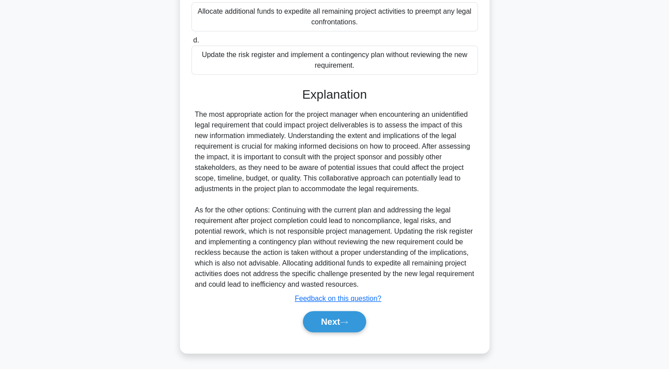
scroll to position [207, 0]
click at [350, 318] on button "Next" at bounding box center [334, 320] width 63 height 21
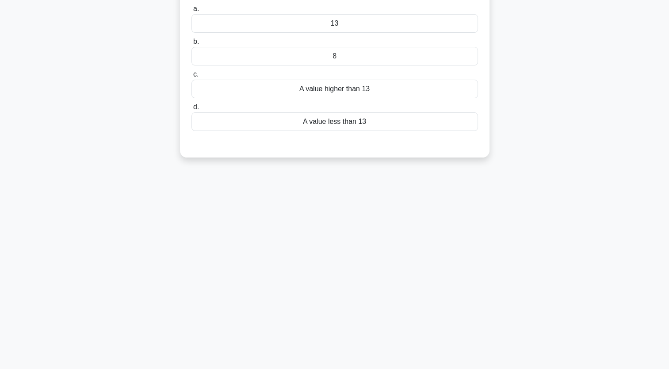
scroll to position [0, 0]
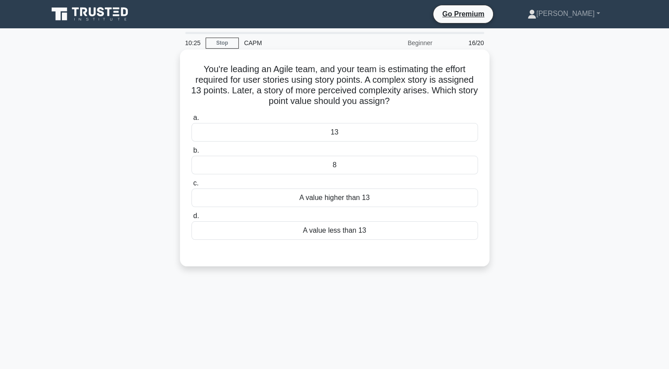
drag, startPoint x: 198, startPoint y: 69, endPoint x: 384, endPoint y: 234, distance: 248.2
click at [384, 234] on div "You're leading an Agile team, and your team is estimating the effort required f…" at bounding box center [335, 158] width 303 height 210
click at [375, 205] on div "A value higher than 13" at bounding box center [335, 197] width 287 height 19
click at [192, 186] on input "c. A value higher than 13" at bounding box center [192, 183] width 0 height 6
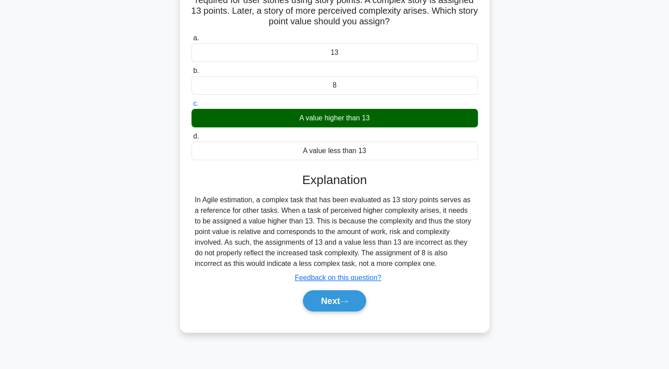
scroll to position [109, 0]
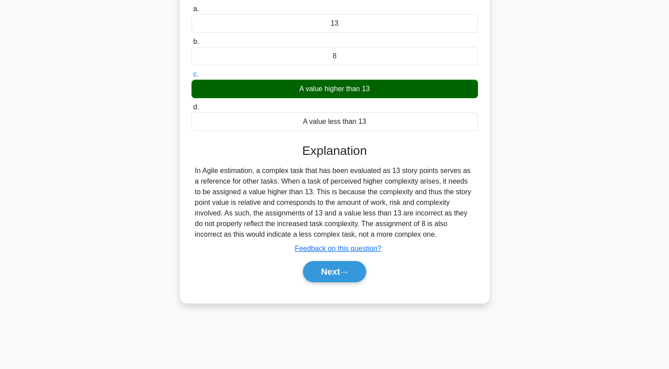
click at [346, 284] on div "Next" at bounding box center [335, 271] width 287 height 28
click at [346, 277] on button "Next" at bounding box center [334, 271] width 63 height 21
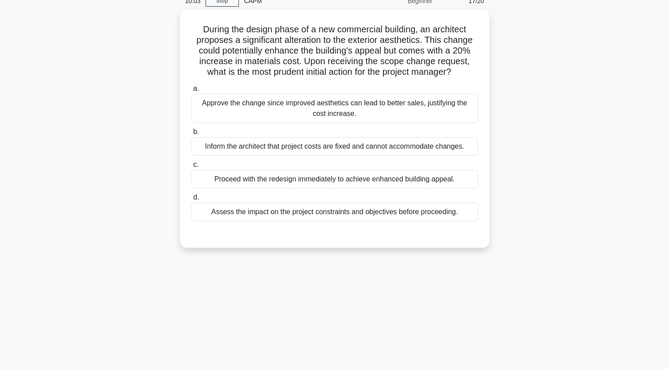
scroll to position [0, 0]
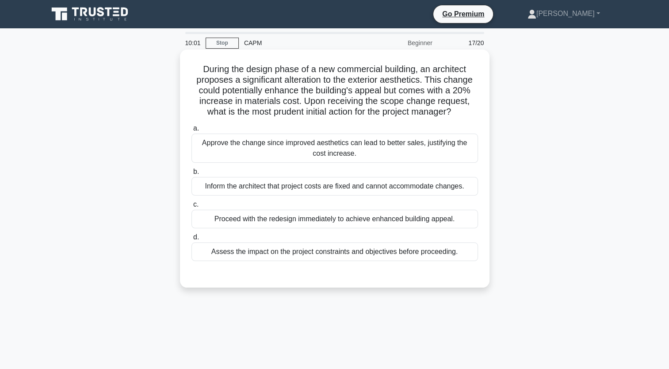
drag, startPoint x: 461, startPoint y: 255, endPoint x: 196, endPoint y: 68, distance: 324.8
click at [196, 68] on div "During the design phase of a new commercial building, an architect proposes a s…" at bounding box center [335, 168] width 303 height 231
click at [408, 250] on div "Assess the impact on the project constraints and objectives before proceeding." at bounding box center [335, 251] width 287 height 19
click at [192, 240] on input "d. Assess the impact on the project constraints and objectives before proceedin…" at bounding box center [192, 237] width 0 height 6
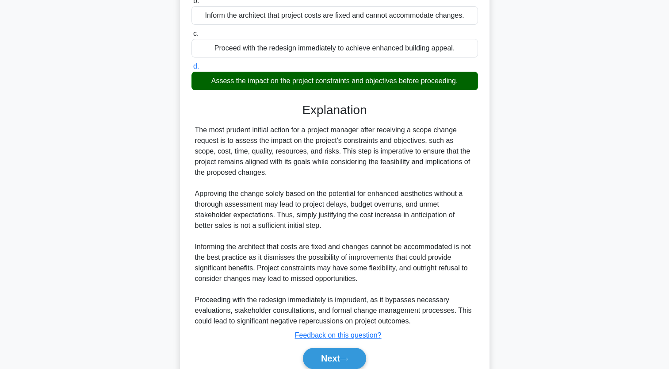
scroll to position [207, 0]
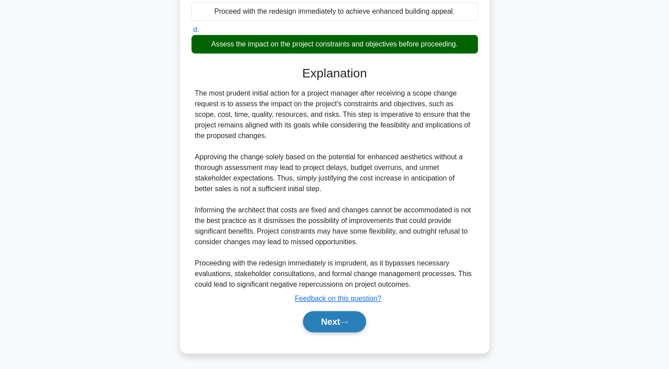
click at [362, 325] on button "Next" at bounding box center [334, 321] width 63 height 21
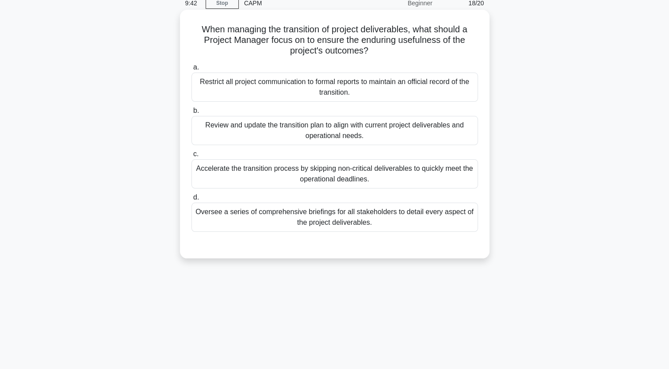
scroll to position [0, 0]
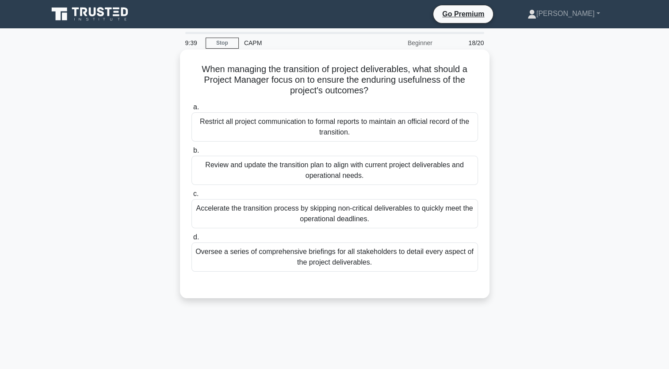
drag, startPoint x: 383, startPoint y: 269, endPoint x: 198, endPoint y: 67, distance: 273.7
click at [198, 67] on div "When managing the transition of project deliverables, what should a Project Man…" at bounding box center [335, 174] width 303 height 242
click at [430, 177] on div "Review and update the transition plan to align with current project deliverable…" at bounding box center [335, 170] width 287 height 29
click at [192, 154] on input "b. Review and update the transition plan to align with current project delivera…" at bounding box center [192, 151] width 0 height 6
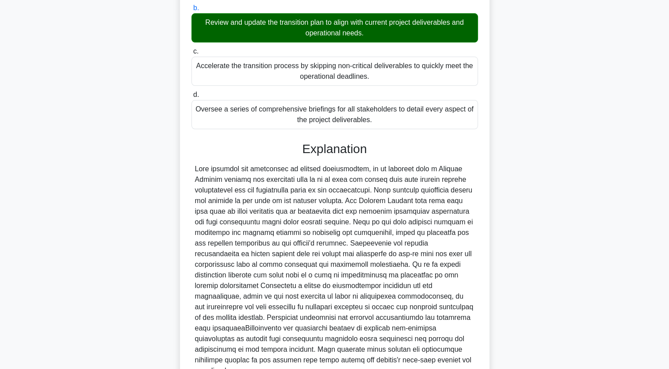
scroll to position [218, 0]
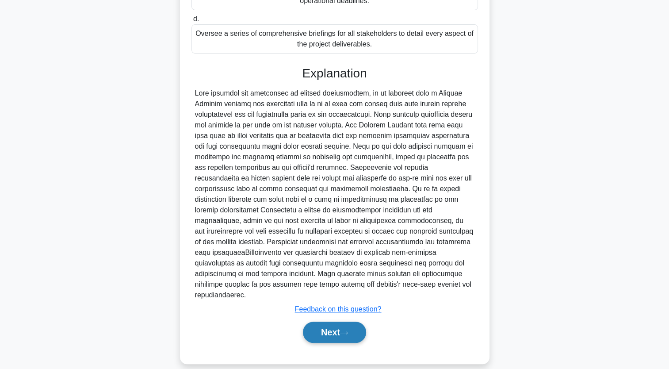
click at [363, 325] on button "Next" at bounding box center [334, 332] width 63 height 21
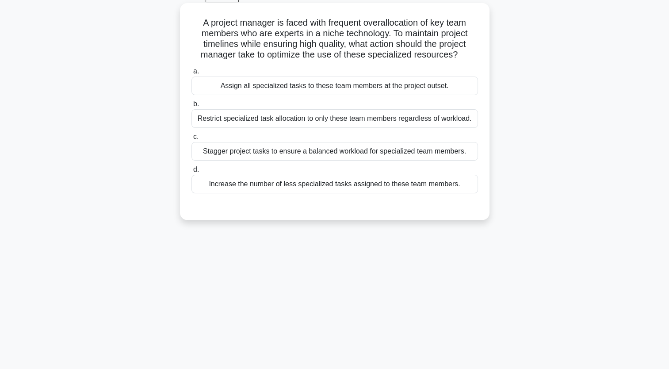
scroll to position [0, 0]
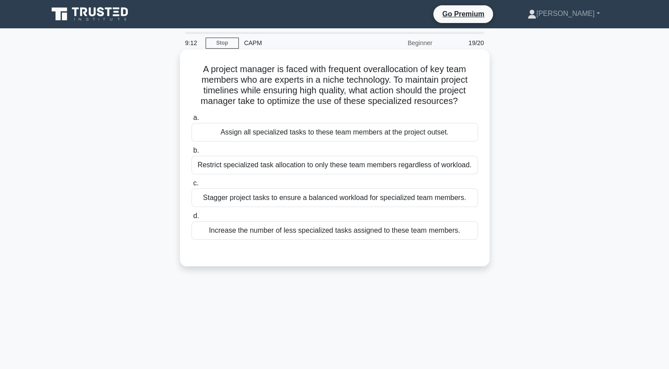
drag, startPoint x: 469, startPoint y: 234, endPoint x: 194, endPoint y: 69, distance: 320.4
click at [194, 69] on div "A project manager is faced with frequent overallocation of key team members who…" at bounding box center [335, 158] width 303 height 210
click at [426, 134] on div "Assign all specialized tasks to these team members at the project outset." at bounding box center [335, 132] width 287 height 19
click at [192, 121] on input "a. Assign all specialized tasks to these team members at the project outset." at bounding box center [192, 118] width 0 height 6
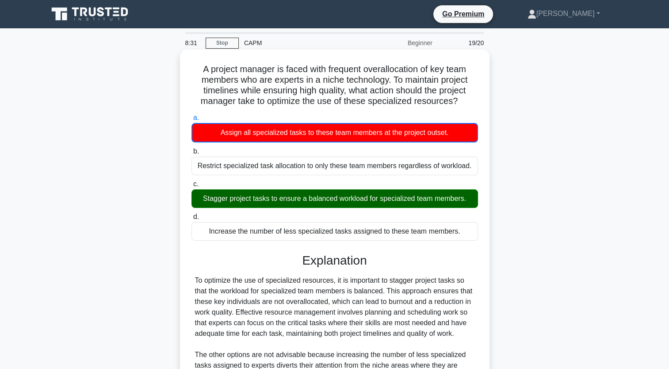
scroll to position [134, 0]
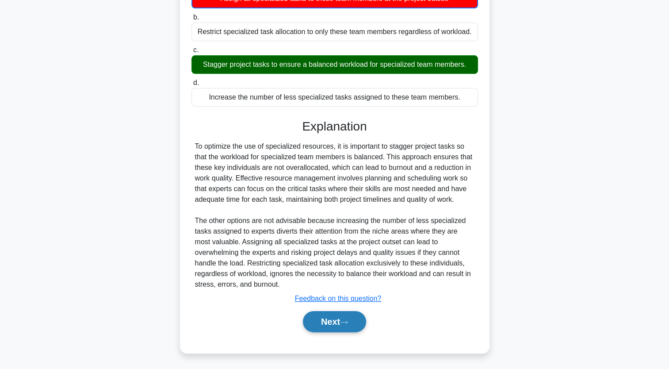
click at [362, 323] on button "Next" at bounding box center [334, 321] width 63 height 21
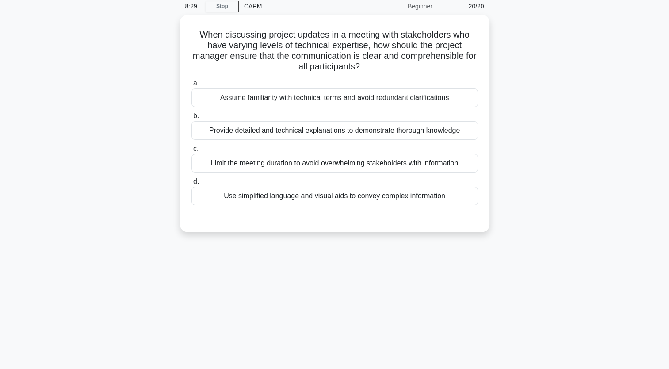
scroll to position [0, 0]
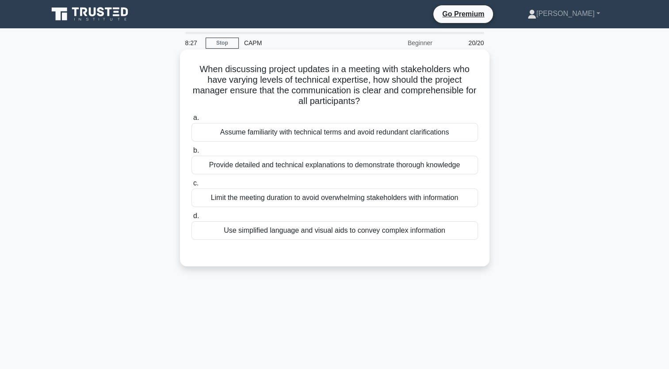
drag, startPoint x: 457, startPoint y: 236, endPoint x: 186, endPoint y: 73, distance: 315.8
click at [186, 73] on div "When discussing project updates in a meeting with stakeholders who have varying…" at bounding box center [335, 158] width 303 height 210
click at [372, 231] on div "Use simplified language and visual aids to convey complex information" at bounding box center [335, 230] width 287 height 19
click at [192, 219] on input "d. Use simplified language and visual aids to convey complex information" at bounding box center [192, 216] width 0 height 6
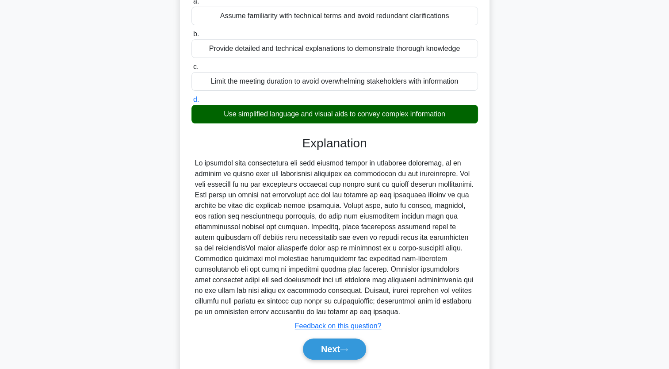
scroll to position [144, 0]
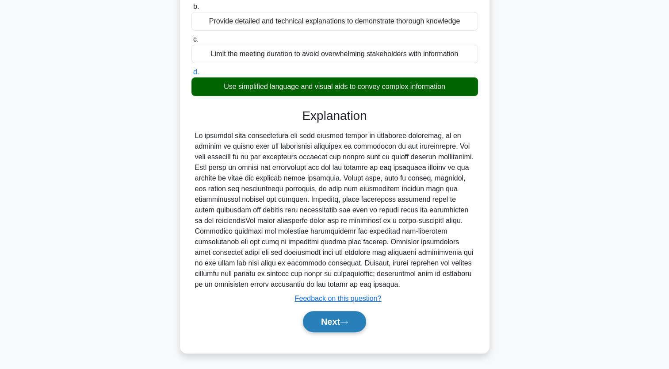
click at [327, 326] on button "Next" at bounding box center [334, 321] width 63 height 21
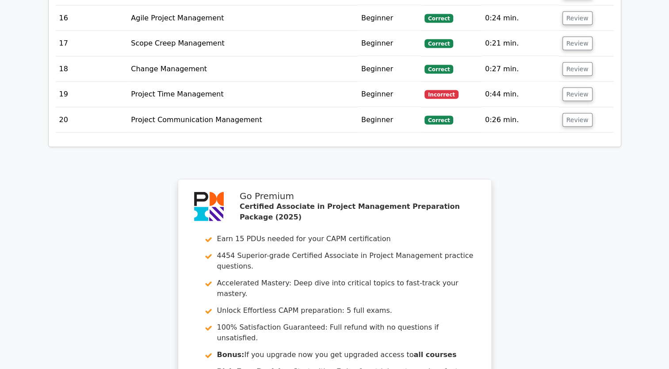
scroll to position [2025, 0]
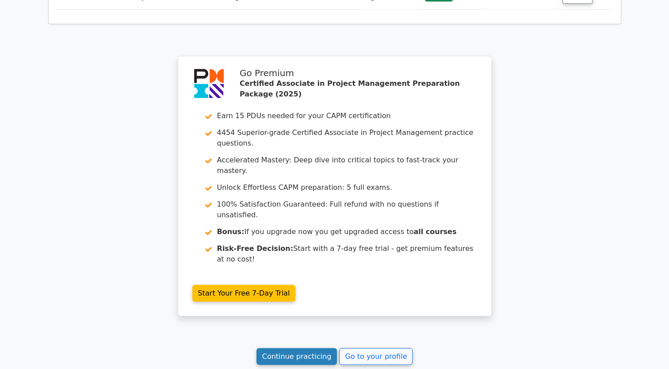
click at [324, 348] on link "Continue practicing" at bounding box center [297, 356] width 81 height 17
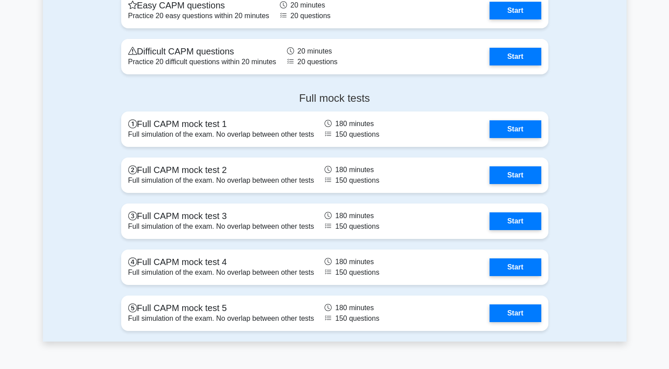
scroll to position [2965, 0]
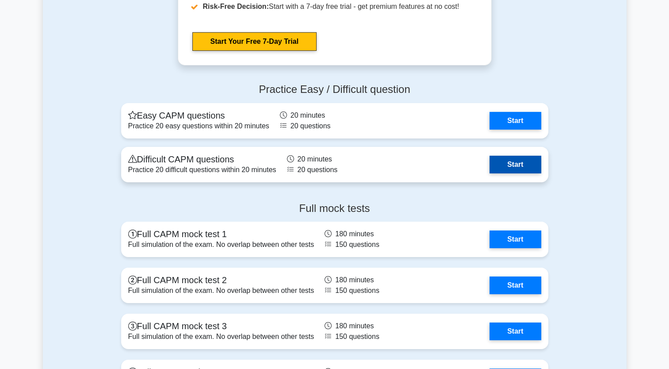
click at [526, 165] on link "Start" at bounding box center [515, 165] width 51 height 18
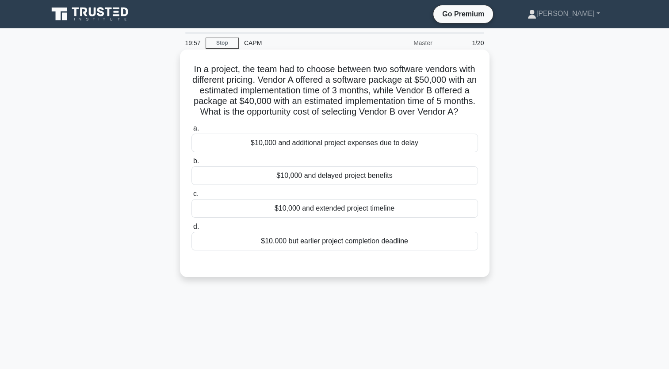
click at [192, 68] on h5 "In a project, the team had to choose between two software vendors with differen…" at bounding box center [335, 91] width 288 height 54
drag, startPoint x: 192, startPoint y: 68, endPoint x: 451, endPoint y: 210, distance: 295.6
click at [451, 210] on label "c. $10,000 and extended project timeline" at bounding box center [335, 202] width 287 height 29
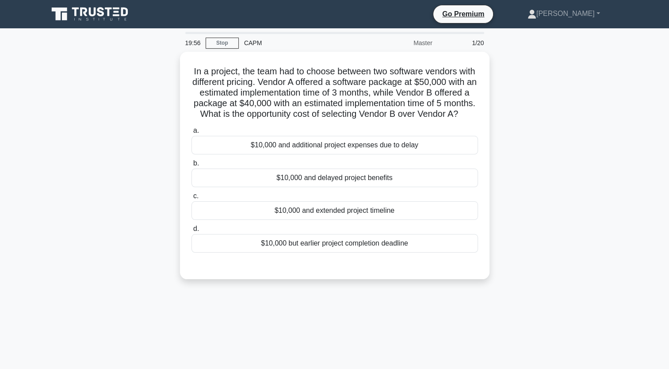
drag, startPoint x: 451, startPoint y: 210, endPoint x: 507, endPoint y: 253, distance: 70.4
click at [498, 249] on div "In a project, the team had to choose between two software vendors with differen…" at bounding box center [335, 171] width 584 height 238
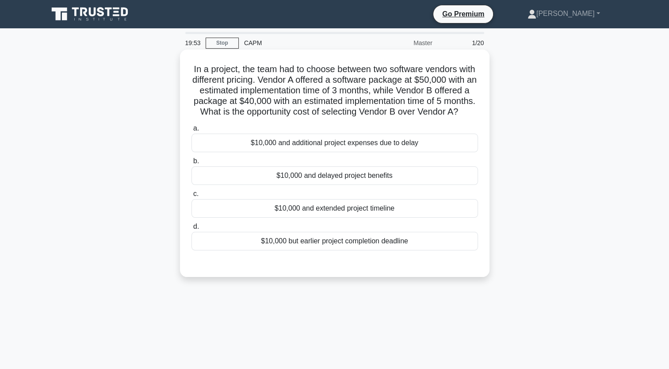
drag, startPoint x: 443, startPoint y: 259, endPoint x: 191, endPoint y: 73, distance: 313.6
click at [191, 73] on div "In a project, the team had to choose between two software vendors with differen…" at bounding box center [335, 163] width 303 height 220
copy div "In a project, the team had to choose between two software vendors with differen…"
click at [367, 218] on div "$10,000 and extended project timeline" at bounding box center [335, 208] width 287 height 19
click at [192, 197] on input "c. $10,000 and extended project timeline" at bounding box center [192, 194] width 0 height 6
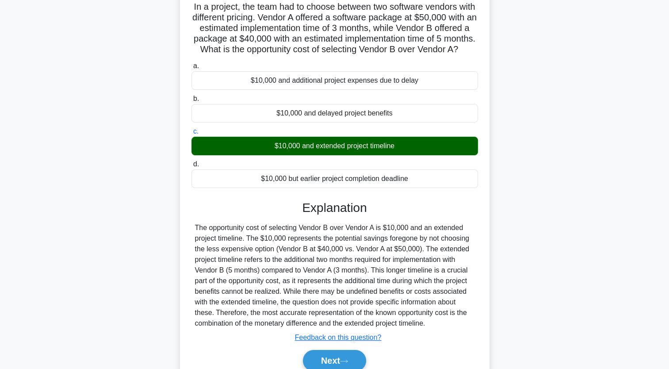
scroll to position [112, 0]
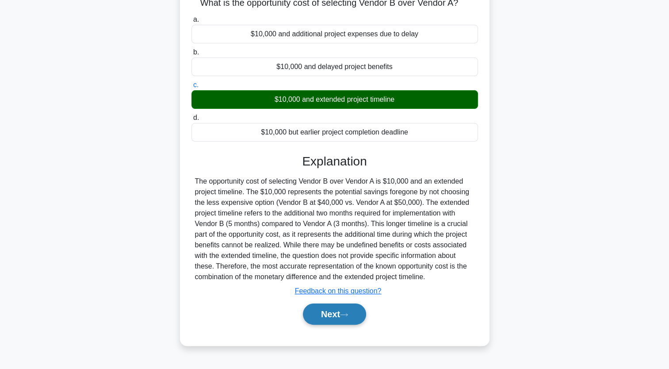
click at [346, 318] on button "Next" at bounding box center [334, 313] width 63 height 21
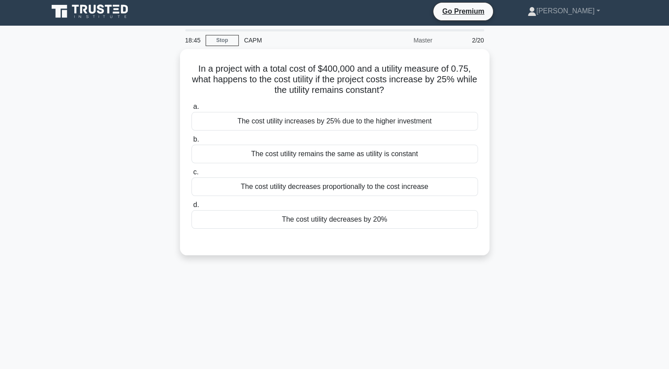
scroll to position [0, 0]
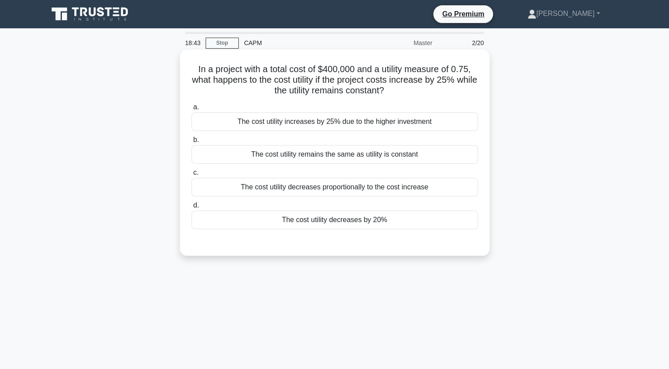
drag, startPoint x: 415, startPoint y: 223, endPoint x: 188, endPoint y: 62, distance: 278.7
click at [188, 62] on div "In a project with a total cost of $400,000 and a utility measure of 0.75, what …" at bounding box center [335, 152] width 303 height 199
copy div "In a project with a total cost of $400,000 and a utility measure of 0.75, what …"
click at [393, 120] on div "The cost utility increases by 25% due to the higher investment" at bounding box center [335, 121] width 287 height 19
click at [192, 110] on input "a. The cost utility increases by 25% due to the higher investment" at bounding box center [192, 107] width 0 height 6
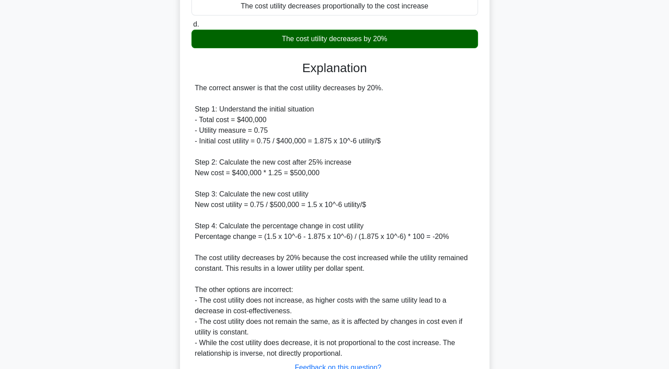
scroll to position [221, 0]
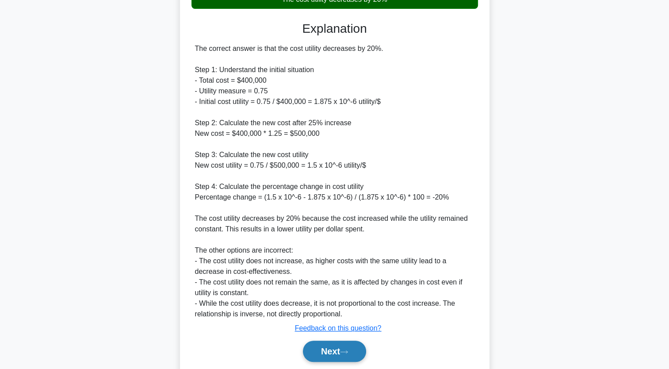
click at [354, 358] on button "Next" at bounding box center [334, 351] width 63 height 21
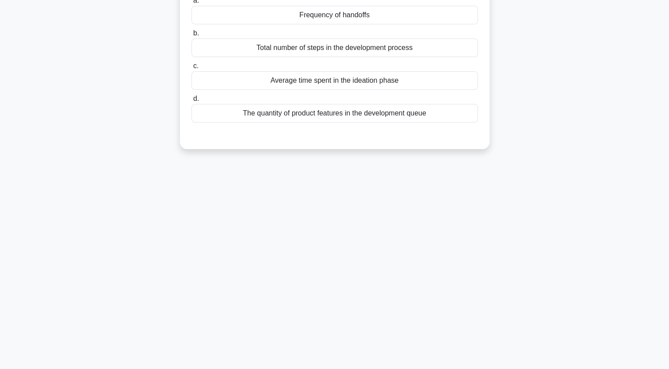
scroll to position [0, 0]
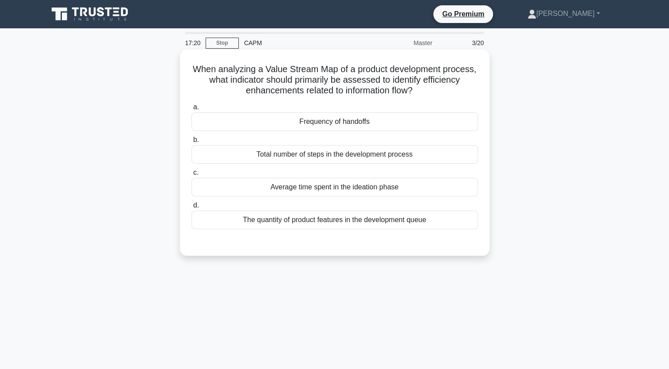
drag, startPoint x: 437, startPoint y: 223, endPoint x: 208, endPoint y: 65, distance: 278.6
click at [208, 65] on div "When analyzing a Value Stream Map of a product development process, what indica…" at bounding box center [335, 152] width 303 height 199
copy div "When analyzing a Value Stream Map of a product development process, what indica…"
click at [354, 153] on div "Total number of steps in the development process" at bounding box center [335, 154] width 287 height 19
click at [192, 143] on input "b. Total number of steps in the development process" at bounding box center [192, 140] width 0 height 6
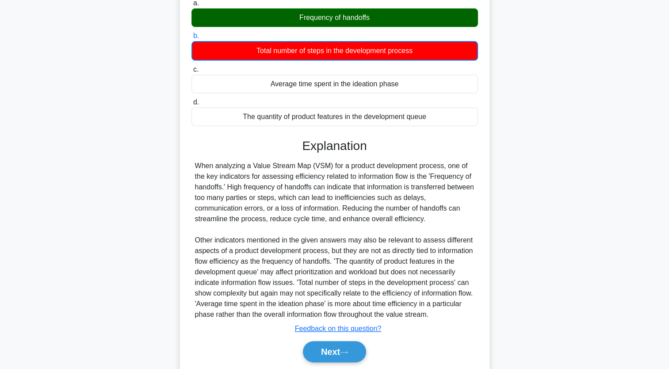
scroll to position [145, 0]
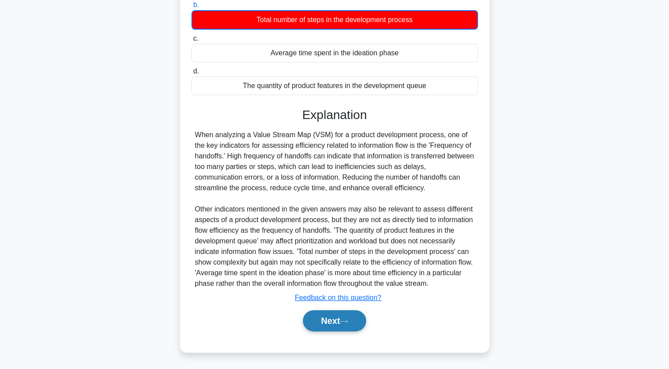
click at [344, 319] on button "Next" at bounding box center [334, 320] width 63 height 21
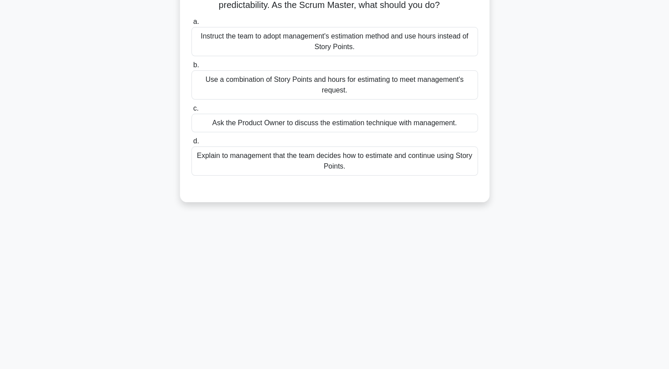
scroll to position [0, 0]
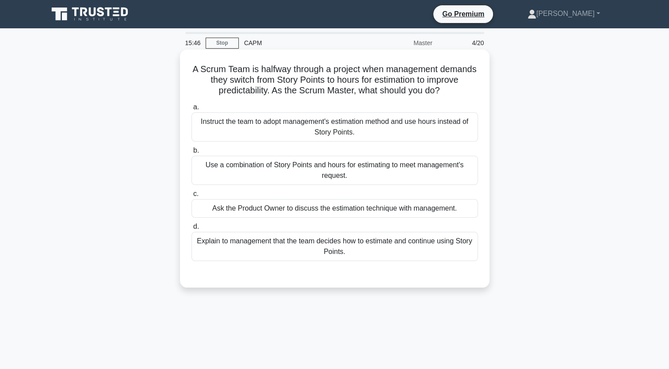
drag, startPoint x: 365, startPoint y: 256, endPoint x: 199, endPoint y: 69, distance: 250.4
click at [199, 69] on div "A Scrum Team is halfway through a project when management demands they switch f…" at bounding box center [335, 168] width 303 height 231
copy div "A Scrum Team is halfway through a project when management demands they switch f…"
click at [392, 123] on div "Instruct the team to adopt management's estimation method and use hours instead…" at bounding box center [335, 126] width 287 height 29
click at [192, 110] on input "a. Instruct the team to adopt management's estimation method and use hours inst…" at bounding box center [192, 107] width 0 height 6
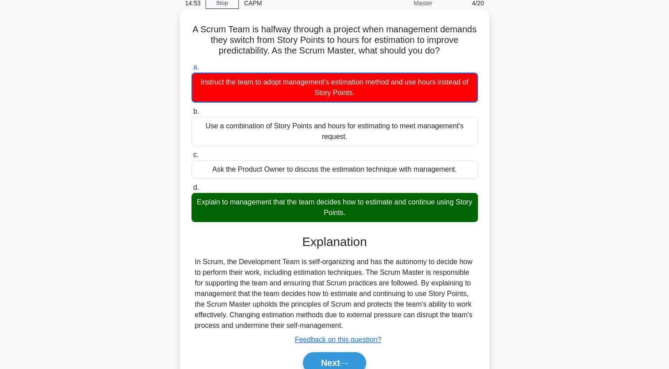
scroll to position [88, 0]
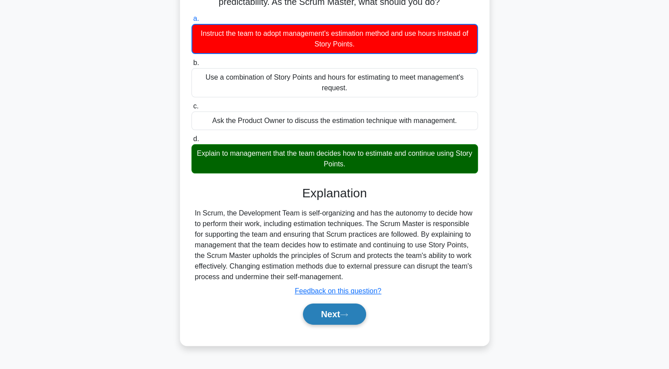
click at [345, 315] on icon at bounding box center [344, 314] width 8 height 5
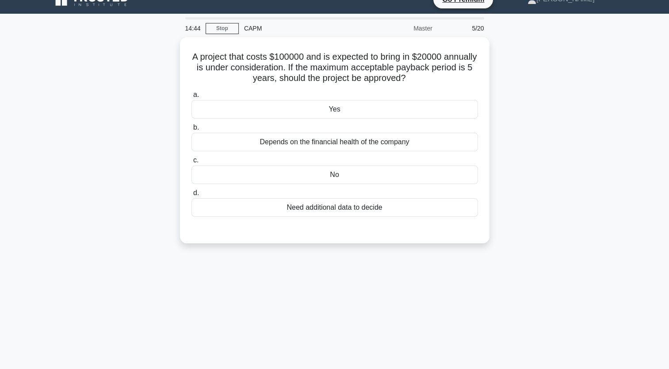
scroll to position [0, 0]
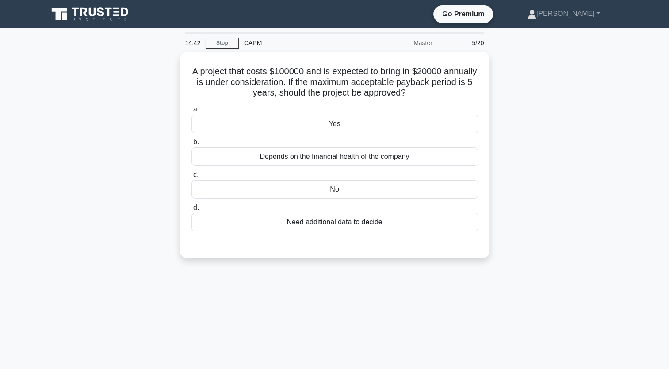
drag, startPoint x: 400, startPoint y: 225, endPoint x: 172, endPoint y: 76, distance: 272.5
click at [172, 76] on div "A project that costs $100000 and is expected to bring in $20000 annually is und…" at bounding box center [335, 160] width 584 height 217
copy div "A project that costs $100000 and is expected to bring in $20000 annually is und…"
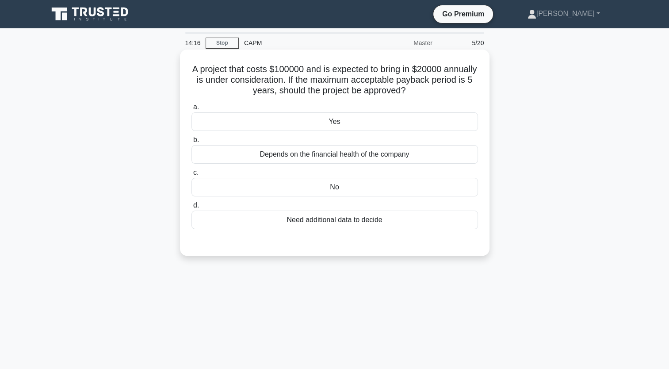
click at [374, 154] on div "Depends on the financial health of the company" at bounding box center [335, 154] width 287 height 19
click at [192, 143] on input "b. Depends on the financial health of the company" at bounding box center [192, 140] width 0 height 6
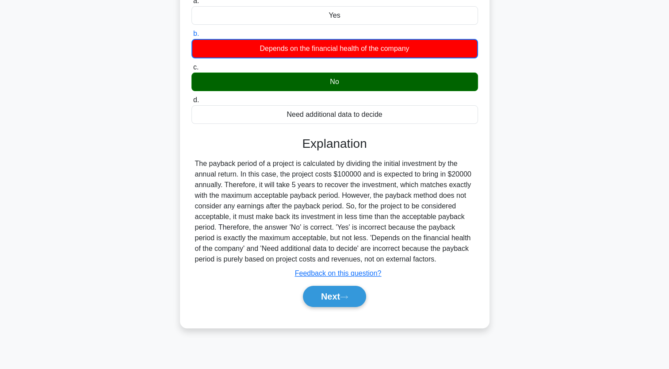
scroll to position [109, 0]
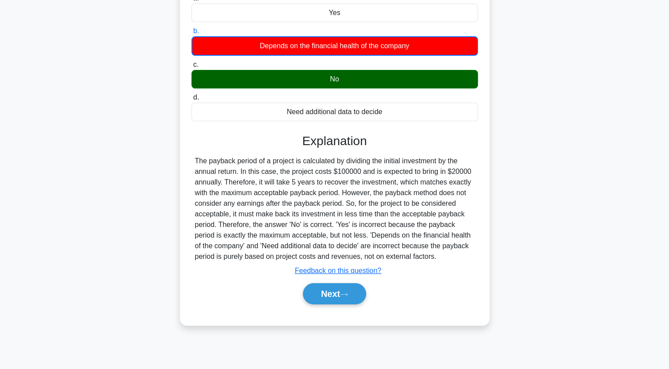
drag, startPoint x: 414, startPoint y: 256, endPoint x: 196, endPoint y: 162, distance: 237.8
click at [196, 162] on div "The payback period of a project is calculated by dividing the initial investmen…" at bounding box center [335, 209] width 280 height 106
copy div "The payback period of a project is calculated by dividing the initial investmen…"
click at [336, 292] on button "Next" at bounding box center [334, 293] width 63 height 21
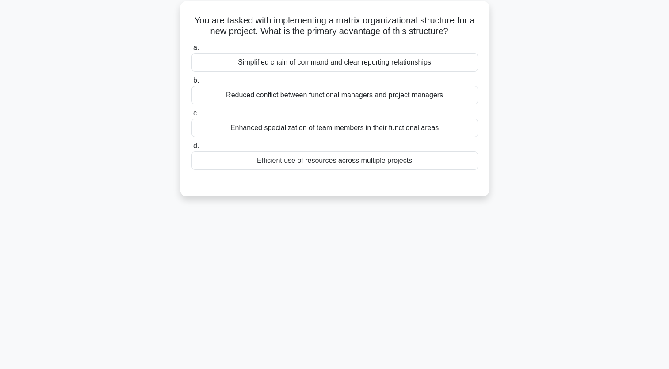
scroll to position [0, 0]
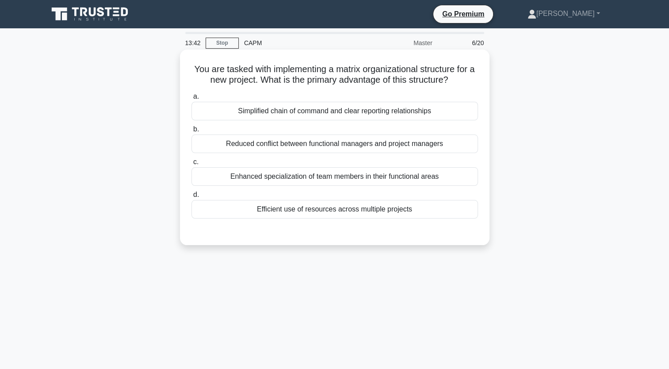
drag, startPoint x: 423, startPoint y: 210, endPoint x: 188, endPoint y: 66, distance: 275.6
click at [188, 66] on div "You are tasked with implementing a matrix organizational structure for a new pr…" at bounding box center [335, 147] width 303 height 188
copy div "You are tasked with implementing a matrix organizational structure for a new pr…"
click at [352, 173] on div "Enhanced specialization of team members in their functional areas" at bounding box center [335, 176] width 287 height 19
click at [192, 165] on input "c. Enhanced specialization of team members in their functional areas" at bounding box center [192, 162] width 0 height 6
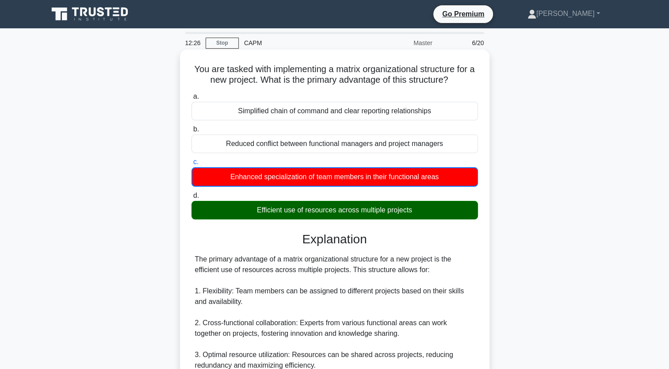
scroll to position [251, 0]
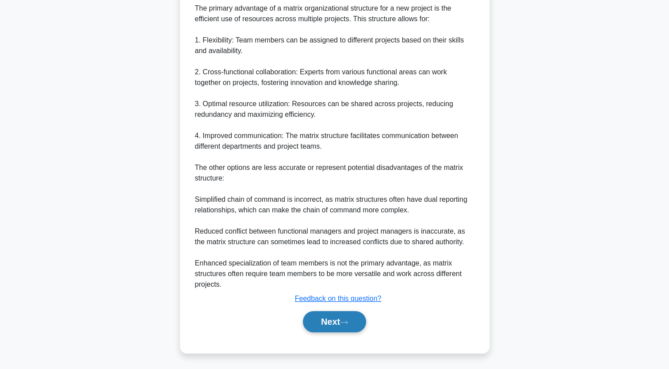
click at [334, 318] on button "Next" at bounding box center [334, 321] width 63 height 21
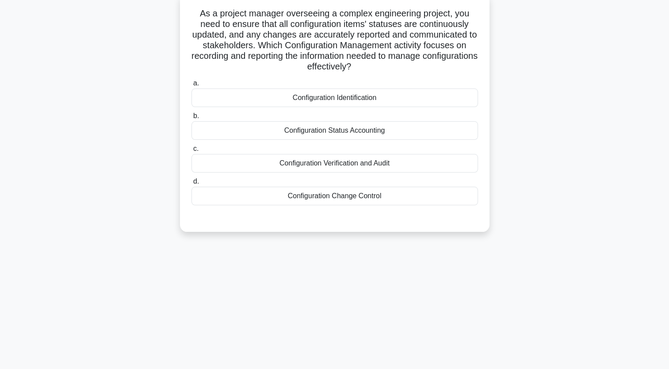
scroll to position [0, 0]
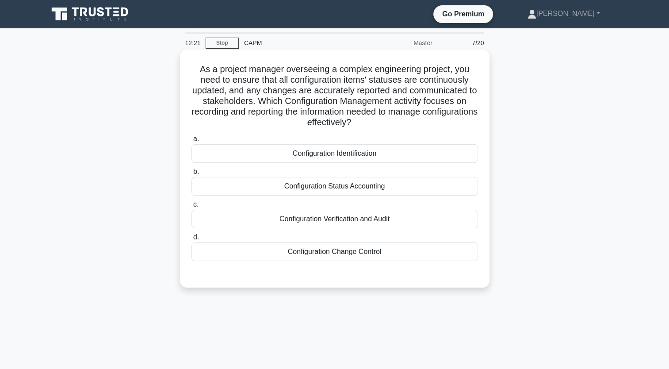
drag, startPoint x: 388, startPoint y: 255, endPoint x: 198, endPoint y: 71, distance: 264.7
click at [198, 71] on div "As a project manager overseeing a complex engineering project, you need to ensu…" at bounding box center [335, 168] width 303 height 231
copy div "As a project manager overseeing a complex engineering project, you need to ensu…"
click at [372, 220] on div "Configuration Verification and Audit" at bounding box center [335, 219] width 287 height 19
click at [192, 207] on input "c. Configuration Verification and Audit" at bounding box center [192, 205] width 0 height 6
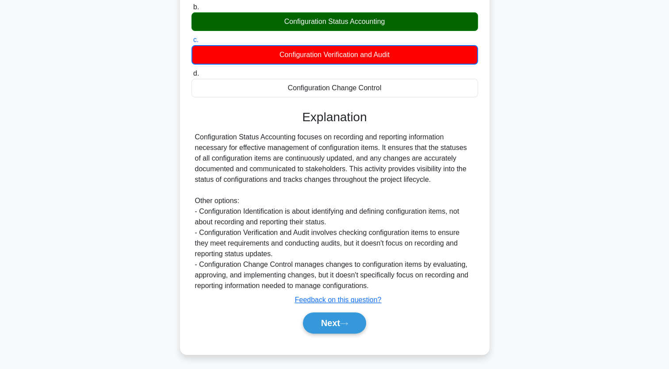
scroll to position [166, 0]
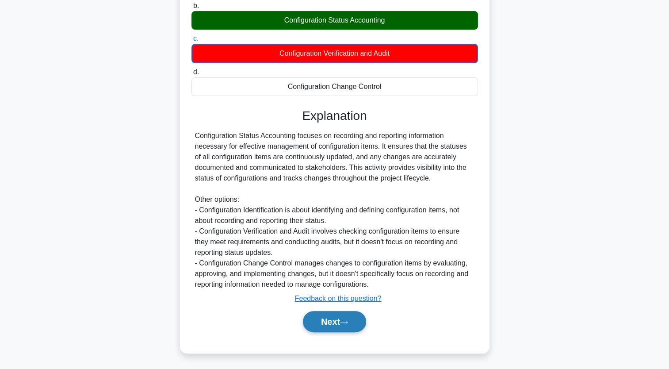
click at [345, 323] on icon at bounding box center [344, 322] width 8 height 5
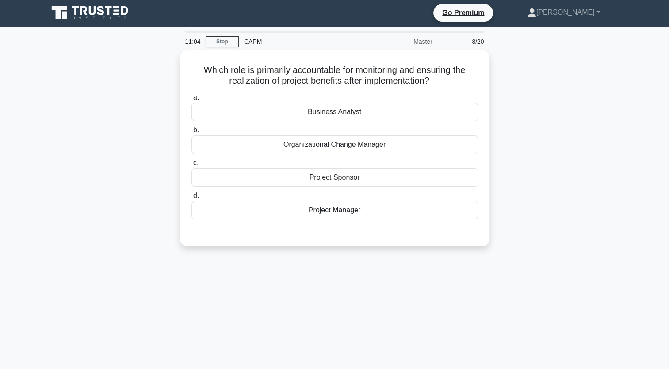
scroll to position [0, 0]
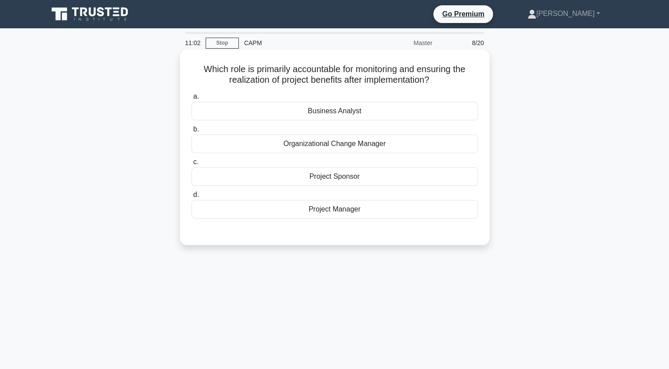
drag, startPoint x: 377, startPoint y: 211, endPoint x: 201, endPoint y: 70, distance: 226.3
click at [201, 70] on div "Which role is primarily accountable for monitoring and ensuring the realization…" at bounding box center [335, 147] width 303 height 188
copy div "Which role is primarily accountable for monitoring and ensuring the realization…"
click at [353, 150] on div "Organizational Change Manager" at bounding box center [335, 143] width 287 height 19
click at [192, 132] on input "b. Organizational Change Manager" at bounding box center [192, 130] width 0 height 6
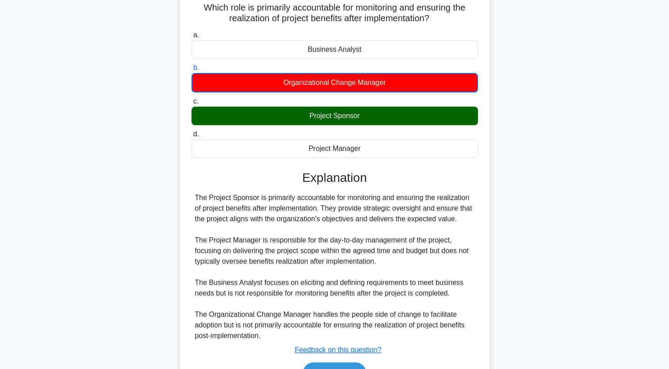
scroll to position [113, 0]
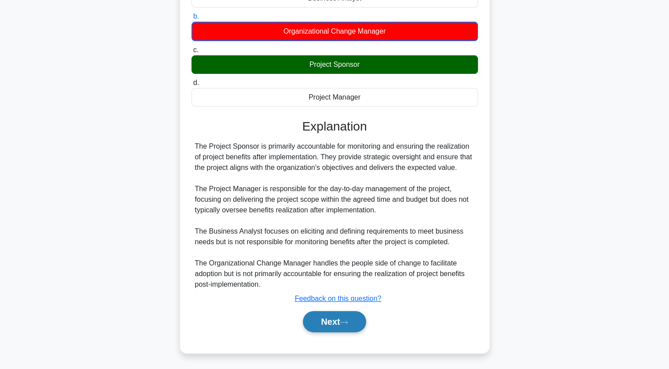
click at [356, 323] on button "Next" at bounding box center [334, 321] width 63 height 21
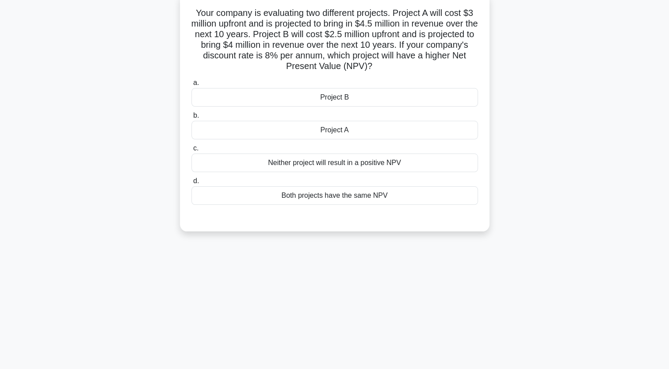
scroll to position [0, 0]
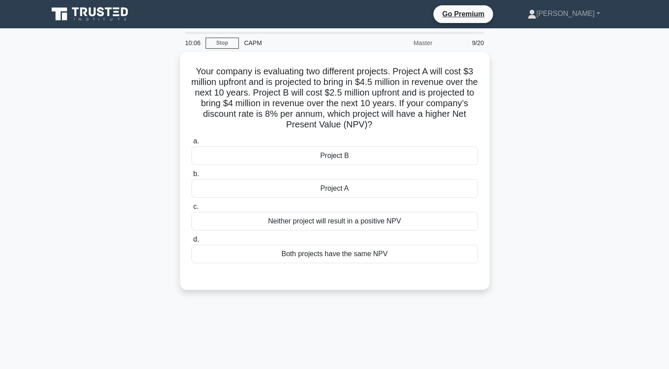
drag, startPoint x: 403, startPoint y: 122, endPoint x: 165, endPoint y: 74, distance: 243.2
click at [165, 74] on div "Your company is evaluating two different projects. Project A will cost $3 milli…" at bounding box center [335, 176] width 584 height 249
copy h5 "Your company is evaluating two different projects. Project A will cost $3 milli…"
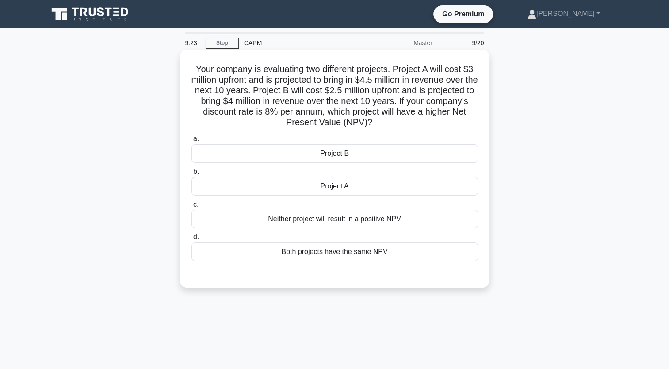
drag, startPoint x: 396, startPoint y: 256, endPoint x: 297, endPoint y: 151, distance: 143.6
click at [297, 151] on div "a. Project B b. Project A c. d." at bounding box center [334, 197] width 297 height 131
click at [323, 252] on div "Both projects have the same NPV" at bounding box center [335, 251] width 287 height 19
click at [192, 240] on input "d. Both projects have the same NPV" at bounding box center [192, 237] width 0 height 6
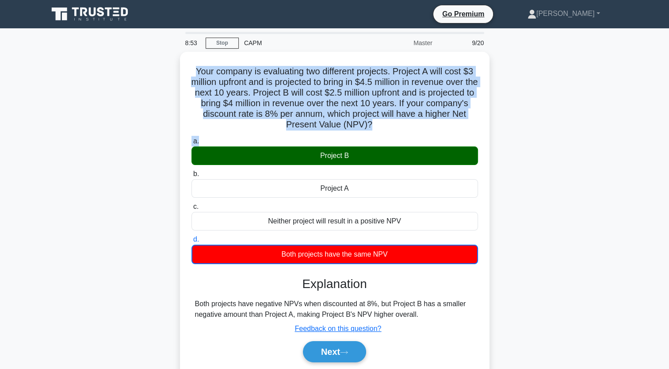
drag, startPoint x: 411, startPoint y: 131, endPoint x: 166, endPoint y: 58, distance: 255.2
click at [166, 58] on div "Your company is evaluating two different projects. Project A will cost $3 milli…" at bounding box center [335, 223] width 584 height 342
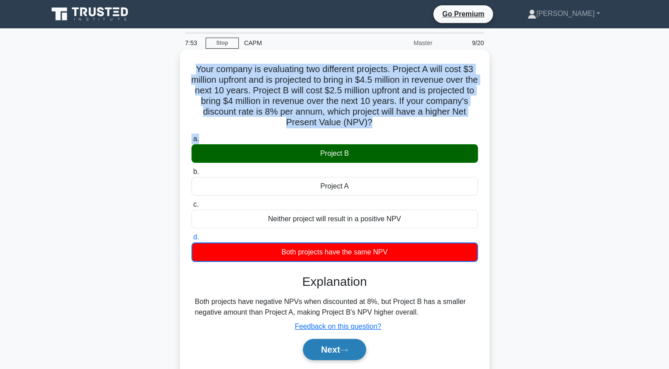
click at [354, 357] on button "Next" at bounding box center [334, 349] width 63 height 21
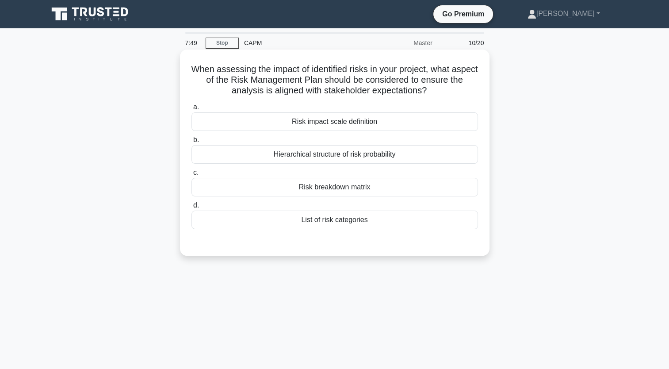
drag, startPoint x: 381, startPoint y: 229, endPoint x: 194, endPoint y: 64, distance: 249.2
click at [194, 64] on div "When assessing the impact of identified risks in your project, what aspect of t…" at bounding box center [335, 152] width 303 height 199
click at [351, 194] on div "Risk breakdown matrix" at bounding box center [335, 187] width 287 height 19
click at [192, 176] on input "c. Risk breakdown matrix" at bounding box center [192, 173] width 0 height 6
